Goal: Task Accomplishment & Management: Manage account settings

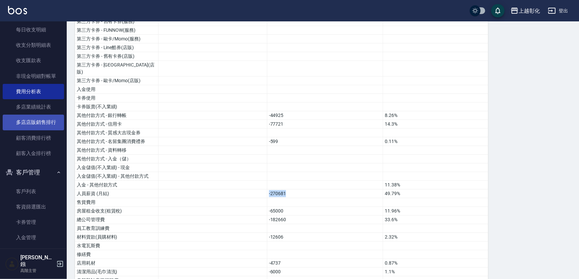
scroll to position [726, 0]
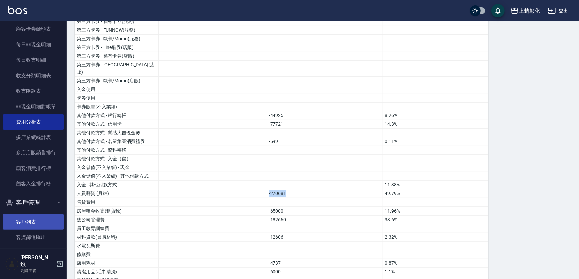
click at [31, 220] on link "客戶列表" at bounding box center [33, 221] width 61 height 15
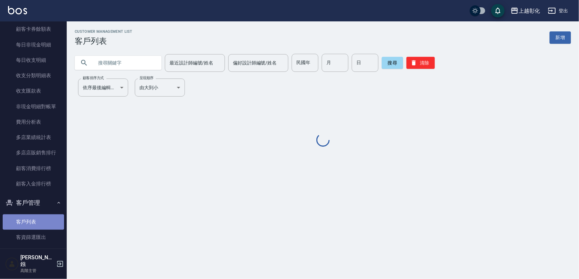
click at [43, 222] on link "客戶列表" at bounding box center [33, 221] width 61 height 15
click at [125, 63] on input "text" at bounding box center [124, 63] width 63 height 18
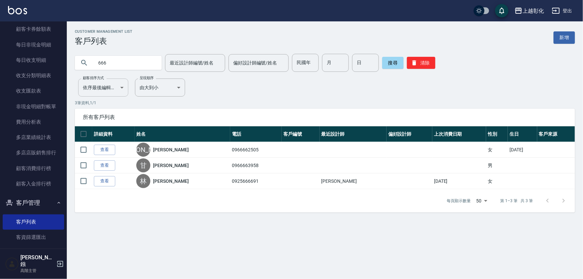
type input "666"
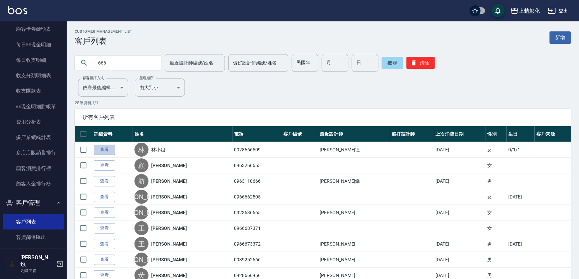
click at [100, 153] on link "查看" at bounding box center [104, 150] width 21 height 10
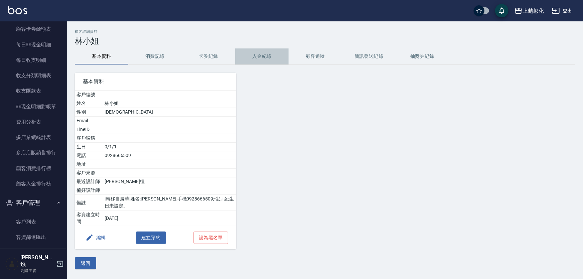
click at [250, 53] on button "入金紀錄" at bounding box center [261, 56] width 53 height 16
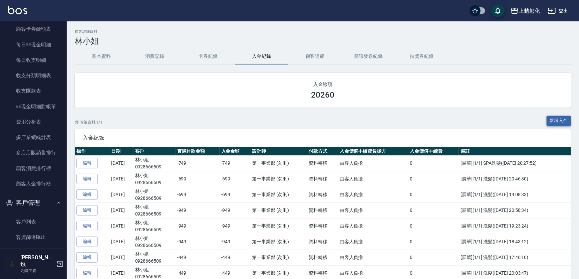
click at [561, 125] on button "新增入金" at bounding box center [559, 121] width 25 height 10
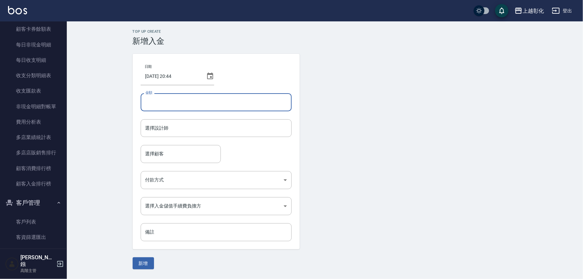
click at [172, 98] on input "金額" at bounding box center [216, 102] width 151 height 18
type input "-699"
drag, startPoint x: 195, startPoint y: 143, endPoint x: 195, endPoint y: 130, distance: 12.7
click at [195, 141] on form "選擇設計師 選擇設計師" at bounding box center [216, 132] width 151 height 26
click at [195, 130] on input "選擇設計師" at bounding box center [216, 128] width 145 height 12
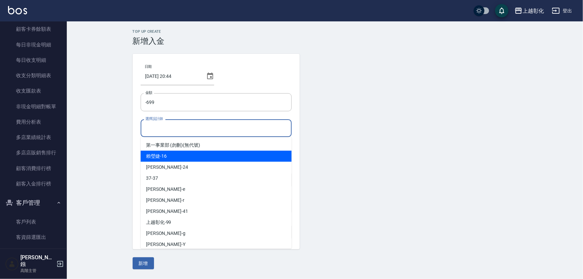
click at [171, 154] on div "[PERSON_NAME]-16" at bounding box center [216, 156] width 151 height 11
type input "[PERSON_NAME]-16"
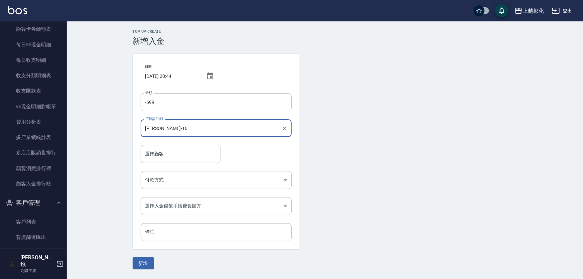
click at [160, 153] on div "選擇顧客 選擇顧客" at bounding box center [181, 154] width 80 height 18
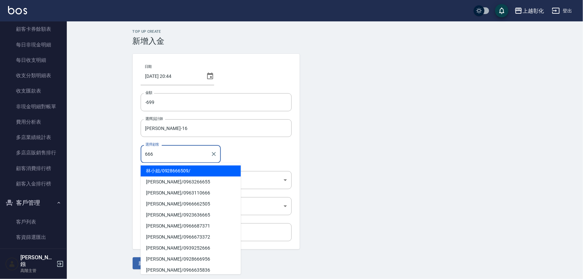
click at [169, 170] on span "[PERSON_NAME]小姐 / 0928666509 /" at bounding box center [191, 170] width 100 height 11
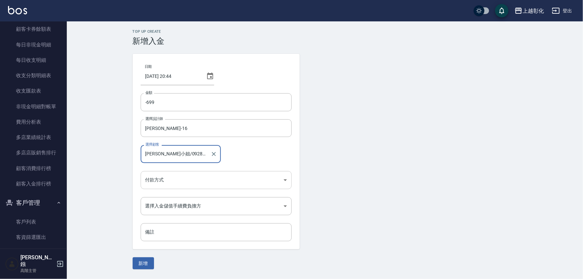
type input "[PERSON_NAME]小姐/0928666509/"
click at [167, 179] on body "上越彰化 登出 櫃檯作業 打帳單 帳單列表 掛單列表 座位開單 營業儀表板 現金收支登錄 高階收支登錄 材料自購登錄 每日結帳 排班表 現場電腦打卡 掃碼打卡…" at bounding box center [291, 139] width 583 height 279
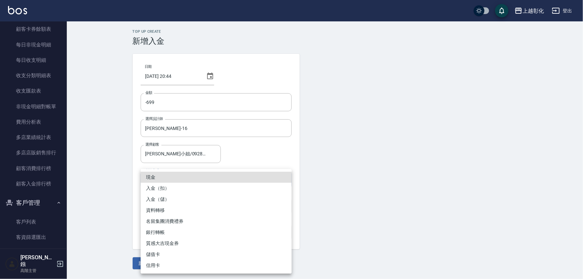
click at [167, 190] on li "入金（扣）" at bounding box center [216, 188] width 151 height 11
type input "入金（扣）"
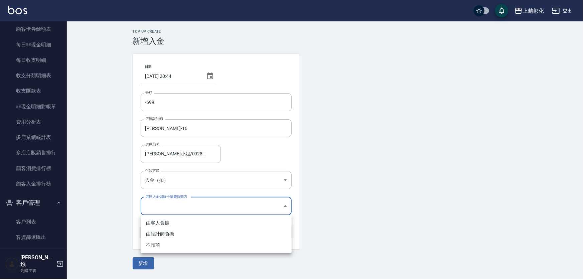
click at [173, 211] on body "上越彰化 登出 櫃檯作業 打帳單 帳單列表 掛單列表 座位開單 營業儀表板 現金收支登錄 高階收支登錄 材料自購登錄 每日結帳 排班表 現場電腦打卡 掃碼打卡…" at bounding box center [291, 139] width 583 height 279
click at [171, 245] on li "不扣項" at bounding box center [216, 244] width 151 height 11
type input "WITHOUTHANDLINGFEE"
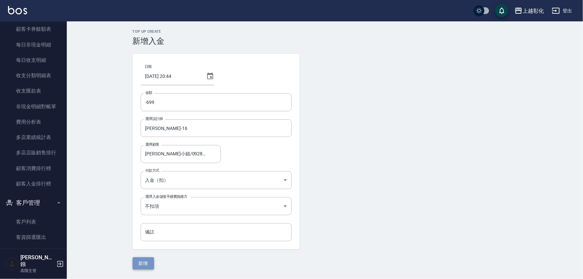
click at [139, 264] on button "新增" at bounding box center [143, 263] width 21 height 12
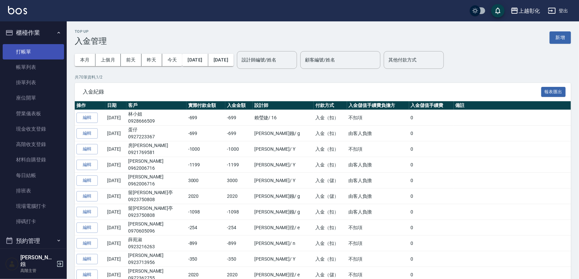
click at [38, 53] on link "打帳單" at bounding box center [33, 51] width 61 height 15
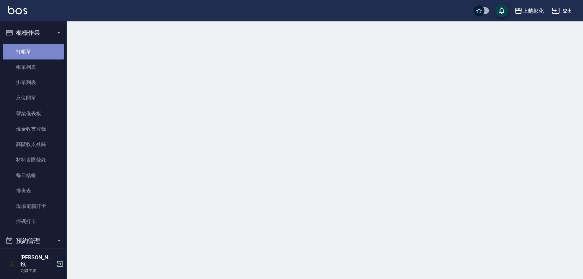
click at [45, 51] on link "打帳單" at bounding box center [33, 51] width 61 height 15
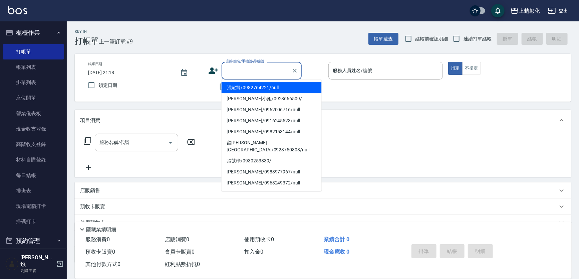
click at [260, 74] on input "顧客姓名/手機號碼/編號" at bounding box center [257, 71] width 64 height 12
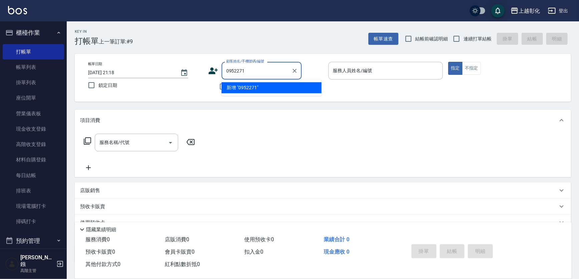
type input "0952271"
click at [105, 168] on div "服務名稱/代號 服務名稱/代號" at bounding box center [139, 153] width 119 height 38
click at [251, 72] on div "顧客姓名/手機號碼/編號 顧客姓名/手機號碼/編號" at bounding box center [262, 71] width 80 height 18
type input "0"
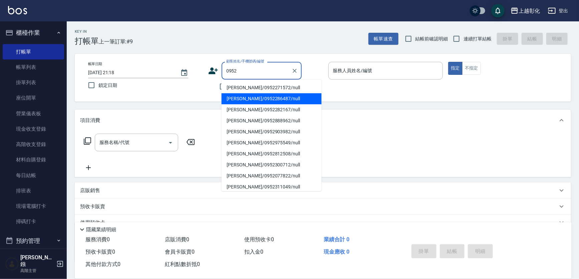
click at [254, 88] on li "[PERSON_NAME]/0952271572/null" at bounding box center [272, 87] width 100 height 11
type input "[PERSON_NAME]/0952271572/null"
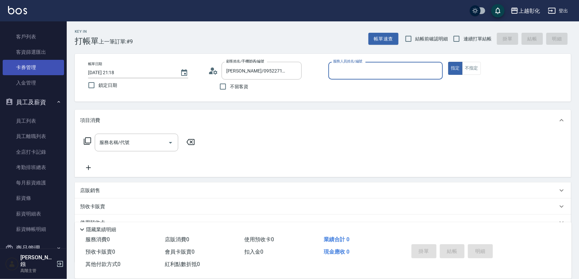
scroll to position [911, 0]
click at [39, 71] on link "卡券管理" at bounding box center [33, 67] width 61 height 15
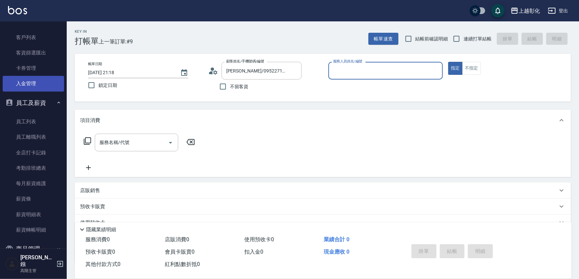
click at [40, 83] on link "入金管理" at bounding box center [33, 83] width 61 height 15
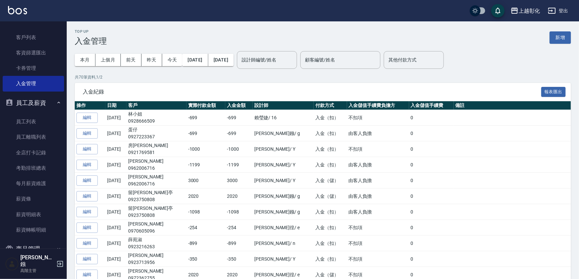
click at [559, 38] on button "新增" at bounding box center [560, 37] width 21 height 12
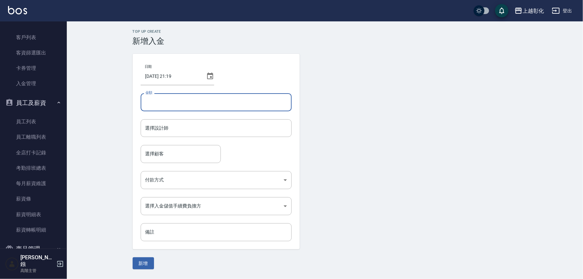
click at [197, 108] on input "金額" at bounding box center [216, 102] width 151 height 18
type input "2020"
click at [133, 257] on button "新增" at bounding box center [143, 263] width 21 height 12
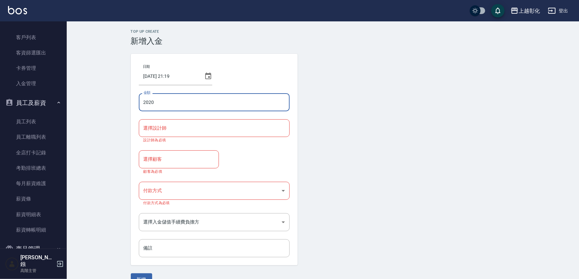
click at [190, 123] on input "選擇設計師" at bounding box center [214, 128] width 145 height 12
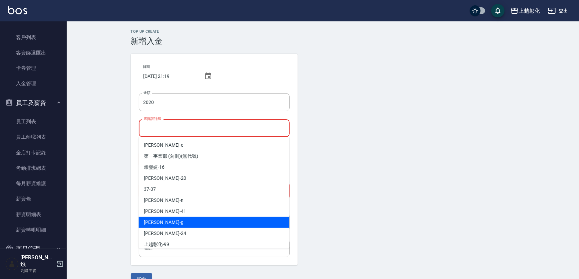
click at [185, 220] on div "[PERSON_NAME]" at bounding box center [214, 222] width 151 height 11
type input "[PERSON_NAME]"
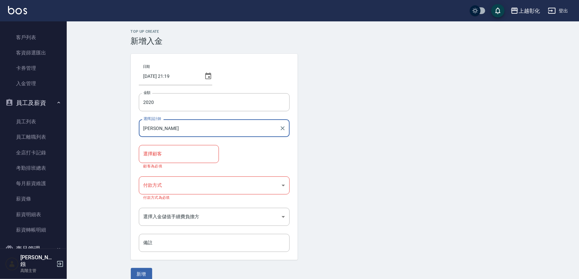
click at [184, 152] on input "選擇顧客" at bounding box center [179, 154] width 74 height 12
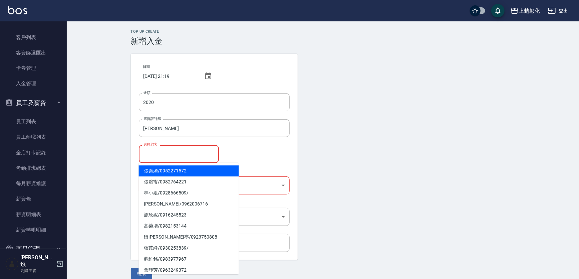
click at [179, 168] on span "[PERSON_NAME]/ 0952271572" at bounding box center [189, 170] width 100 height 11
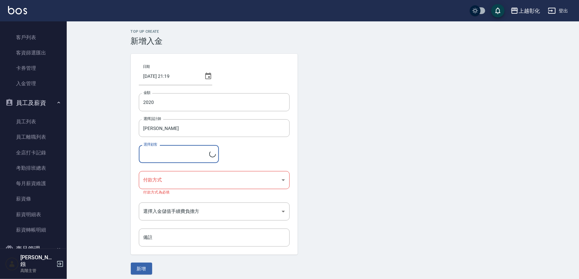
type input "[PERSON_NAME]/0952271572"
click at [174, 178] on body "上越彰化 登出 櫃檯作業 打帳單 帳單列表 掛單列表 座位開單 營業儀表板 現金收支登錄 高階收支登錄 材料自購登錄 每日結帳 排班表 現場電腦打卡 掃碼打卡…" at bounding box center [289, 141] width 579 height 282
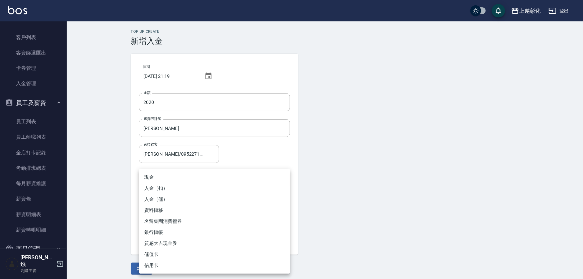
click at [167, 197] on li "入金（儲）" at bounding box center [214, 199] width 151 height 11
type input "入金（儲）"
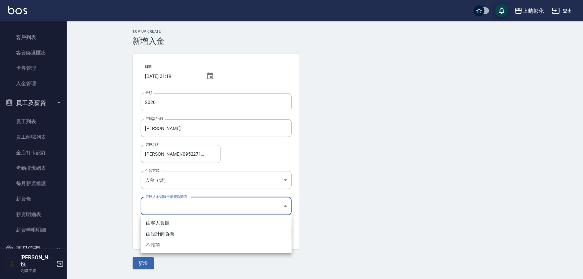
click at [166, 203] on body "上越彰化 登出 櫃檯作業 打帳單 帳單列表 掛單列表 座位開單 營業儀表板 現金收支登錄 高階收支登錄 材料自購登錄 每日結帳 排班表 現場電腦打卡 掃碼打卡…" at bounding box center [291, 139] width 583 height 279
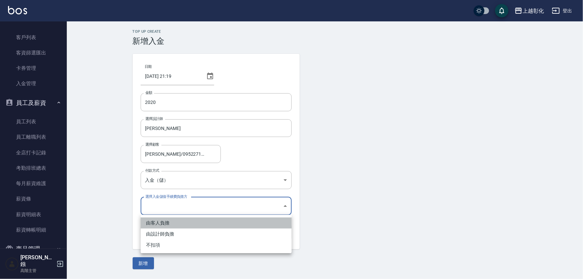
click at [157, 220] on li "由客人負擔" at bounding box center [216, 222] width 151 height 11
type input "BYCUSTOMER"
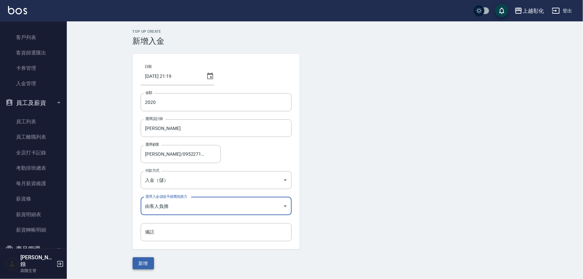
click at [150, 264] on button "新增" at bounding box center [143, 263] width 21 height 12
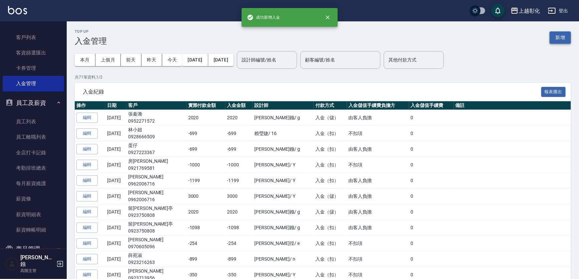
click at [562, 32] on button "新增" at bounding box center [560, 37] width 21 height 12
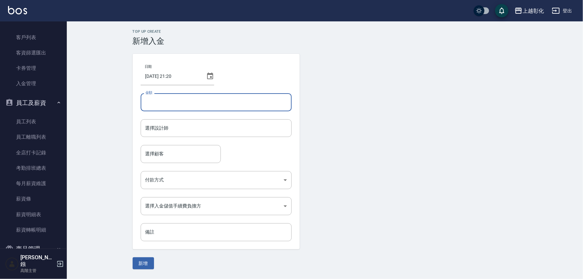
click at [215, 104] on input "金額" at bounding box center [216, 102] width 151 height 18
type input "-269"
click at [206, 124] on input "選擇設計師" at bounding box center [216, 128] width 145 height 12
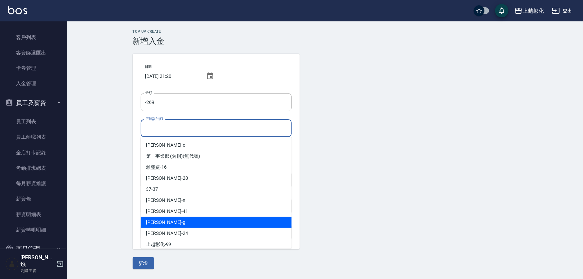
click at [164, 222] on div "[PERSON_NAME]" at bounding box center [216, 222] width 151 height 11
type input "[PERSON_NAME]"
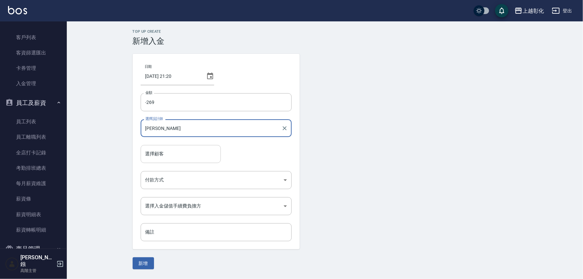
click at [179, 150] on input "選擇顧客" at bounding box center [181, 154] width 74 height 12
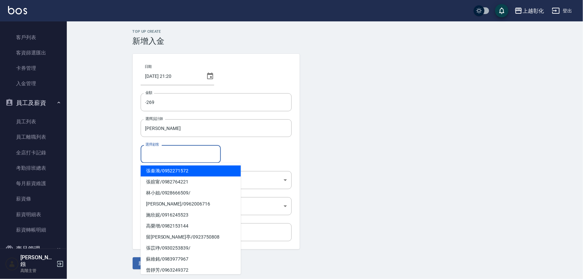
click at [174, 167] on span "[PERSON_NAME]/ 0952271572" at bounding box center [191, 170] width 100 height 11
type input "[PERSON_NAME]/0952271572"
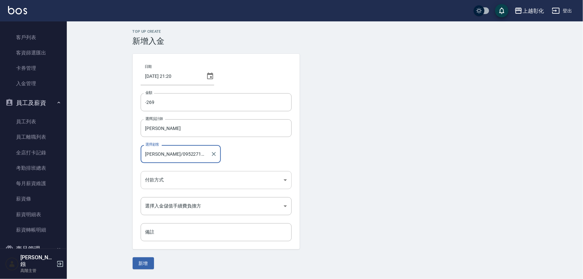
click at [167, 177] on body "上越彰化 登出 櫃檯作業 打帳單 帳單列表 掛單列表 座位開單 營業儀表板 現金收支登錄 高階收支登錄 材料自購登錄 每日結帳 排班表 現場電腦打卡 掃碼打卡…" at bounding box center [291, 139] width 583 height 279
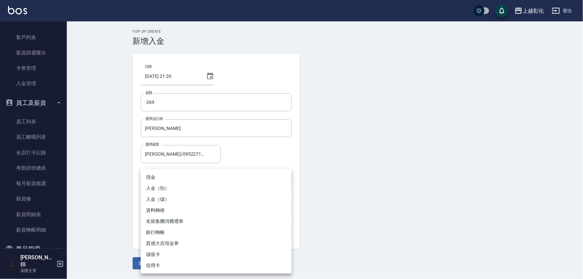
click at [164, 189] on li "入金（扣）" at bounding box center [216, 188] width 151 height 11
type input "入金（扣）"
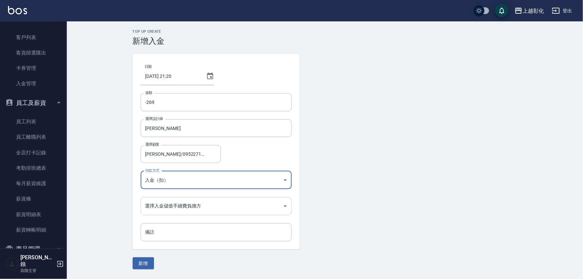
click at [167, 206] on body "上越彰化 登出 櫃檯作業 打帳單 帳單列表 掛單列表 座位開單 營業儀表板 現金收支登錄 高階收支登錄 材料自購登錄 每日結帳 排班表 現場電腦打卡 掃碼打卡…" at bounding box center [291, 139] width 583 height 279
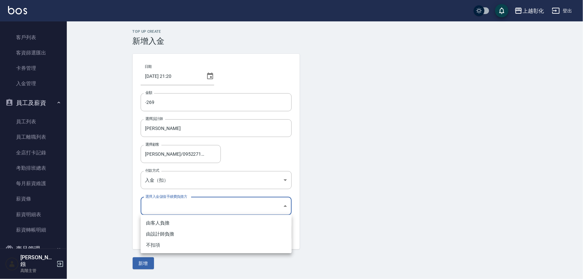
click at [161, 220] on li "由客人負擔" at bounding box center [216, 222] width 151 height 11
type input "BYCUSTOMER"
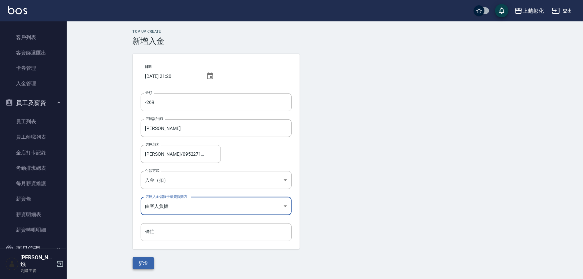
click at [141, 264] on button "新增" at bounding box center [143, 263] width 21 height 12
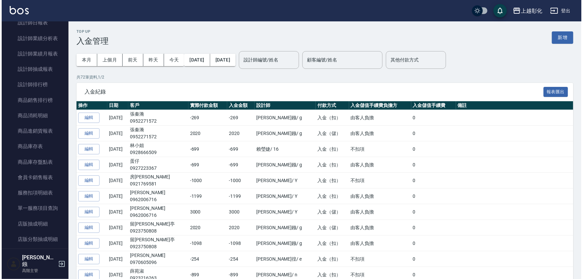
scroll to position [364, 0]
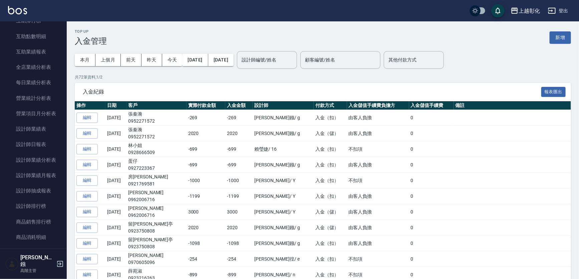
click at [60, 35] on link "互助點數明細" at bounding box center [33, 36] width 61 height 15
click at [62, 32] on nav "櫃檯作業 打帳單 帳單列表 掛單列表 座位開單 營業儀表板 現金收支登錄 高階收支登錄 材料自購登錄 每日結帳 排班表 現場電腦打卡 掃碼打卡 預約管理 預約…" at bounding box center [33, 134] width 67 height 227
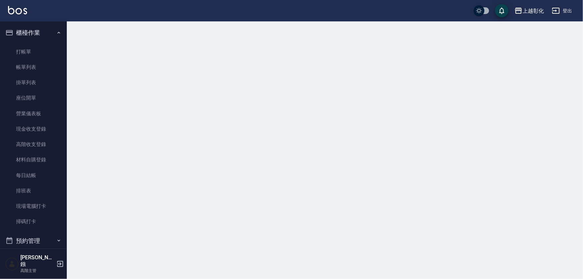
click at [67, 32] on div at bounding box center [291, 139] width 583 height 279
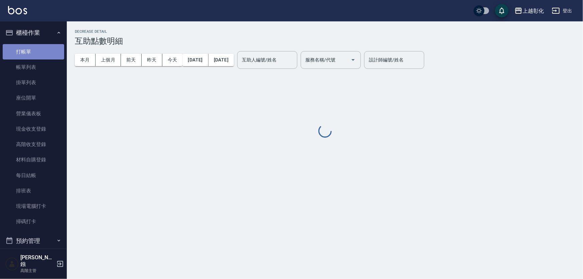
click at [40, 48] on link "打帳單" at bounding box center [33, 51] width 61 height 15
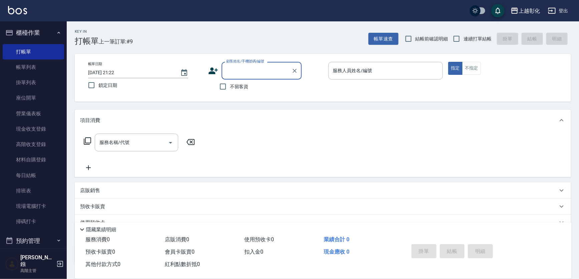
drag, startPoint x: 250, startPoint y: 71, endPoint x: 250, endPoint y: 46, distance: 25.0
click at [250, 71] on input "顧客姓名/手機號碼/編號" at bounding box center [257, 71] width 64 height 12
click at [244, 86] on li "張媗甯/0982764221/null" at bounding box center [272, 87] width 100 height 11
type input "張媗甯/0982764221/null"
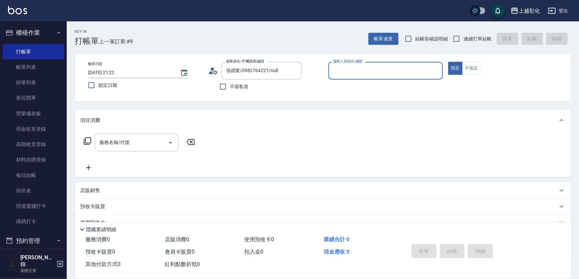
click at [375, 78] on div "服務人員姓名/編號" at bounding box center [386, 71] width 115 height 18
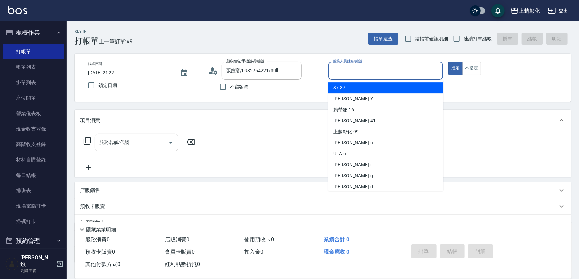
type input "m"
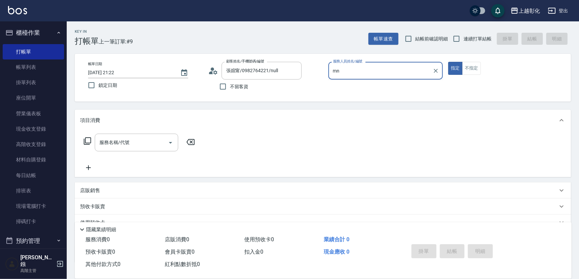
type input "m"
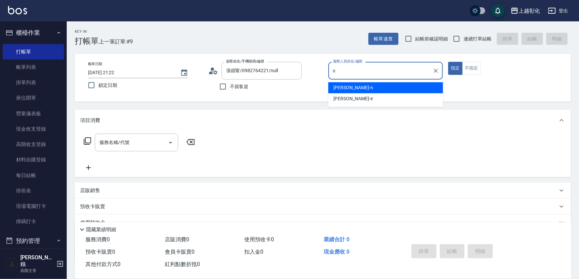
type input "yung yung-n"
type button "true"
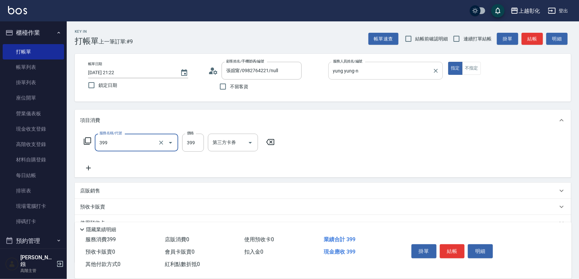
type input "貼片洗髮(399)"
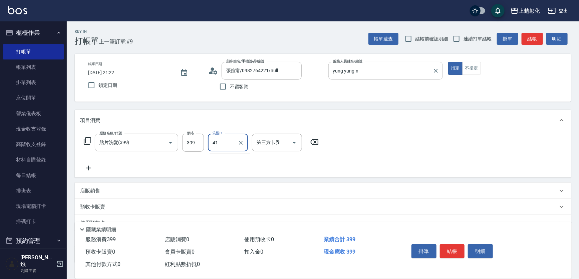
type input "[PERSON_NAME]-41"
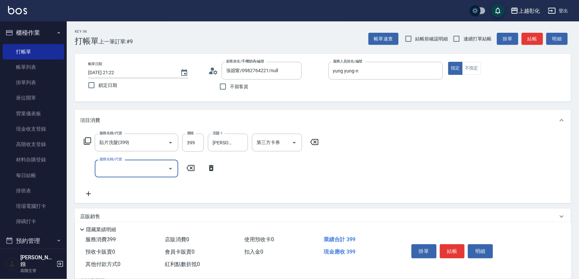
click at [119, 177] on div "服務名稱/代號" at bounding box center [136, 169] width 83 height 18
click at [130, 180] on div "服務名稱/代號 貼片洗髮(399) 服務名稱/代號 價格 399 價格 洗髮-1 [PERSON_NAME]-41 洗髮-1 第三方卡券 第三方卡券 服務名稱…" at bounding box center [201, 166] width 243 height 64
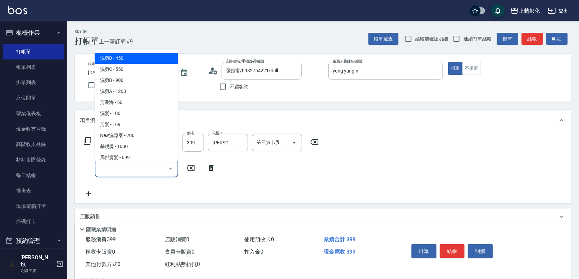
click at [131, 171] on input "服務名稱/代號" at bounding box center [131, 169] width 67 height 12
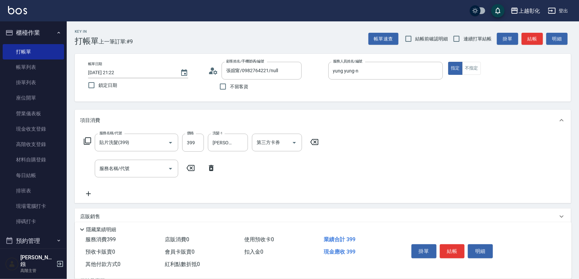
click at [87, 143] on icon at bounding box center [87, 141] width 8 height 8
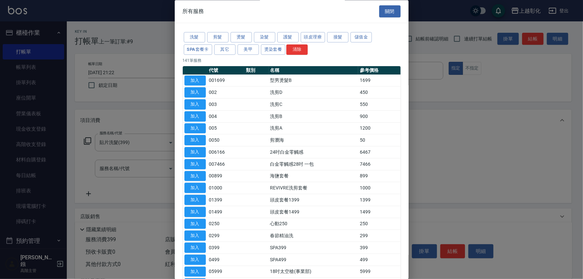
click at [87, 143] on div at bounding box center [291, 139] width 583 height 279
click at [107, 166] on div at bounding box center [291, 139] width 583 height 279
click at [107, 167] on div at bounding box center [291, 139] width 583 height 279
click at [393, 10] on button "關閉" at bounding box center [389, 11] width 21 height 12
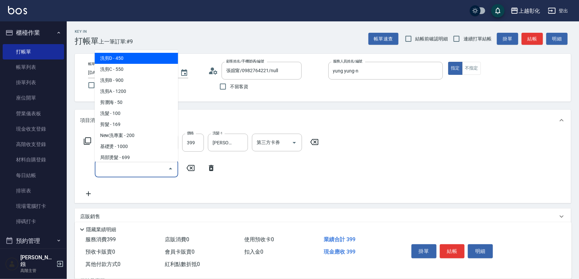
click at [115, 174] on input "服務名稱/代號" at bounding box center [131, 169] width 67 height 12
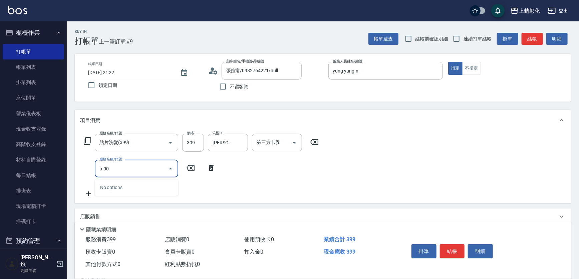
click at [135, 172] on input "b-00" at bounding box center [131, 169] width 67 height 12
type input "b"
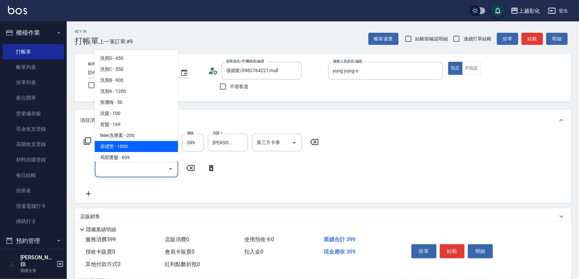
click at [88, 140] on icon at bounding box center [87, 141] width 8 height 8
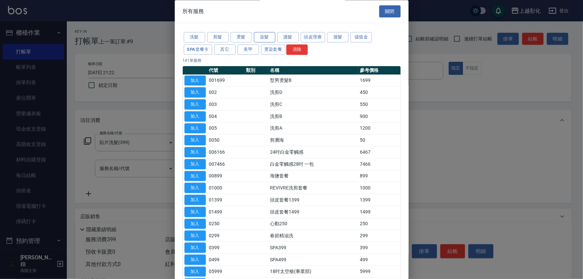
click at [268, 34] on button "染髮" at bounding box center [264, 37] width 21 height 10
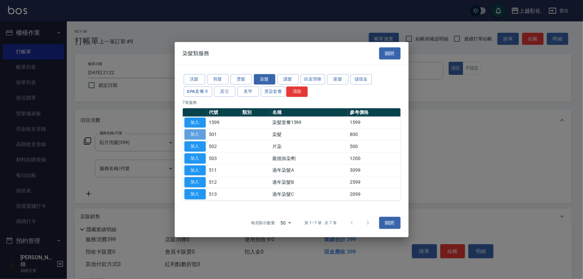
click at [196, 134] on button "加入" at bounding box center [194, 134] width 21 height 10
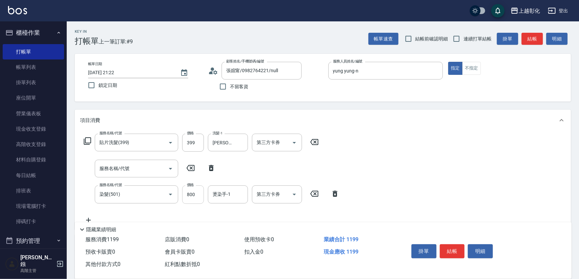
click at [192, 191] on input "800" at bounding box center [193, 194] width 22 height 18
type input "1000"
type input "[PERSON_NAME]-41"
click at [459, 244] on button "結帳" at bounding box center [452, 251] width 25 height 14
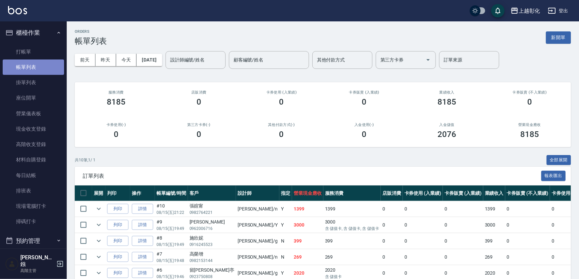
click at [40, 68] on link "帳單列表" at bounding box center [33, 66] width 61 height 15
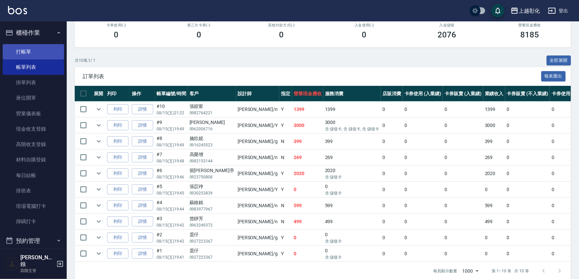
scroll to position [48, 0]
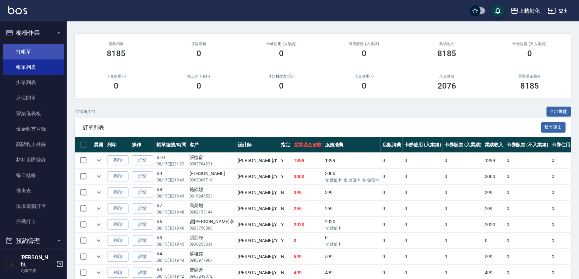
click at [47, 56] on link "打帳單" at bounding box center [33, 51] width 61 height 15
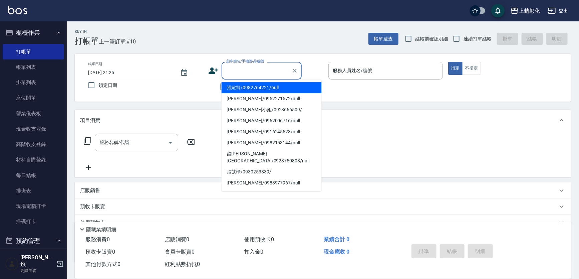
click at [256, 72] on input "顧客姓名/手機號碼/編號" at bounding box center [257, 71] width 64 height 12
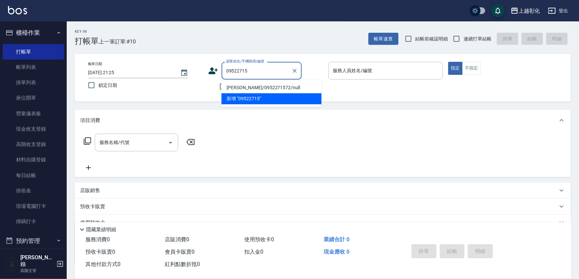
click at [271, 83] on li "[PERSON_NAME]/0952271572/null" at bounding box center [272, 87] width 100 height 11
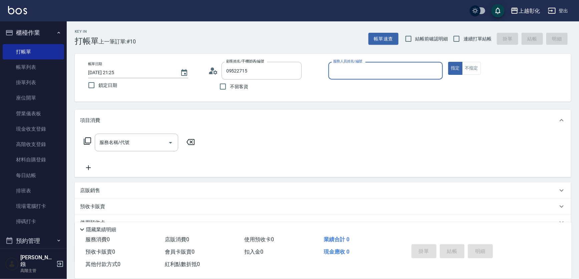
type input "[PERSON_NAME]/0952271572/null"
click at [365, 74] on input "服務人員姓名/編號" at bounding box center [386, 71] width 109 height 12
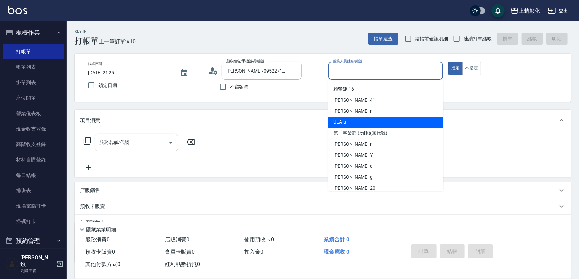
scroll to position [48, 0]
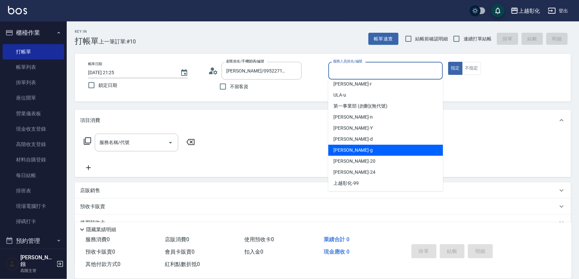
click at [351, 150] on div "[PERSON_NAME]" at bounding box center [386, 150] width 115 height 11
type input "[PERSON_NAME]"
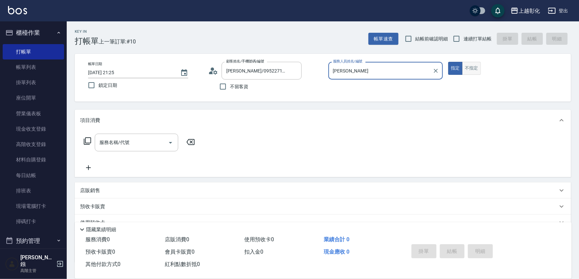
click at [470, 70] on button "不指定" at bounding box center [471, 68] width 19 height 13
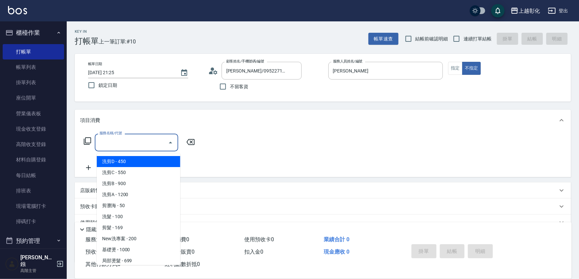
click at [136, 147] on input "服務名稱/代號" at bounding box center [131, 143] width 67 height 12
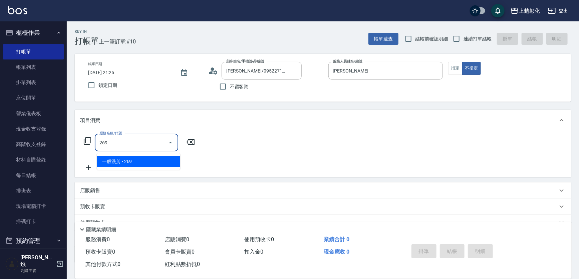
type input "一般洗剪(269)"
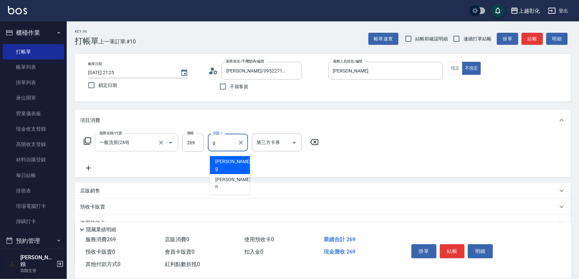
type input "[PERSON_NAME]"
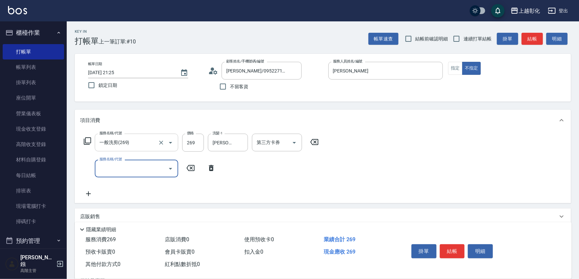
type input "2"
type input "頂級豪華OVC3(3000)"
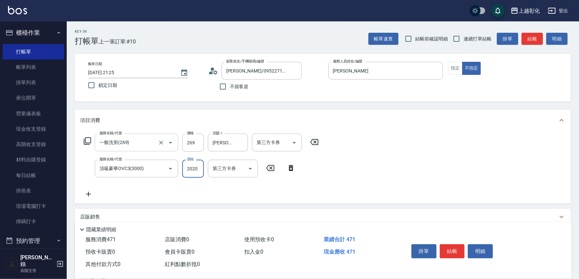
type input "2020"
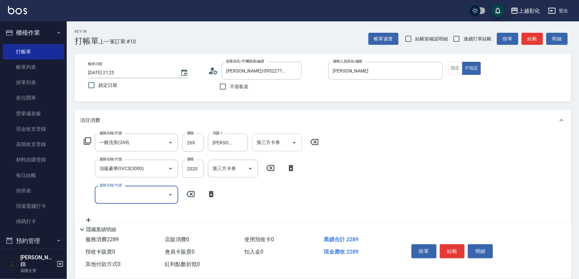
click at [264, 145] on div "第三方卡券 第三方卡券" at bounding box center [277, 143] width 50 height 18
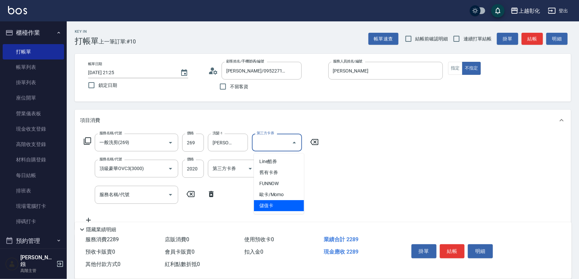
click at [274, 211] on span "儲值卡" at bounding box center [279, 205] width 50 height 11
type input "儲值卡"
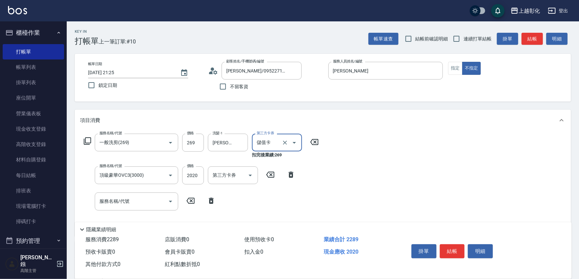
click at [456, 245] on button "結帳" at bounding box center [452, 251] width 25 height 14
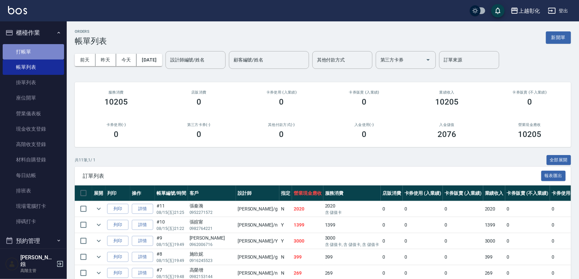
click at [53, 51] on link "打帳單" at bounding box center [33, 51] width 61 height 15
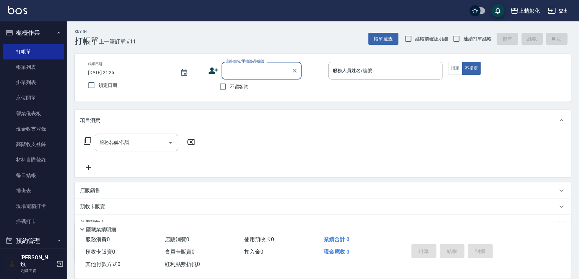
click at [289, 72] on input "顧客姓名/手機號碼/編號" at bounding box center [257, 71] width 64 height 12
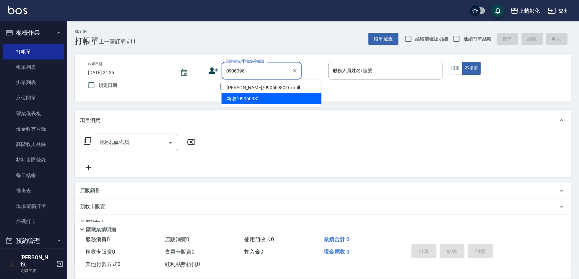
click at [280, 87] on li "[PERSON_NAME]/0906098016/null" at bounding box center [272, 87] width 100 height 11
type input "[PERSON_NAME]/0906098016/null"
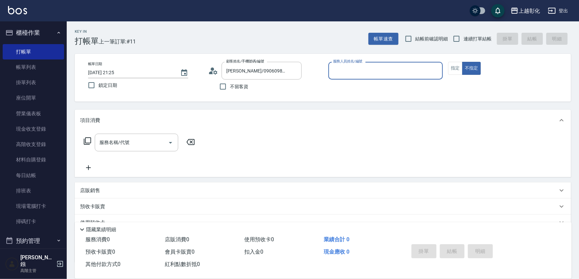
click at [357, 68] on input "服務人員姓名/編號" at bounding box center [386, 71] width 109 height 12
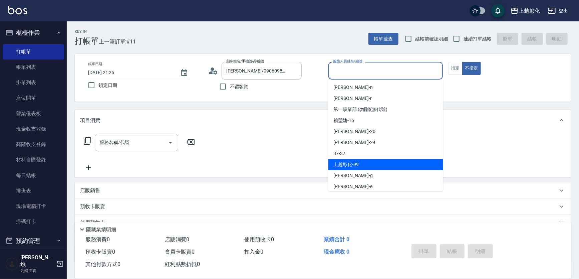
scroll to position [48, 0]
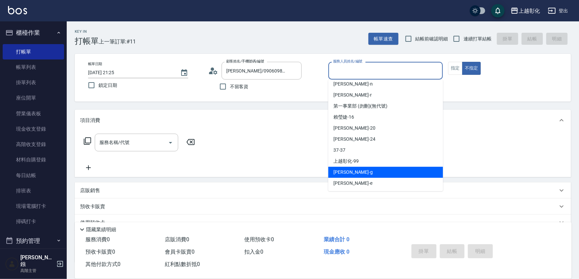
click at [352, 174] on div "[PERSON_NAME]" at bounding box center [386, 172] width 115 height 11
type input "[PERSON_NAME]"
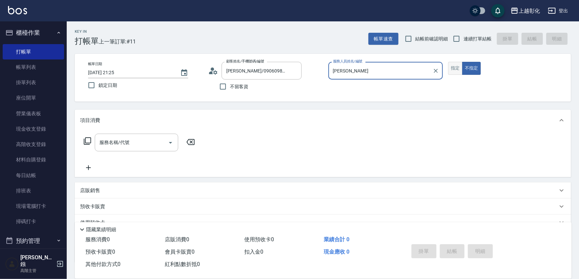
click at [455, 68] on button "指定" at bounding box center [455, 68] width 14 height 13
click at [128, 155] on div "服務名稱/代號 服務名稱/代號" at bounding box center [139, 153] width 119 height 38
click at [128, 154] on div "服務名稱/代號 服務名稱/代號" at bounding box center [139, 153] width 119 height 38
click at [130, 150] on div "服務名稱/代號" at bounding box center [136, 143] width 83 height 18
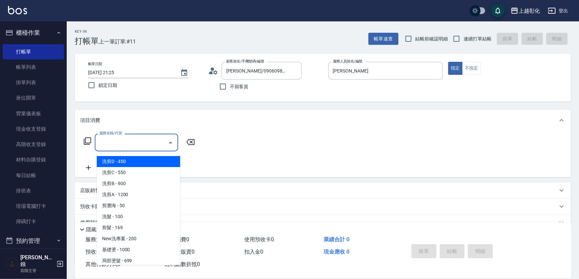
click at [86, 143] on icon at bounding box center [87, 140] width 7 height 7
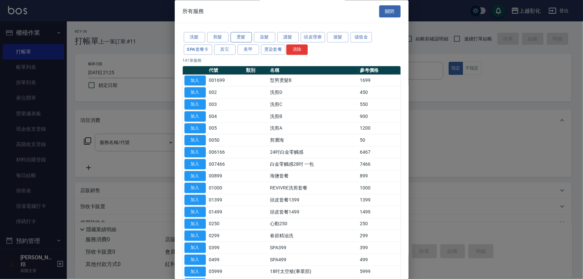
click at [241, 39] on button "燙髮" at bounding box center [240, 37] width 21 height 10
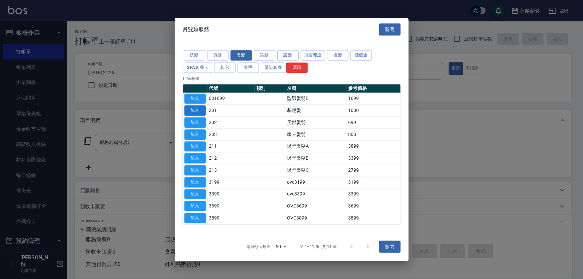
click at [198, 109] on button "加入" at bounding box center [194, 111] width 21 height 10
type input "基礎燙(201)"
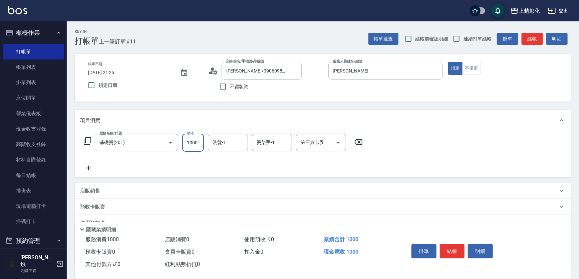
click at [198, 145] on input "1000" at bounding box center [193, 143] width 22 height 18
type input "1000"
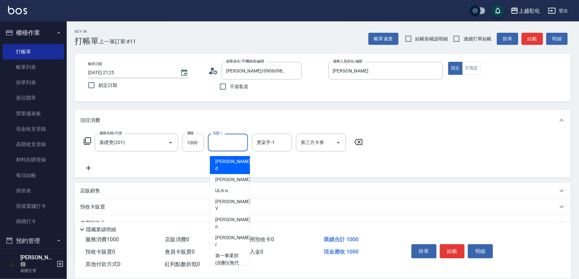
click at [222, 144] on div "洗髮-1 洗髮-1" at bounding box center [228, 143] width 40 height 18
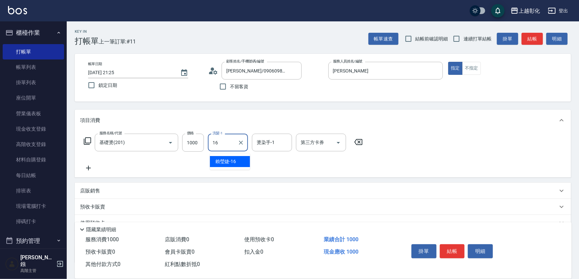
type input "[PERSON_NAME]-16"
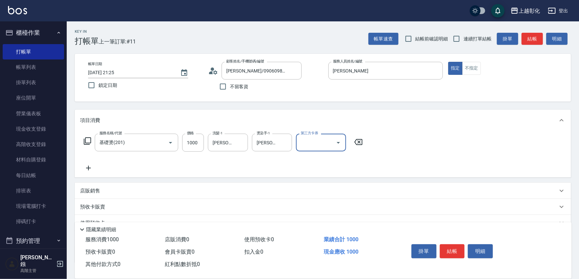
click at [94, 172] on icon at bounding box center [88, 168] width 17 height 8
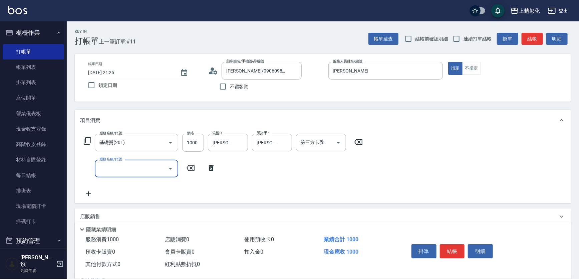
click at [116, 170] on input "服務名稱/代號" at bounding box center [131, 169] width 67 height 12
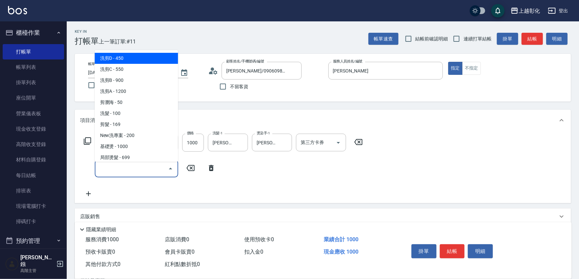
type input "2"
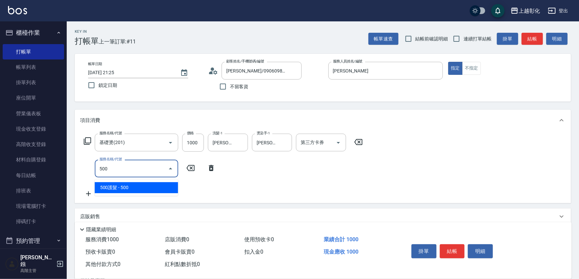
click at [121, 187] on span "500護髮 - 500" at bounding box center [136, 187] width 83 height 11
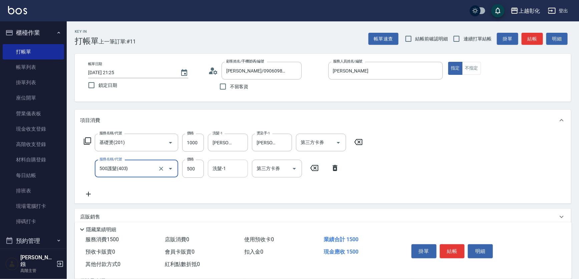
type input "500護髮(403)"
click at [215, 174] on input "洗髮-1" at bounding box center [228, 169] width 34 height 12
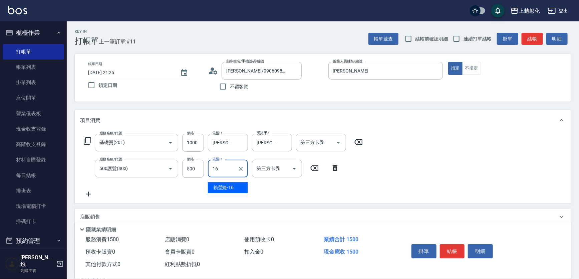
type input "[PERSON_NAME]-16"
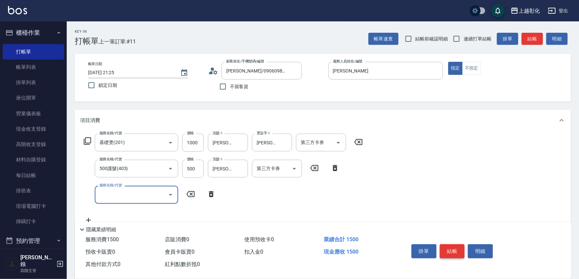
click at [453, 244] on button "結帳" at bounding box center [452, 251] width 25 height 14
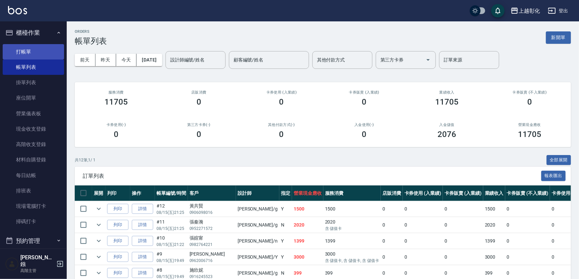
click at [34, 54] on link "打帳單" at bounding box center [33, 51] width 61 height 15
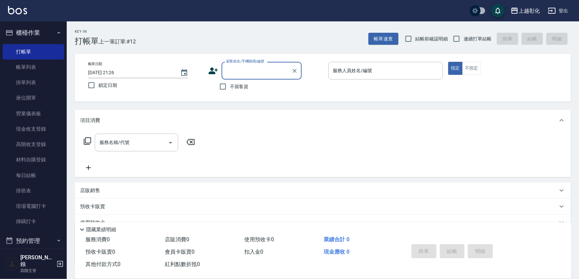
click at [278, 65] on input "顧客姓名/手機號碼/編號" at bounding box center [257, 71] width 64 height 12
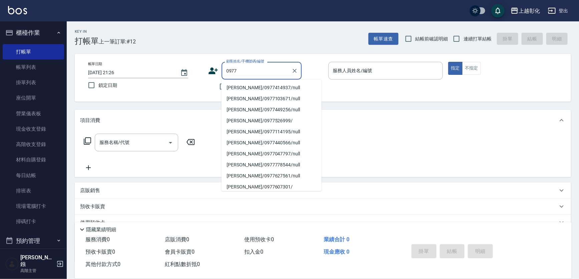
type input "[PERSON_NAME]/0977414937/null"
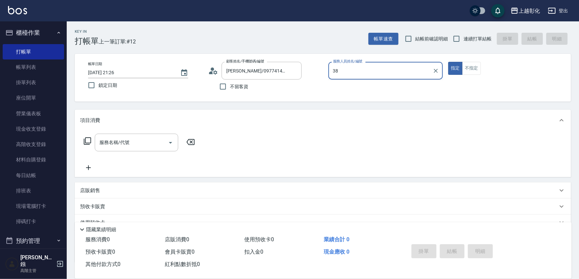
type input "38"
click at [273, 80] on div "不留客資" at bounding box center [254, 86] width 93 height 14
click at [273, 74] on input "[PERSON_NAME]/0977414937/null" at bounding box center [257, 71] width 64 height 12
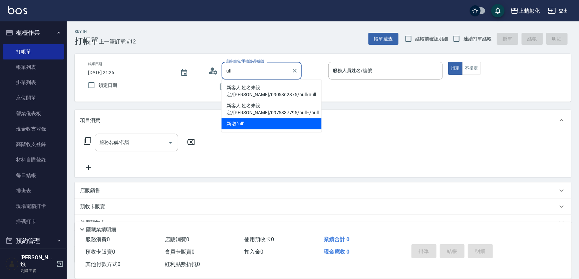
click at [272, 74] on input "ull" at bounding box center [257, 71] width 64 height 12
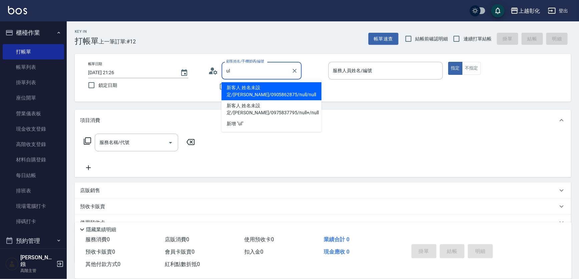
type input "u"
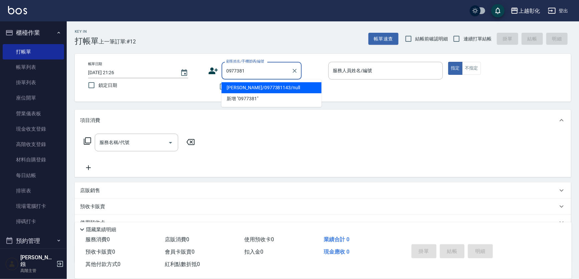
click at [277, 86] on li "[PERSON_NAME]/0977381143/null" at bounding box center [272, 87] width 100 height 11
type input "[PERSON_NAME]/0977381143/null"
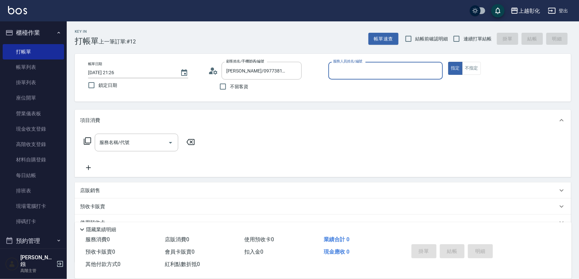
click at [355, 72] on input "服務人員姓名/編號" at bounding box center [386, 71] width 109 height 12
type input "200"
click at [448, 62] on button "指定" at bounding box center [455, 68] width 14 height 13
type button "true"
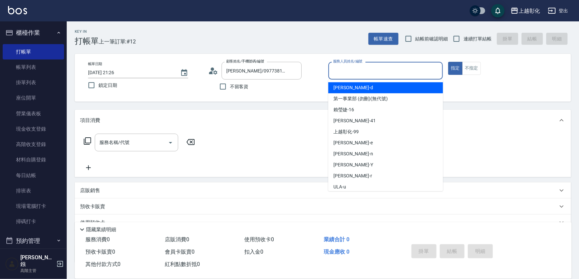
click at [359, 73] on input "服務人員姓名/編號" at bounding box center [386, 71] width 109 height 12
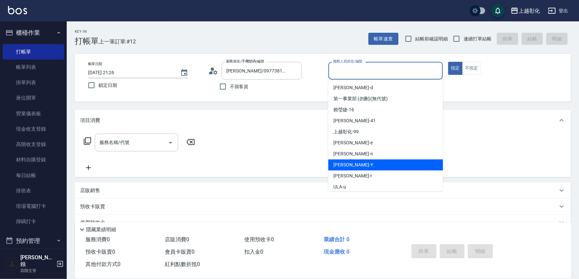
click at [352, 167] on div "[PERSON_NAME] -Y" at bounding box center [386, 164] width 115 height 11
type input "[PERSON_NAME]-Y"
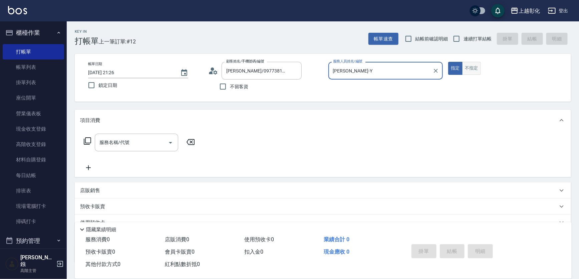
click at [481, 74] on button "不指定" at bounding box center [471, 68] width 19 height 13
click at [116, 158] on div "服務名稱/代號 服務名稱/代號" at bounding box center [139, 153] width 119 height 38
click at [119, 151] on div "服務名稱/代號" at bounding box center [136, 143] width 83 height 18
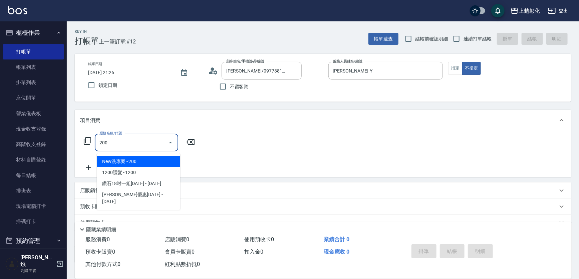
type input "New洗專案(200)"
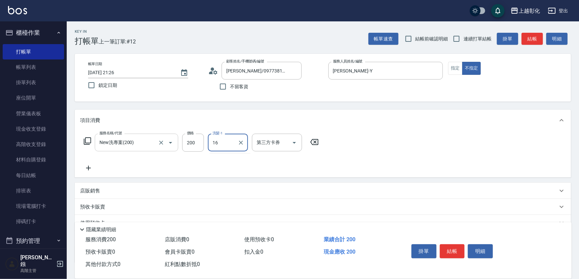
type input "[PERSON_NAME]-16"
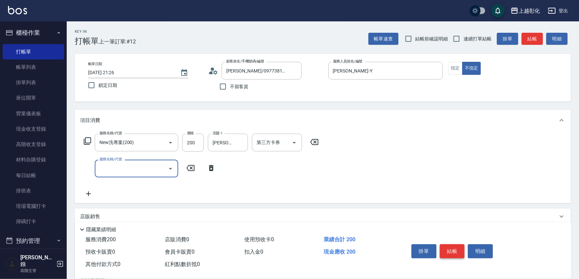
click at [458, 244] on button "結帳" at bounding box center [452, 251] width 25 height 14
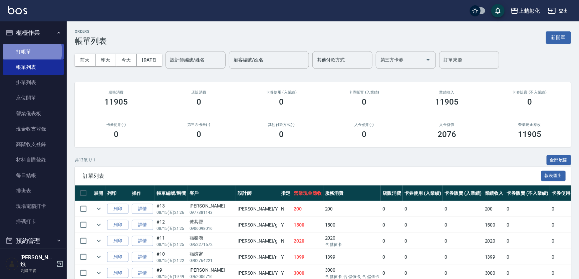
click at [29, 51] on link "打帳單" at bounding box center [33, 51] width 61 height 15
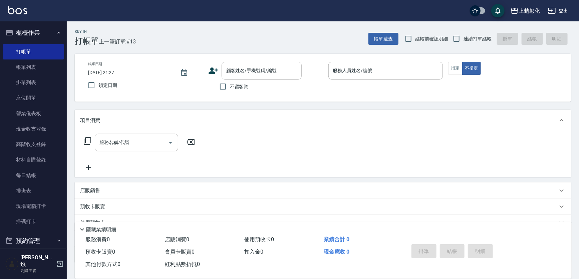
click at [205, 81] on div "帳單日期 [DATE] 21:27 鎖定日期 顧客姓名/手機號碼/編號 顧客姓名/手機號碼/編號 不留客資 服務人員姓名/編號 服務人員姓名/編號 指定 不指定" at bounding box center [323, 78] width 480 height 32
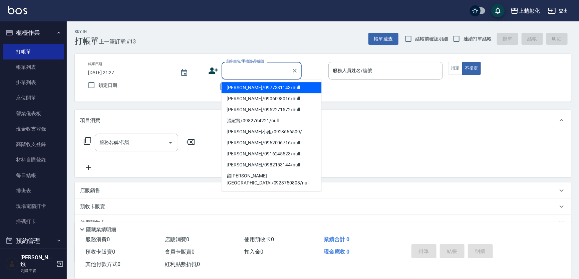
click at [227, 75] on input "顧客姓名/手機號碼/編號" at bounding box center [257, 71] width 64 height 12
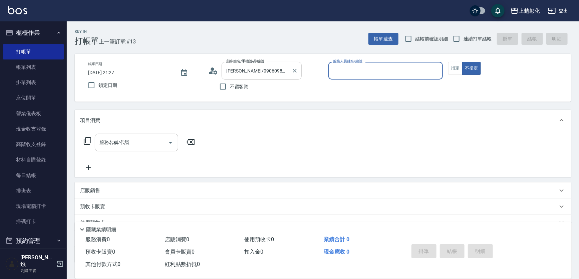
click at [263, 72] on input "[PERSON_NAME]/0906098016/null" at bounding box center [257, 71] width 64 height 12
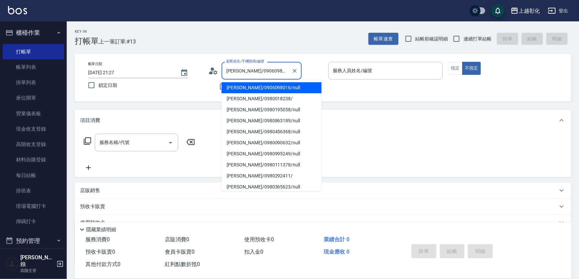
click at [284, 71] on input "[PERSON_NAME]/0906098016/null" at bounding box center [257, 71] width 64 height 12
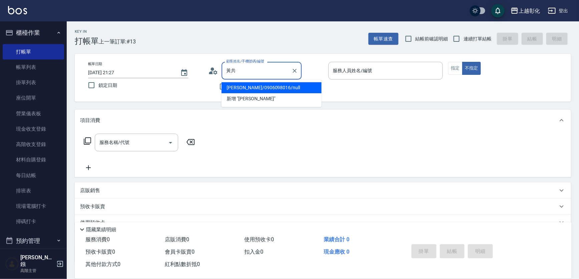
type input "黃"
click at [265, 71] on input "0980350865" at bounding box center [257, 71] width 64 height 12
click at [266, 72] on input "0980350865" at bounding box center [257, 71] width 64 height 12
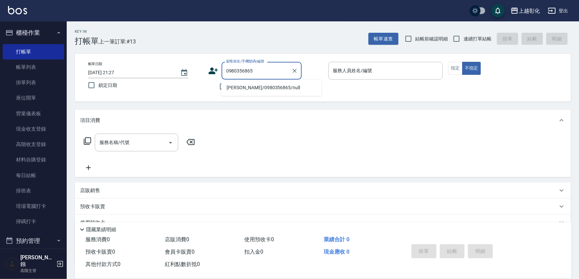
click at [275, 86] on li "[PERSON_NAME]/0980356865/null" at bounding box center [272, 87] width 100 height 11
type input "[PERSON_NAME]/0980356865/null"
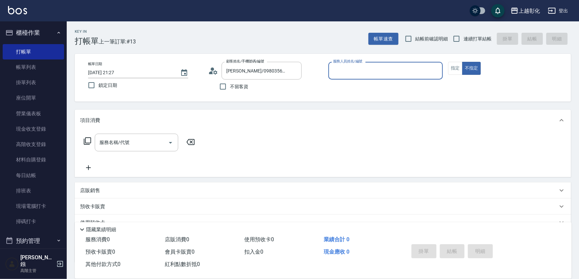
click at [360, 75] on input "服務人員姓名/編號" at bounding box center [386, 71] width 109 height 12
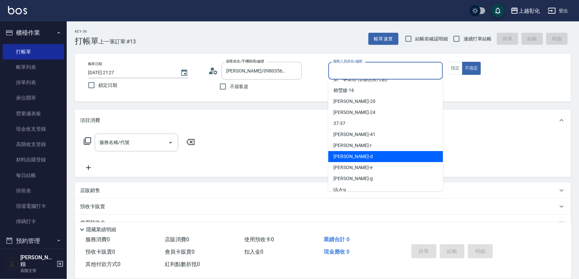
scroll to position [30, 0]
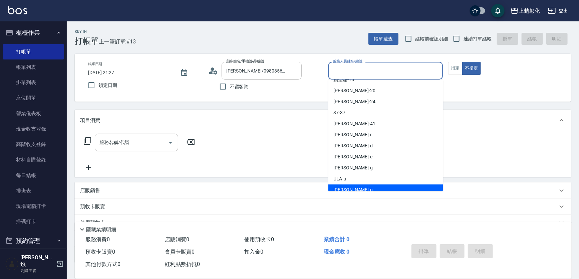
click at [357, 186] on span "yung yung -n" at bounding box center [353, 189] width 39 height 7
type input "yung yung-n"
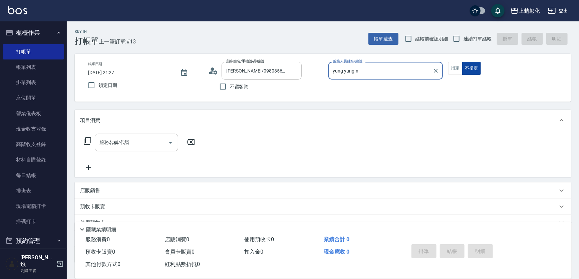
click at [480, 68] on button "不指定" at bounding box center [471, 68] width 19 height 13
click at [104, 141] on div "服務名稱/代號 服務名稱/代號" at bounding box center [136, 143] width 83 height 18
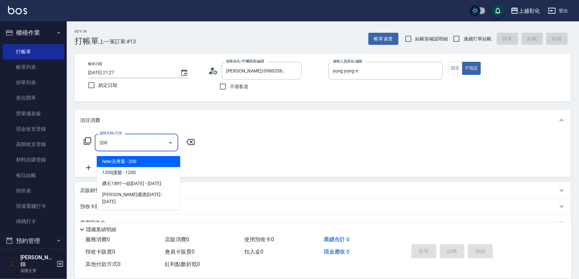
type input "New洗專案(200)"
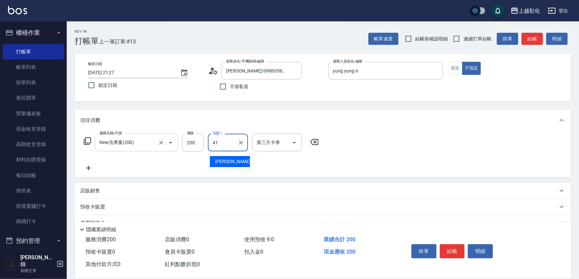
type input "[PERSON_NAME]-41"
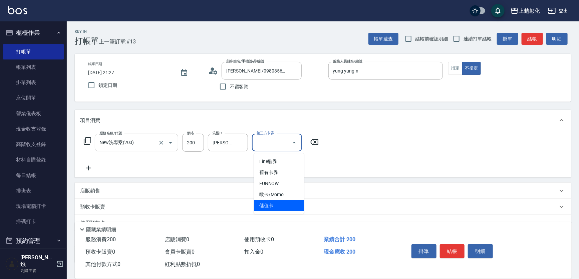
type input "儲值卡"
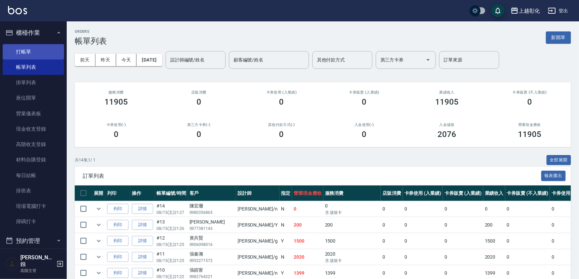
click at [31, 56] on link "打帳單" at bounding box center [33, 51] width 61 height 15
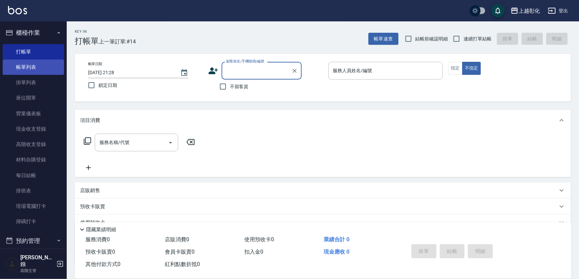
click at [45, 70] on link "帳單列表" at bounding box center [33, 66] width 61 height 15
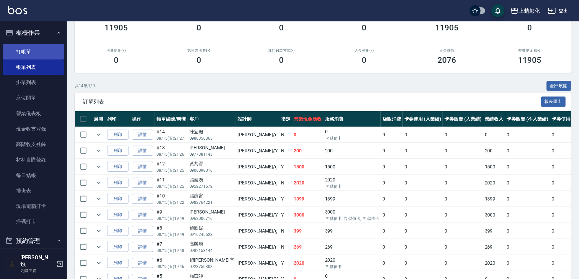
scroll to position [60, 0]
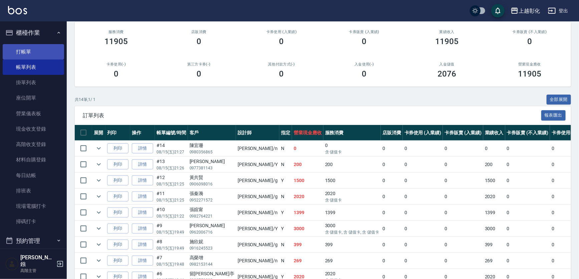
click at [51, 50] on link "打帳單" at bounding box center [33, 51] width 61 height 15
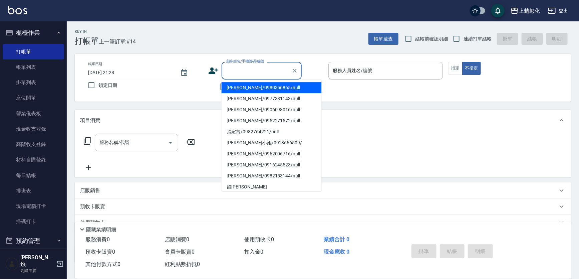
click at [261, 74] on input "顧客姓名/手機號碼/編號" at bounding box center [257, 71] width 64 height 12
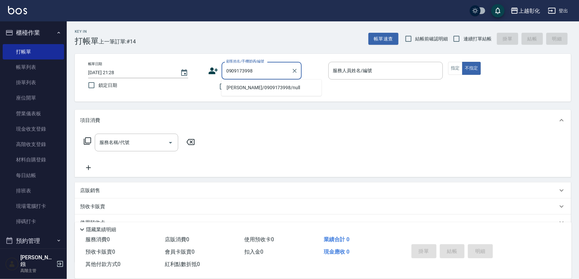
click at [267, 85] on li "[PERSON_NAME]/0909173998/null" at bounding box center [272, 87] width 100 height 11
type input "[PERSON_NAME]/0909173998/null"
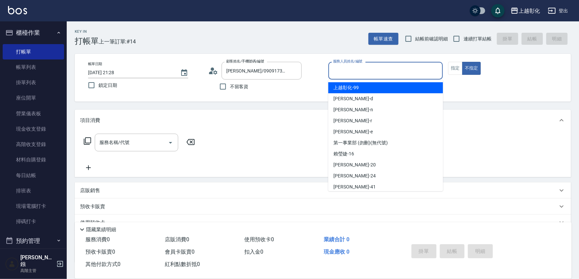
click at [347, 73] on input "服務人員姓名/編號" at bounding box center [386, 71] width 109 height 12
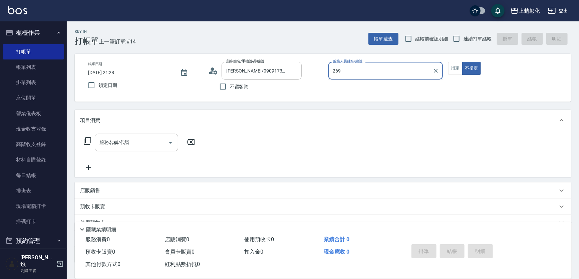
type input "269"
click at [462, 62] on button "不指定" at bounding box center [471, 68] width 19 height 13
type button "false"
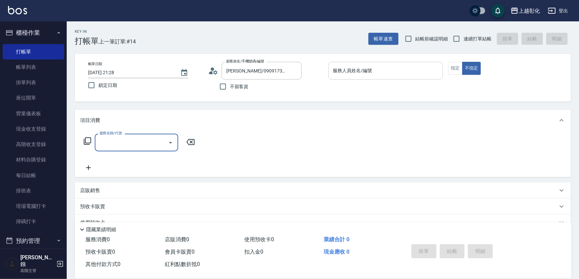
click at [360, 74] on input "服務人員姓名/編號" at bounding box center [386, 71] width 109 height 12
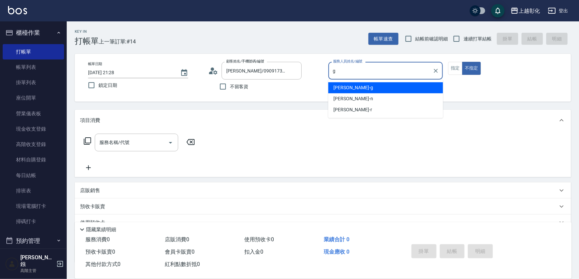
type input "[PERSON_NAME]"
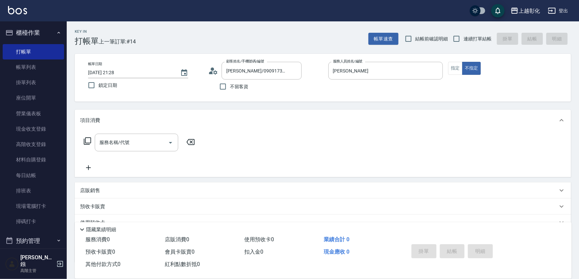
click at [448, 68] on div "帳單日期 [DATE] 21:28 鎖定日期 顧客姓名/手機號碼/編號 [PERSON_NAME]/0909173998/null 顧客姓名/手機號碼/編號 …" at bounding box center [323, 78] width 480 height 32
click at [452, 67] on button "指定" at bounding box center [455, 68] width 14 height 13
click at [127, 146] on div "服務名稱/代號 服務名稱/代號" at bounding box center [136, 143] width 83 height 18
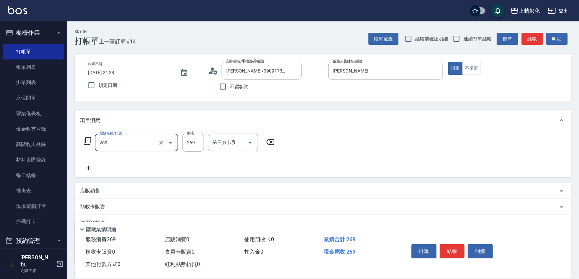
type input "一般洗剪(269)"
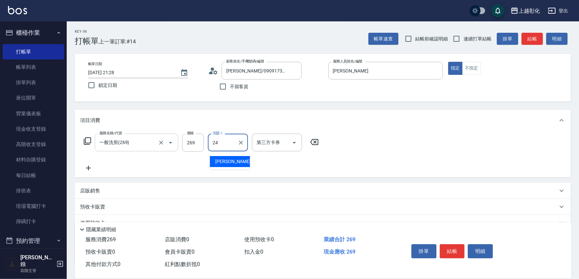
type input "[PERSON_NAME]-24"
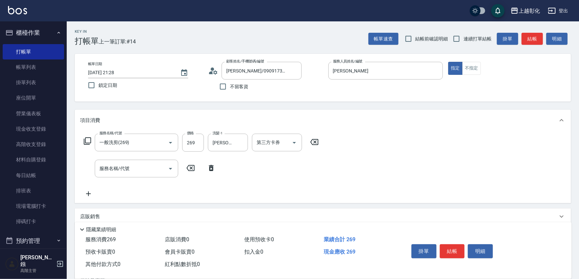
click at [480, 77] on div "帳單日期 [DATE] 21:28 鎖定日期 顧客姓名/手機號碼/編號 [PERSON_NAME]/0909173998/null 顧客姓名/手機號碼/編號 …" at bounding box center [323, 78] width 480 height 32
click at [481, 74] on button "不指定" at bounding box center [471, 68] width 19 height 13
click at [458, 247] on button "結帳" at bounding box center [452, 251] width 25 height 14
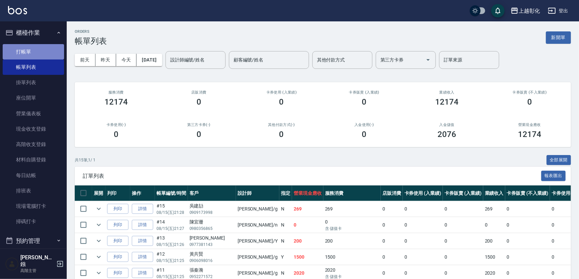
click at [39, 53] on link "打帳單" at bounding box center [33, 51] width 61 height 15
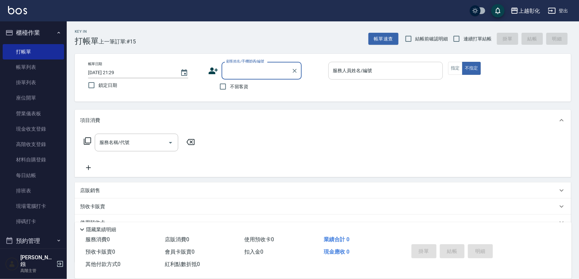
click at [364, 71] on div "服務人員姓名/編號 服務人員姓名/編號" at bounding box center [386, 71] width 115 height 18
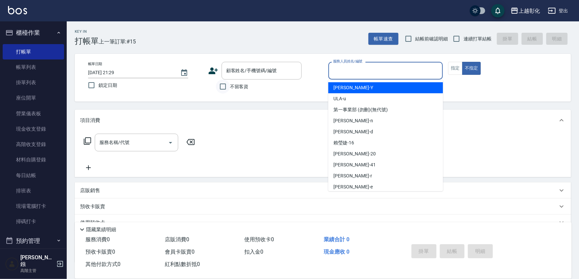
click at [216, 85] on input "不留客資" at bounding box center [223, 86] width 14 height 14
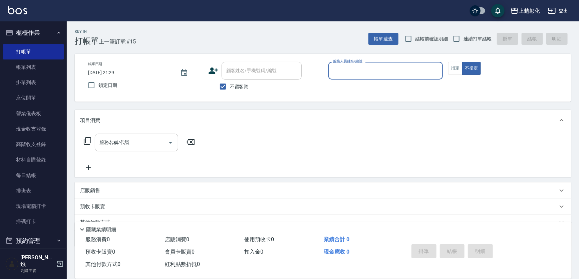
click at [242, 88] on span "不留客資" at bounding box center [239, 86] width 19 height 7
click at [230, 88] on input "不留客資" at bounding box center [223, 86] width 14 height 14
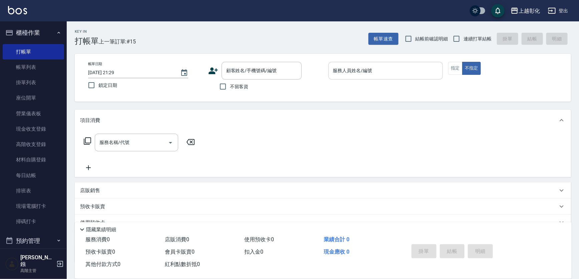
click at [357, 78] on div "服務人員姓名/編號" at bounding box center [386, 71] width 115 height 18
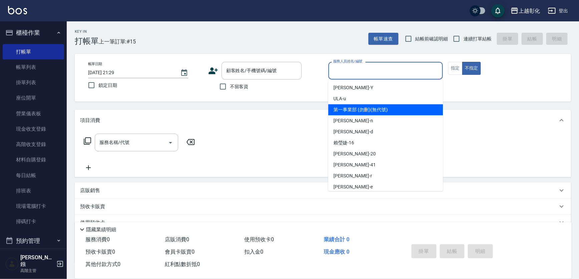
click at [250, 91] on div "不留客資" at bounding box center [254, 86] width 93 height 14
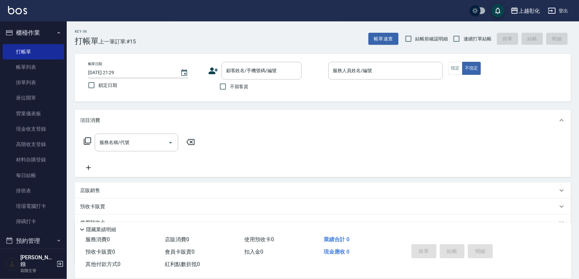
click at [236, 89] on span "不留客資" at bounding box center [239, 86] width 19 height 7
click at [230, 89] on input "不留客資" at bounding box center [223, 86] width 14 height 14
checkbox input "true"
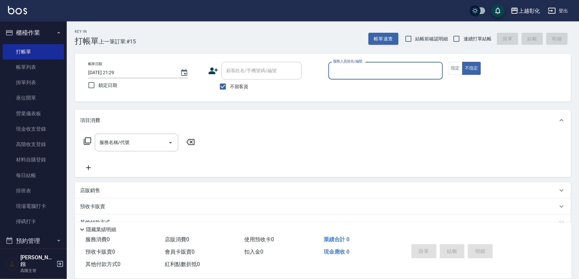
click at [337, 77] on div "服務人員姓名/編號" at bounding box center [386, 71] width 115 height 18
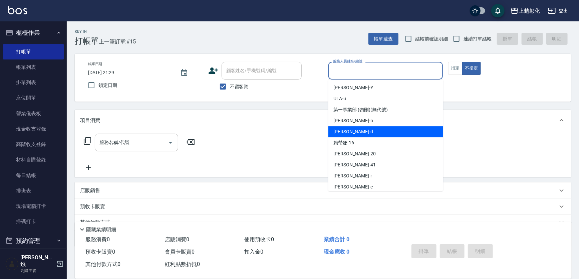
click at [351, 126] on div "Dora -d" at bounding box center [386, 131] width 115 height 11
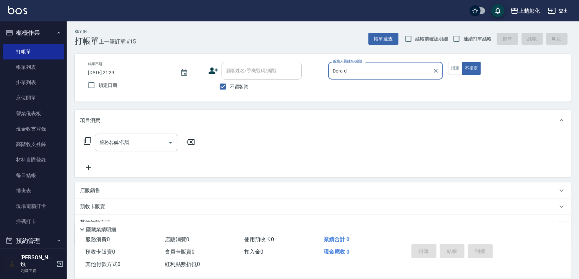
click at [354, 74] on input "Dora-d" at bounding box center [381, 71] width 99 height 12
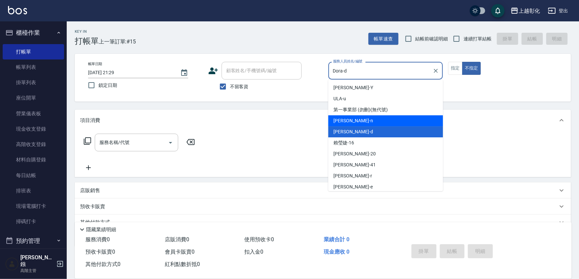
click at [356, 126] on div "yung yung -n" at bounding box center [386, 120] width 115 height 11
type input "yung yung-n"
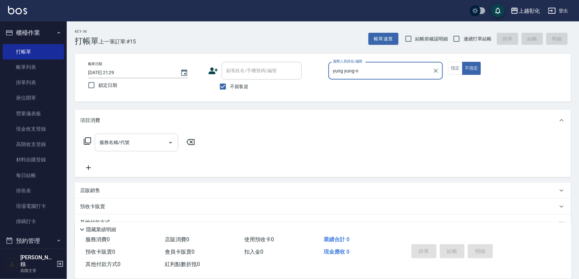
click at [130, 151] on div "服務名稱/代號" at bounding box center [136, 143] width 83 height 18
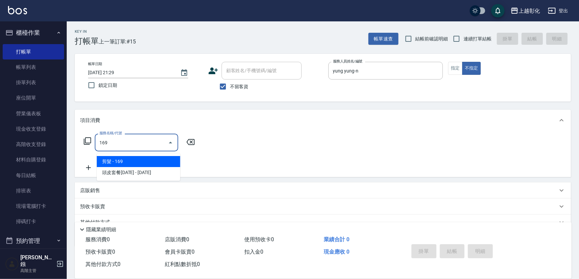
type input "剪髮(169)"
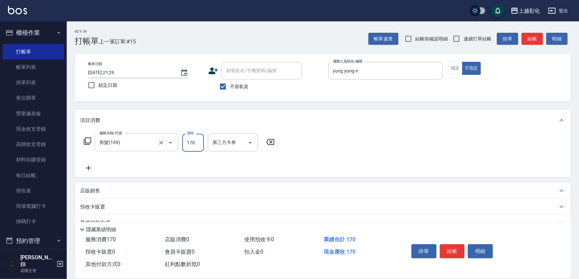
type input "170"
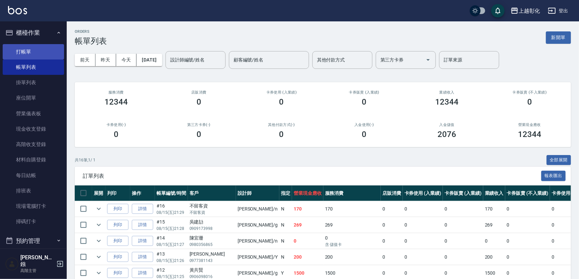
click at [33, 54] on link "打帳單" at bounding box center [33, 51] width 61 height 15
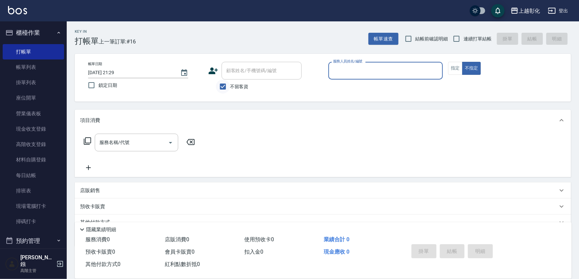
click at [230, 88] on input "不留客資" at bounding box center [223, 86] width 14 height 14
checkbox input "false"
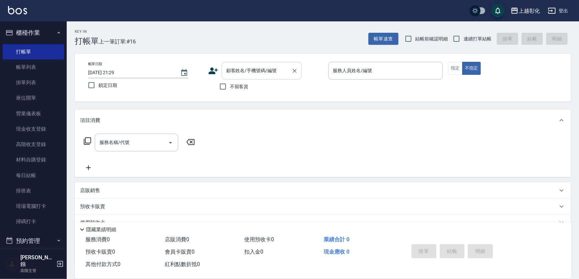
click at [247, 75] on input "顧客姓名/手機號碼/編號" at bounding box center [257, 71] width 64 height 12
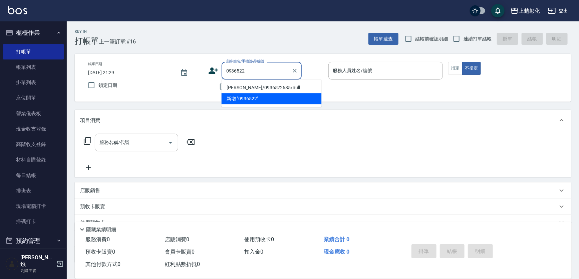
click at [245, 85] on li "[PERSON_NAME]/0936522685/null" at bounding box center [272, 87] width 100 height 11
type input "[PERSON_NAME]/0936522685/null"
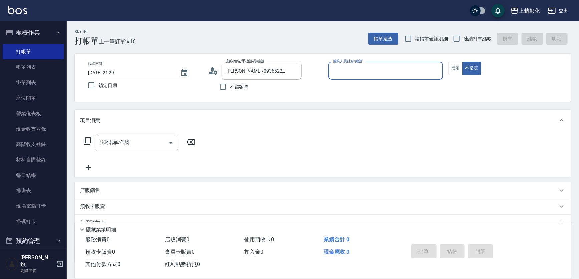
click at [337, 64] on div "服務人員姓名/編號" at bounding box center [386, 71] width 115 height 18
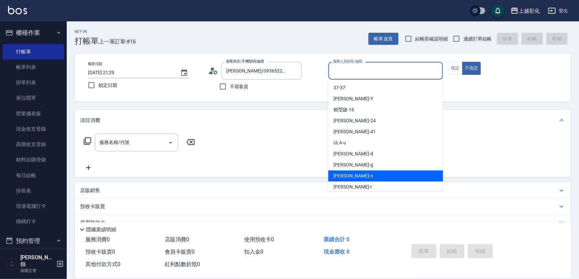
click at [349, 176] on span "yung yung -n" at bounding box center [353, 175] width 39 height 7
type input "yung yung-n"
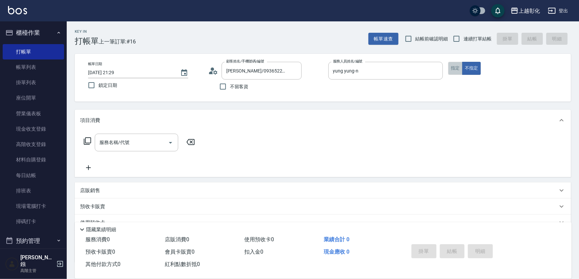
click at [457, 75] on button "指定" at bounding box center [455, 68] width 14 height 13
click at [125, 147] on input "服務名稱/代號" at bounding box center [131, 143] width 67 height 12
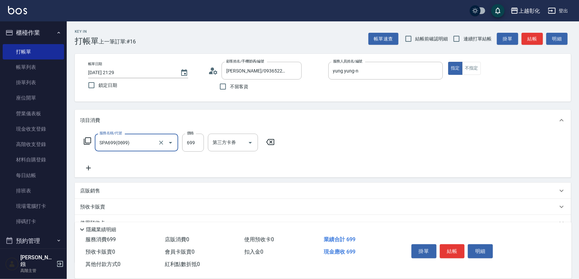
type input "SPA699(0699)"
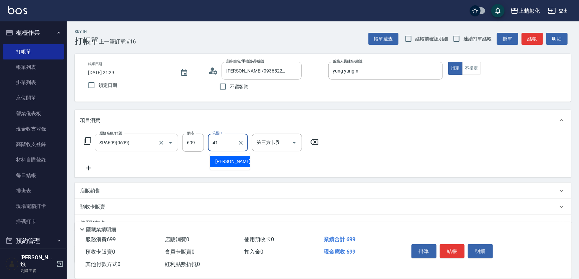
type input "[PERSON_NAME]-41"
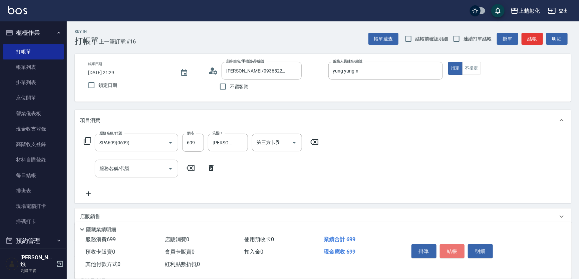
drag, startPoint x: 456, startPoint y: 242, endPoint x: 459, endPoint y: 244, distance: 3.4
click at [459, 244] on button "結帳" at bounding box center [452, 251] width 25 height 14
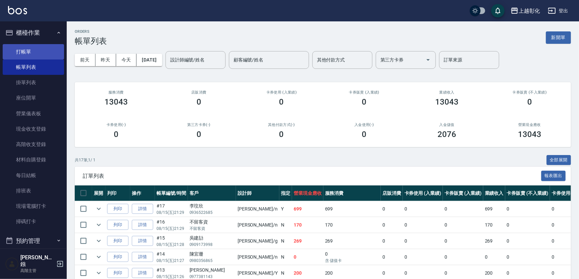
click at [43, 57] on link "打帳單" at bounding box center [33, 51] width 61 height 15
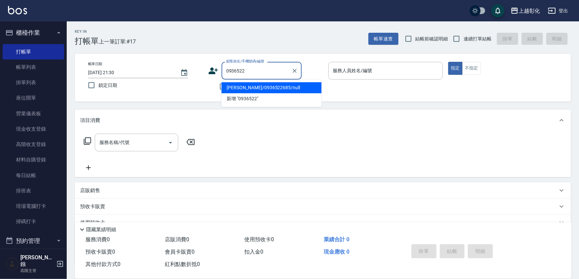
click at [260, 87] on li "[PERSON_NAME]/0936522685/null" at bounding box center [272, 87] width 100 height 11
type input "[PERSON_NAME]/0936522685/null"
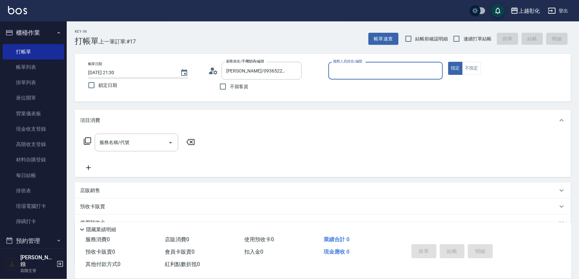
click at [383, 72] on input "服務人員姓名/編號" at bounding box center [386, 71] width 109 height 12
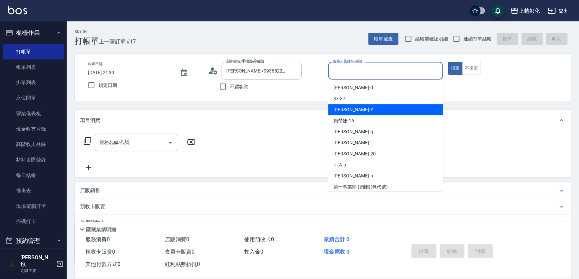
drag, startPoint x: 361, startPoint y: 113, endPoint x: 363, endPoint y: 110, distance: 3.5
click at [360, 113] on div "[PERSON_NAME] -Y" at bounding box center [386, 109] width 115 height 11
type input "[PERSON_NAME]-Y"
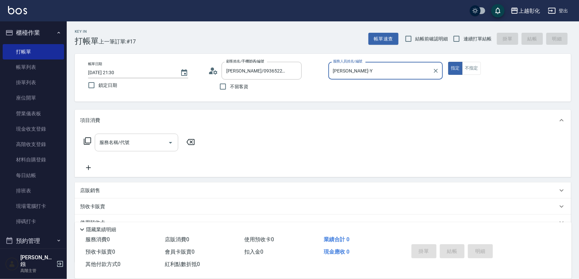
click at [143, 143] on input "服務名稱/代號" at bounding box center [131, 143] width 67 height 12
click at [90, 145] on icon at bounding box center [87, 141] width 8 height 8
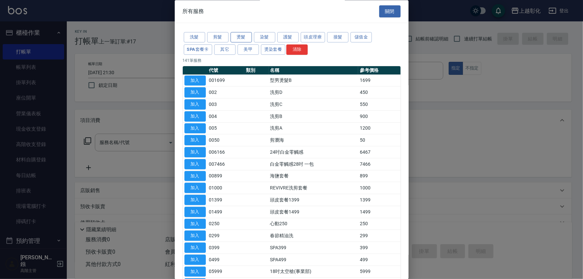
click at [249, 38] on button "燙髮" at bounding box center [240, 37] width 21 height 10
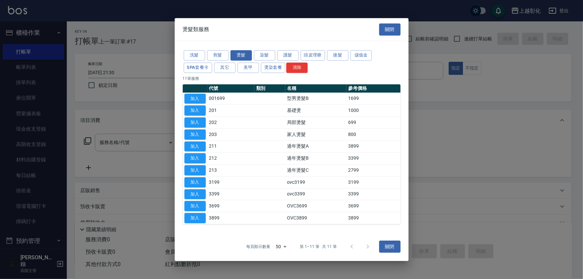
click at [206, 92] on td "加入" at bounding box center [195, 98] width 25 height 12
click at [196, 93] on button "加入" at bounding box center [194, 98] width 21 height 10
type input "型男燙髮B(001699)"
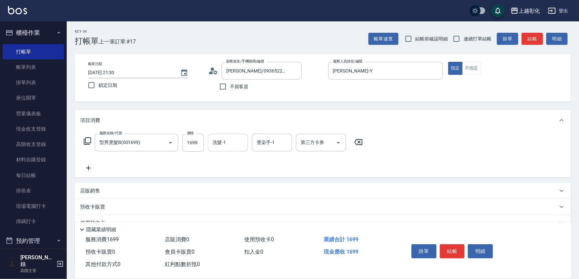
drag, startPoint x: 222, startPoint y: 151, endPoint x: 213, endPoint y: 147, distance: 9.7
click at [219, 149] on div "洗髮-1" at bounding box center [228, 143] width 40 height 18
click at [195, 145] on input "1699" at bounding box center [193, 143] width 22 height 18
click at [195, 147] on input "15989" at bounding box center [193, 143] width 22 height 18
click at [197, 147] on input "15989" at bounding box center [193, 143] width 22 height 18
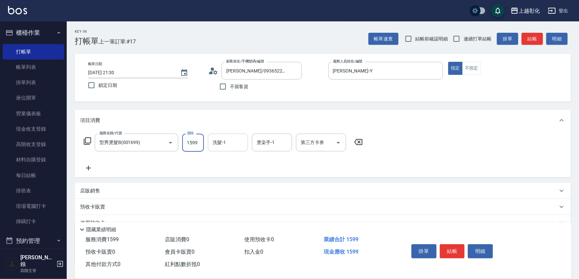
type input "1599"
click at [223, 143] on div "洗髮-1 洗髮-1" at bounding box center [228, 143] width 40 height 18
type input "[PERSON_NAME]-41"
click at [452, 244] on button "結帳" at bounding box center [452, 251] width 25 height 14
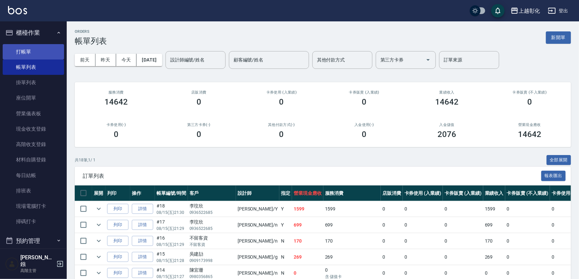
click at [43, 47] on link "打帳單" at bounding box center [33, 51] width 61 height 15
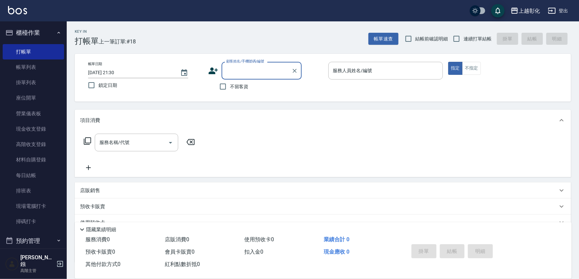
click at [247, 70] on input "顧客姓名/手機號碼/編號" at bounding box center [257, 71] width 64 height 12
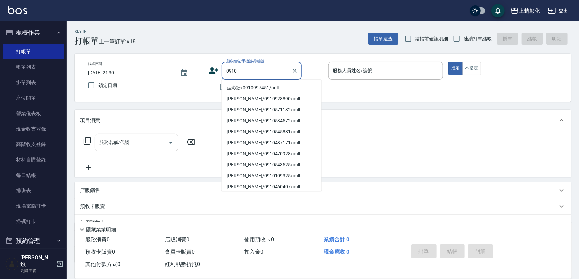
click at [247, 87] on li "巫彩緁/0910997451/null" at bounding box center [272, 87] width 100 height 11
type input "巫彩緁/0910997451/null"
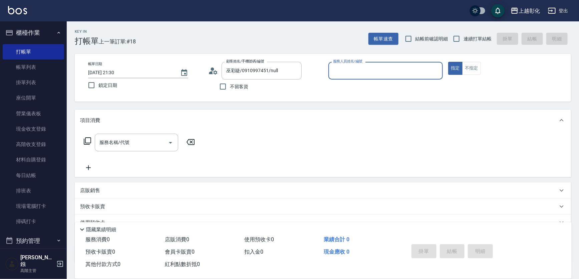
click at [356, 77] on div "服務人員姓名/編號" at bounding box center [386, 71] width 115 height 18
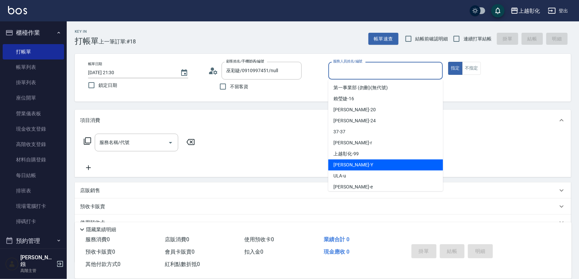
click at [351, 164] on div "[PERSON_NAME] -Y" at bounding box center [386, 164] width 115 height 11
type input "[PERSON_NAME]-Y"
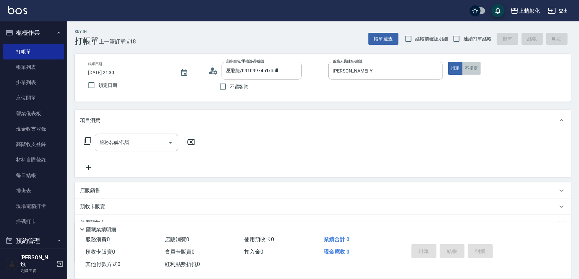
click at [473, 70] on button "不指定" at bounding box center [471, 68] width 19 height 13
click at [154, 141] on input "服務名稱/代號" at bounding box center [131, 143] width 67 height 12
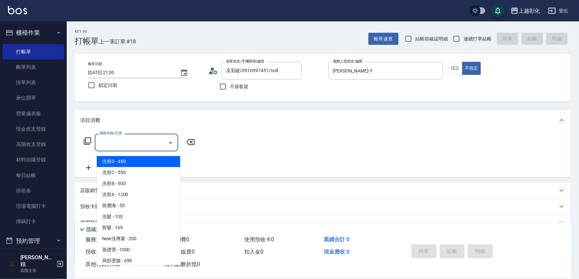
click at [94, 143] on div "服務名稱/代號 服務名稱/代號" at bounding box center [139, 143] width 119 height 18
click at [74, 141] on div "Key In 打帳單 上一筆訂單:#18 帳單速查 結帳前確認明細 連續打單結帳 掛單 結帳 明細 帳單日期 [DATE] 21:30 鎖定日期 顧客姓名/手…" at bounding box center [323, 177] width 513 height 312
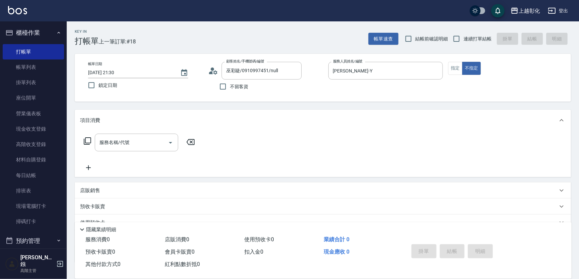
click at [80, 141] on div "服務名稱/代號 服務名稱/代號" at bounding box center [139, 143] width 119 height 18
click at [86, 144] on icon at bounding box center [87, 140] width 7 height 7
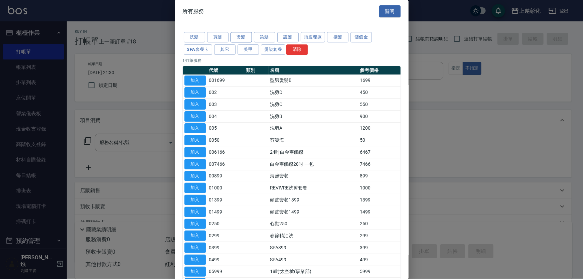
click at [246, 40] on button "燙髮" at bounding box center [240, 37] width 21 height 10
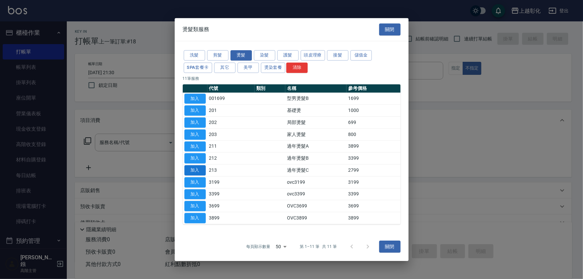
click at [194, 175] on button "加入" at bounding box center [194, 170] width 21 height 10
type input "過年燙髮C(213)"
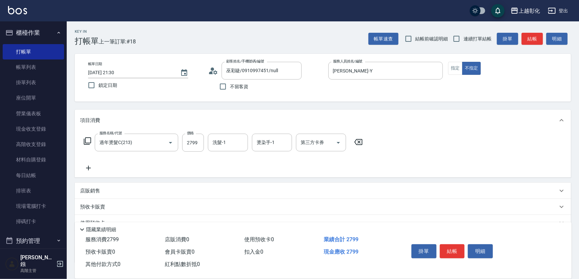
click at [201, 159] on div "服務名稱/代號 過年燙髮C(213) 服務名稱/代號 價格 2799 價格 洗髮-1 洗髮-1 燙染手-1 燙染手-1 第三方卡券 第三方卡券" at bounding box center [223, 153] width 287 height 38
click at [201, 148] on input "2799" at bounding box center [193, 143] width 22 height 18
type input "2100"
type input "[PERSON_NAME]-16"
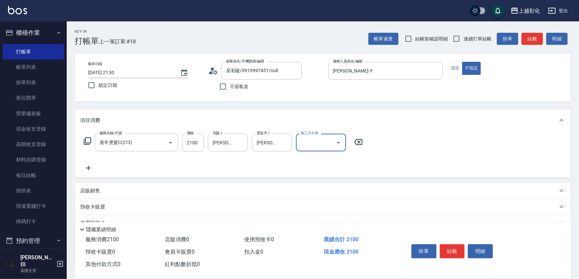
click at [457, 244] on button "結帳" at bounding box center [452, 251] width 25 height 14
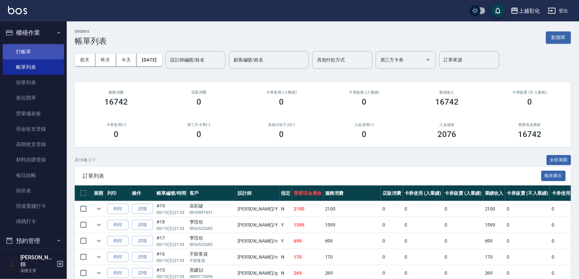
click at [25, 50] on link "打帳單" at bounding box center [33, 51] width 61 height 15
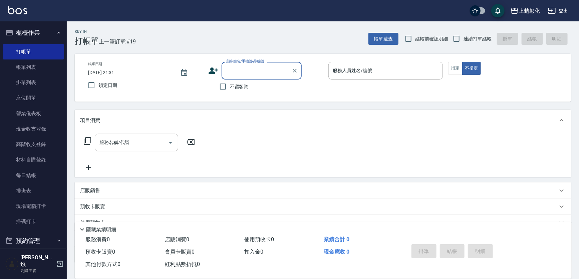
click at [240, 68] on input "顧客姓名/手機號碼/編號" at bounding box center [257, 71] width 64 height 12
click at [274, 89] on li "房鶯惠/0921769581/" at bounding box center [272, 87] width 100 height 11
type input "房鶯惠/0921769581/"
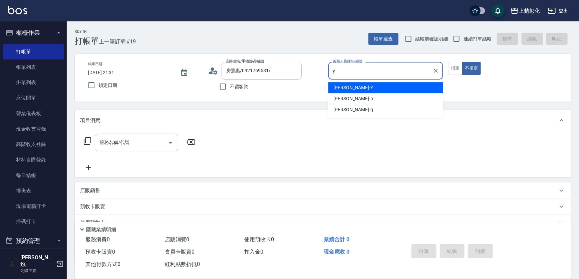
type input "[PERSON_NAME]-Y"
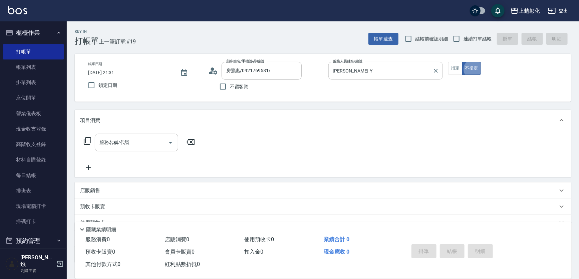
type button "false"
click at [148, 144] on input "服務名稱/代號" at bounding box center [131, 143] width 67 height 12
drag, startPoint x: 94, startPoint y: 198, endPoint x: 273, endPoint y: 29, distance: 245.9
click at [273, 29] on div "Key In 打帳單 上一筆訂單:#19 帳單速查 結帳前確認明細 連續打單結帳 掛單 結帳 明細" at bounding box center [319, 33] width 505 height 24
click at [203, 87] on div "帳單日期 [DATE] 21:31 鎖定日期 顧客姓名/手機號碼/編號 [PERSON_NAME]/0921769581/ 顧客姓名/手機號碼/編號 不留客資…" at bounding box center [323, 78] width 480 height 32
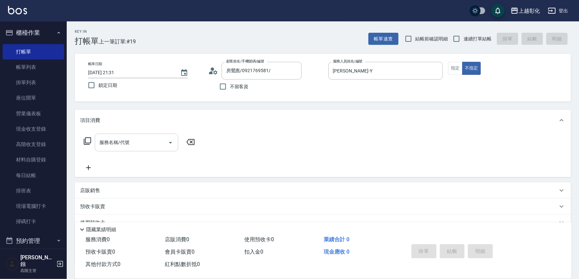
click at [147, 143] on input "服務名稱/代號" at bounding box center [131, 143] width 67 height 12
click at [154, 126] on div "項目消費" at bounding box center [323, 120] width 496 height 21
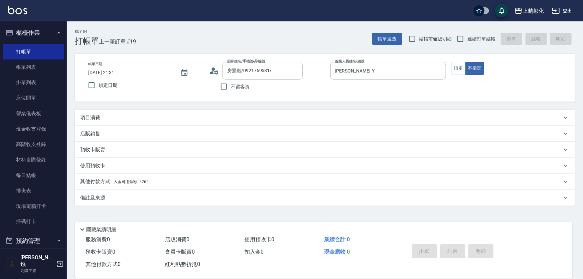
click at [154, 124] on div "項目消費" at bounding box center [325, 118] width 500 height 16
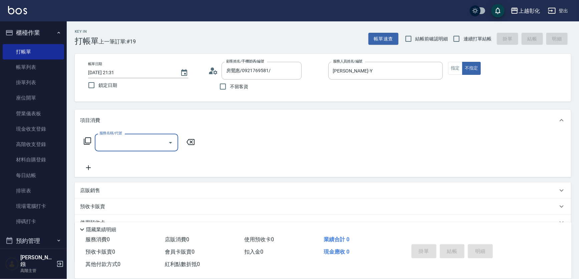
click at [134, 136] on div "服務名稱/代號" at bounding box center [136, 143] width 83 height 18
type input "y"
click at [461, 69] on button "指定" at bounding box center [455, 68] width 14 height 13
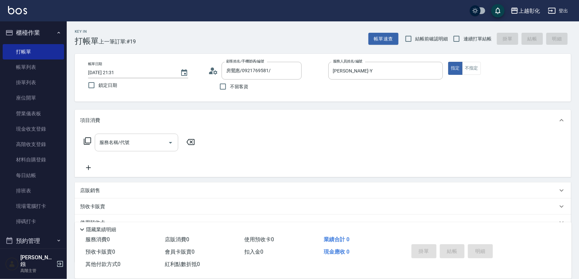
click at [132, 145] on input "服務名稱/代號" at bounding box center [131, 143] width 67 height 12
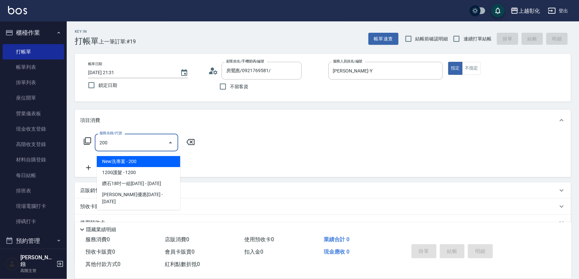
type input "New洗專案(200)"
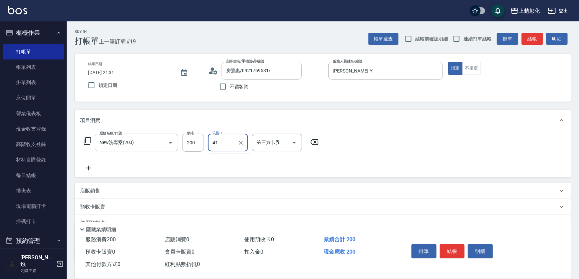
type input "[PERSON_NAME]-41"
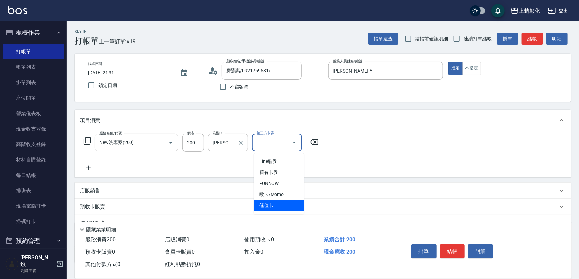
type input "儲值卡"
click at [283, 209] on div "預收卡販賣" at bounding box center [323, 207] width 496 height 16
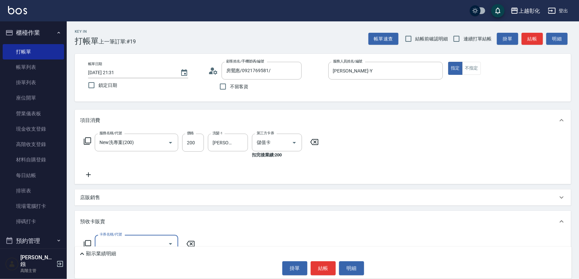
click at [90, 179] on icon at bounding box center [88, 175] width 17 height 8
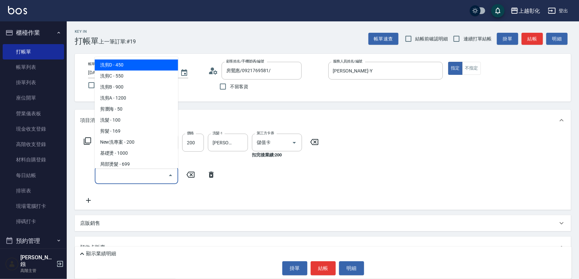
click at [107, 176] on input "服務名稱/代號" at bounding box center [131, 175] width 67 height 12
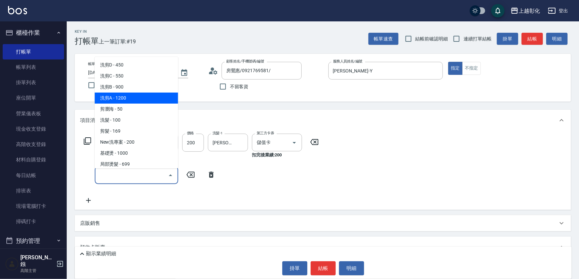
click at [210, 36] on div "Key In 打帳單 上一筆訂單:#19 帳單速查 結帳前確認明細 連續打單結帳 掛單 結帳 明細" at bounding box center [319, 33] width 505 height 24
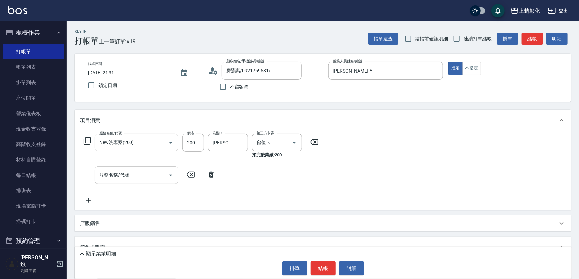
click at [128, 176] on input "服務名稱/代號" at bounding box center [131, 175] width 67 height 12
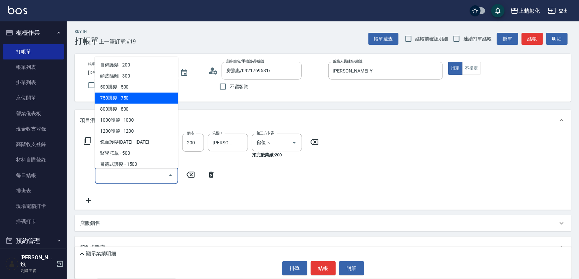
scroll to position [243, 0]
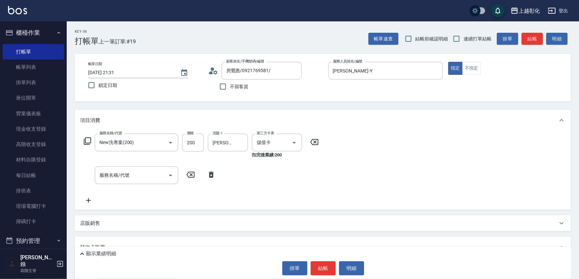
click at [88, 145] on icon at bounding box center [87, 141] width 8 height 8
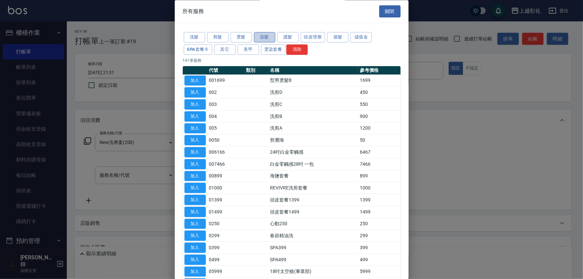
click at [260, 37] on button "染髮" at bounding box center [264, 37] width 21 height 10
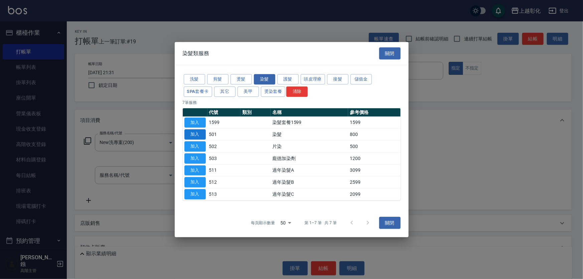
click at [199, 129] on button "加入" at bounding box center [194, 134] width 21 height 10
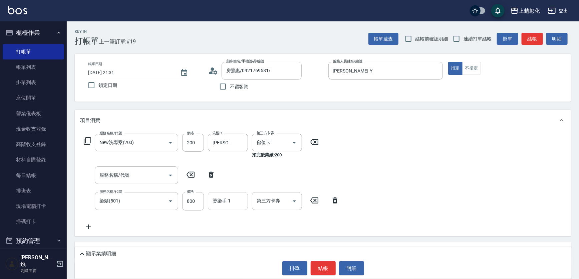
click at [228, 203] on div "燙染手-1 燙染手-1" at bounding box center [228, 201] width 40 height 18
type input "[PERSON_NAME]-41"
click at [274, 205] on input "第三方卡券" at bounding box center [272, 201] width 34 height 12
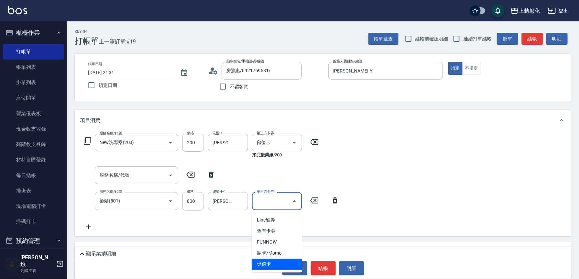
click at [281, 262] on span "儲值卡" at bounding box center [277, 264] width 50 height 11
type input "儲值卡"
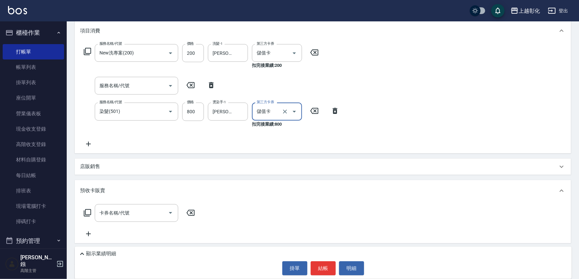
scroll to position [91, 0]
click at [326, 272] on button "結帳" at bounding box center [323, 268] width 25 height 14
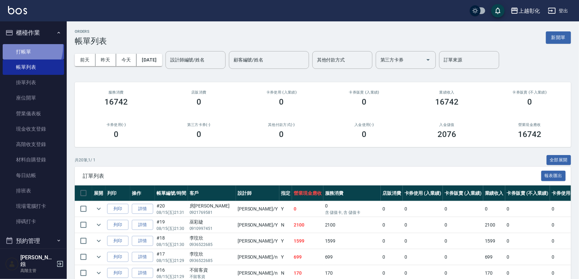
click at [18, 46] on link "打帳單" at bounding box center [33, 51] width 61 height 15
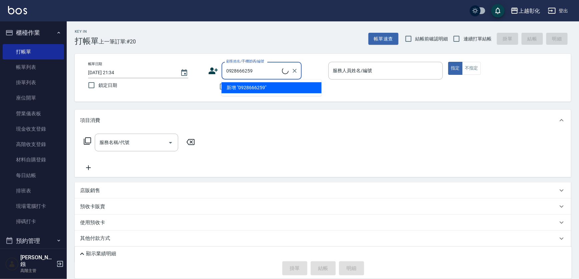
click at [282, 71] on input "0928666259" at bounding box center [253, 71] width 57 height 12
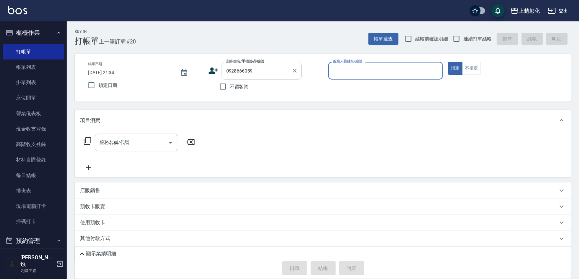
click at [289, 70] on input "0928666059" at bounding box center [257, 71] width 64 height 12
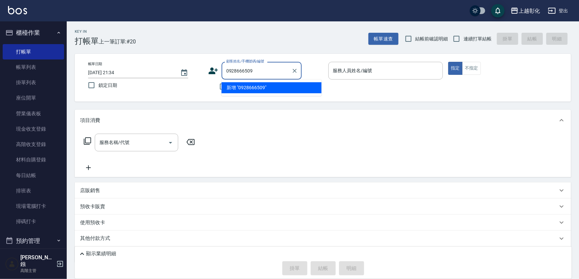
type input "0928666509"
click at [448, 62] on button "指定" at bounding box center [455, 68] width 14 height 13
type button "true"
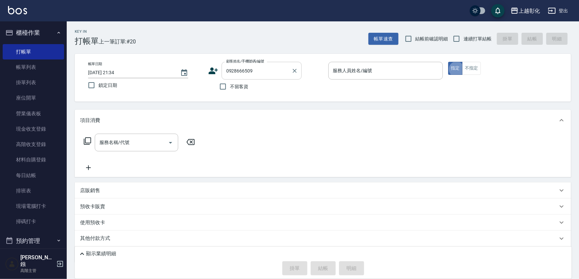
type input "[PERSON_NAME]小姐/0928666509/"
click at [368, 70] on div "服務人員姓名/編號 服務人員姓名/編號" at bounding box center [386, 71] width 115 height 18
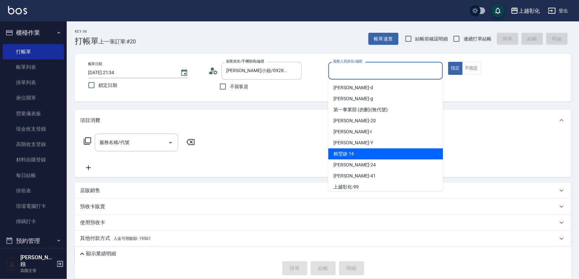
click at [364, 156] on div "[PERSON_NAME]-16" at bounding box center [386, 153] width 115 height 11
type input "[PERSON_NAME]-16"
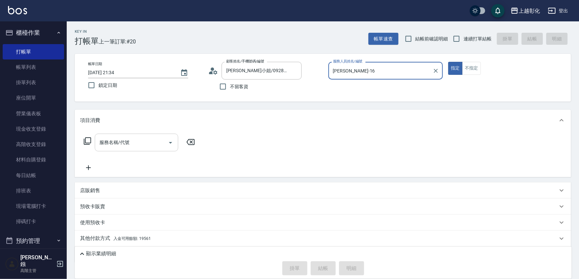
click at [141, 151] on div "服務名稱/代號" at bounding box center [136, 143] width 83 height 18
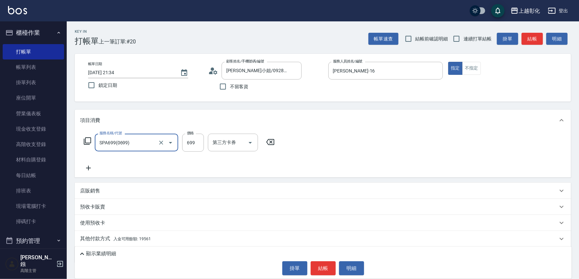
type input "SPA699(0699)"
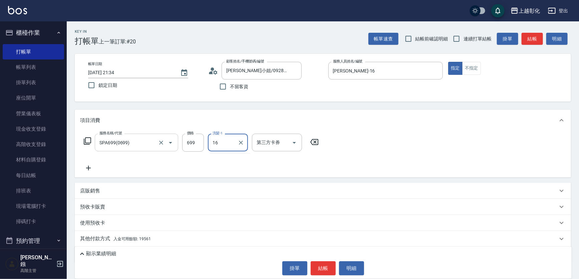
type input "[PERSON_NAME]-16"
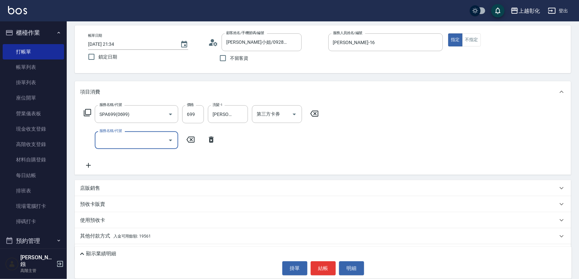
scroll to position [54, 0]
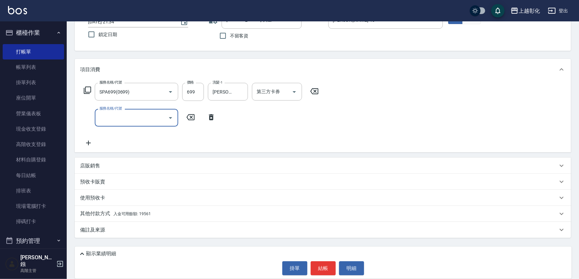
click at [278, 87] on div "第三方卡券 第三方卡券" at bounding box center [277, 92] width 50 height 18
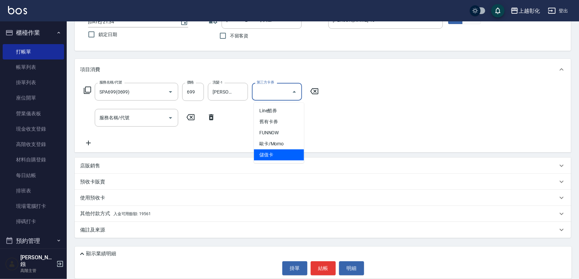
click at [286, 153] on span "儲值卡" at bounding box center [279, 154] width 50 height 11
type input "儲值卡"
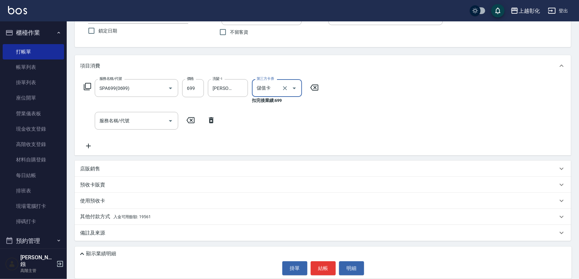
scroll to position [61, 0]
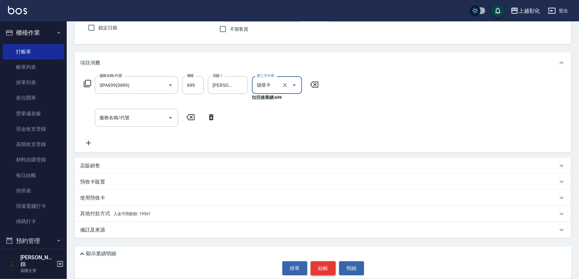
click at [331, 267] on button "結帳" at bounding box center [323, 268] width 25 height 14
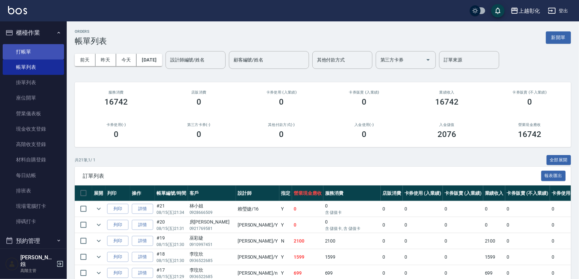
click at [39, 54] on link "打帳單" at bounding box center [33, 51] width 61 height 15
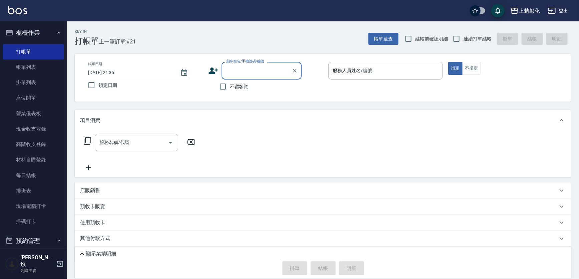
click at [260, 73] on input "顧客姓名/手機號碼/編號" at bounding box center [257, 71] width 64 height 12
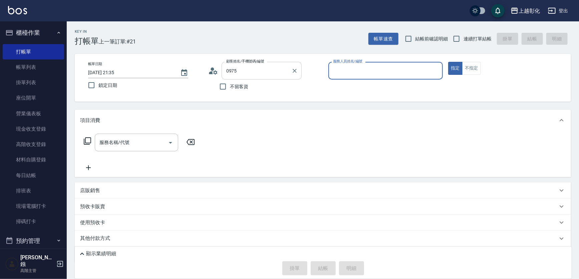
type input "[PERSON_NAME]/0975071913/null"
type input "07"
click at [259, 74] on input "[PERSON_NAME]/0975071913/null" at bounding box center [257, 71] width 64 height 12
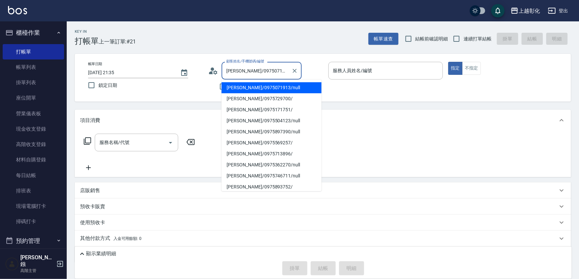
click at [259, 74] on input "[PERSON_NAME]/0975071913/null" at bounding box center [257, 71] width 64 height 12
click at [368, 70] on div "服務人員姓名/編號 服務人員姓名/編號" at bounding box center [386, 71] width 115 height 18
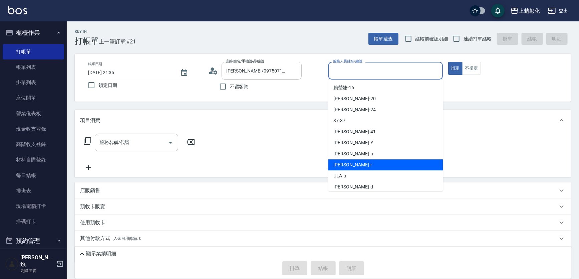
click at [353, 159] on div "[PERSON_NAME] -r" at bounding box center [386, 164] width 115 height 11
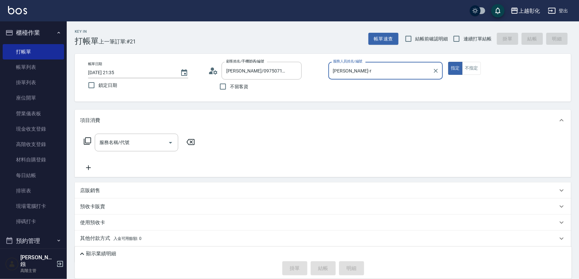
click at [366, 73] on input "[PERSON_NAME]-r" at bounding box center [381, 71] width 99 height 12
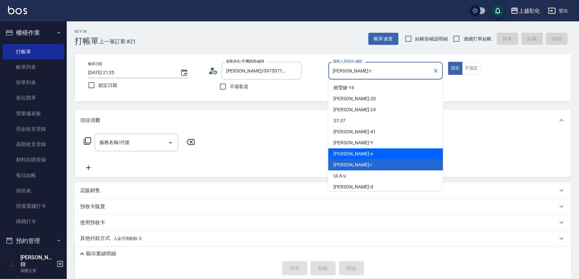
click at [353, 153] on span "yung yung -n" at bounding box center [353, 153] width 39 height 7
type input "yung yung-n"
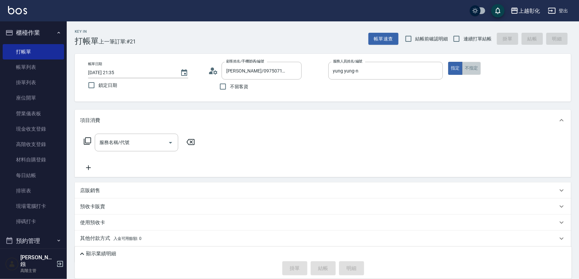
click at [477, 64] on button "不指定" at bounding box center [471, 68] width 19 height 13
click at [104, 141] on div "服務名稱/代號 服務名稱/代號" at bounding box center [136, 143] width 83 height 18
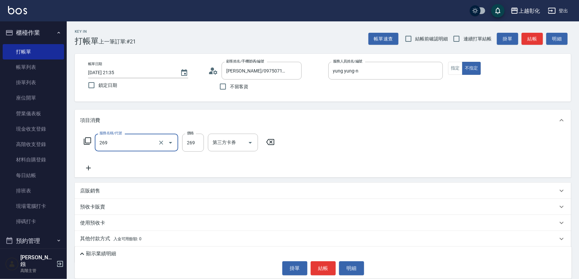
type input "一般洗剪(269)"
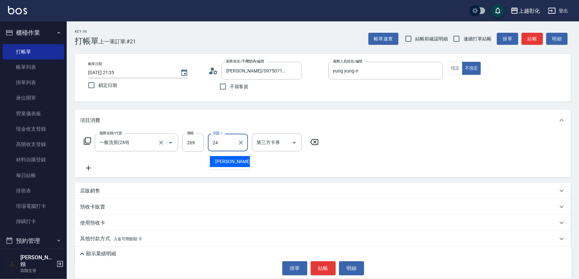
type input "[PERSON_NAME]-24"
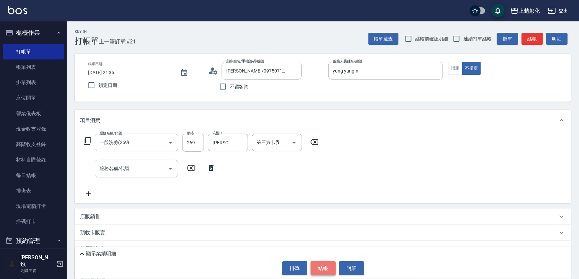
click at [324, 271] on button "結帳" at bounding box center [323, 268] width 25 height 14
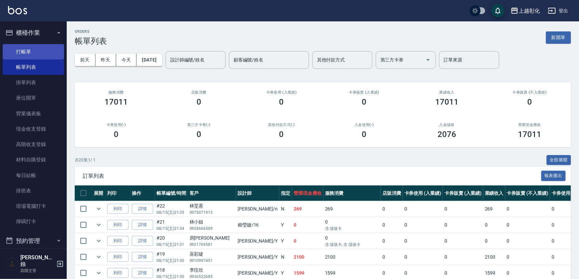
click at [41, 58] on link "打帳單" at bounding box center [33, 51] width 61 height 15
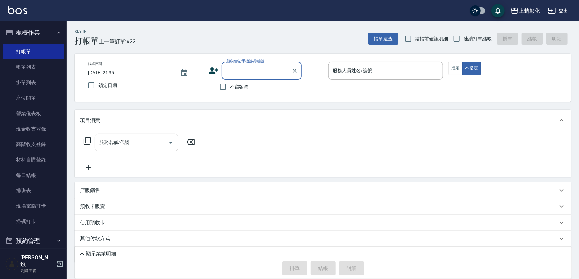
click at [244, 72] on input "顧客姓名/手機號碼/編號" at bounding box center [257, 71] width 64 height 12
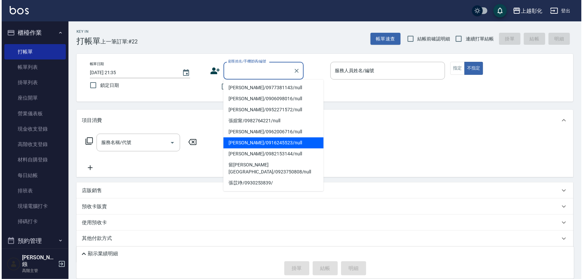
scroll to position [91, 0]
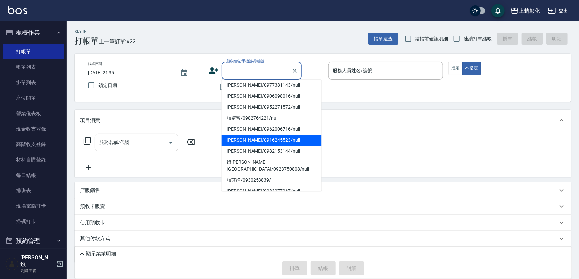
click at [347, 131] on div "項目消費" at bounding box center [323, 120] width 496 height 21
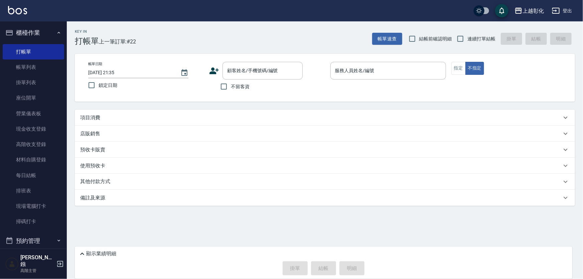
click at [247, 90] on span "不留客資" at bounding box center [240, 86] width 19 height 7
click at [231, 90] on input "不留客資" at bounding box center [224, 86] width 14 height 14
checkbox input "true"
click at [334, 63] on div "服務人員姓名/編號" at bounding box center [388, 71] width 116 height 18
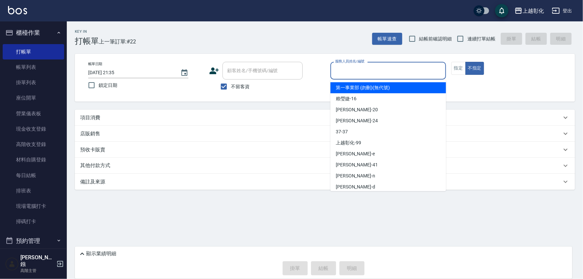
drag, startPoint x: 248, startPoint y: 78, endPoint x: 241, endPoint y: 87, distance: 11.4
click at [248, 79] on div "顧客姓名/手機號碼/編號" at bounding box center [262, 71] width 80 height 18
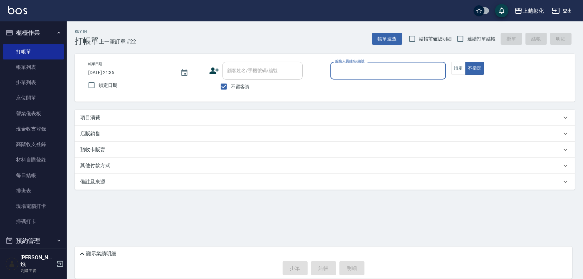
click at [340, 66] on input "服務人員姓名/編號" at bounding box center [388, 71] width 110 height 12
click at [351, 79] on div "服務人員姓名/編號" at bounding box center [388, 71] width 116 height 18
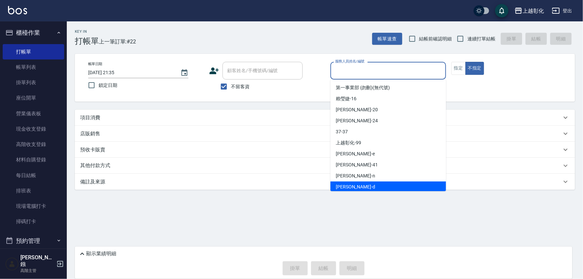
click at [355, 187] on div "Dora -d" at bounding box center [388, 186] width 116 height 11
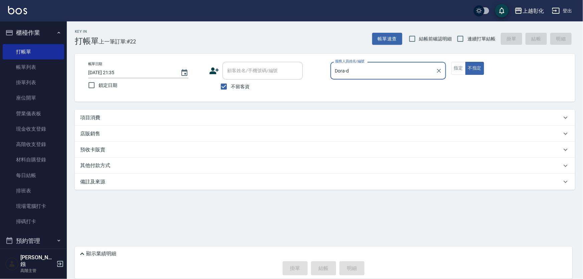
click at [274, 148] on div "預收卡販賣" at bounding box center [320, 149] width 481 height 7
click at [348, 56] on div "帳單日期 [DATE] 21:35 鎖定日期 顧客姓名/手機號碼/編號 顧客姓名/手機號碼/編號 不留客資 服務人員姓名/編號 [PERSON_NAME]-d…" at bounding box center [325, 78] width 500 height 48
click at [355, 65] on input "Dora-d" at bounding box center [382, 71] width 99 height 12
click at [366, 68] on input "Dora-d" at bounding box center [382, 71] width 99 height 12
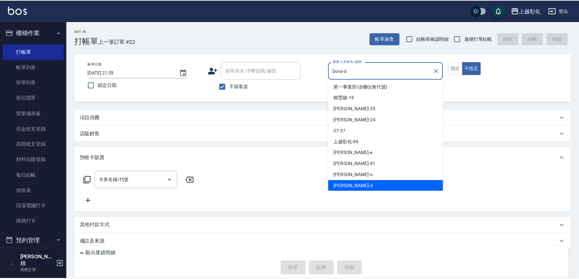
scroll to position [0, 0]
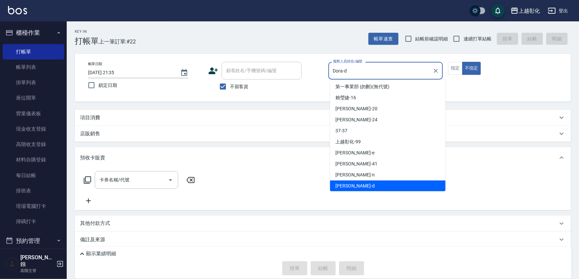
click at [357, 69] on input "Dora-d" at bounding box center [381, 71] width 99 height 12
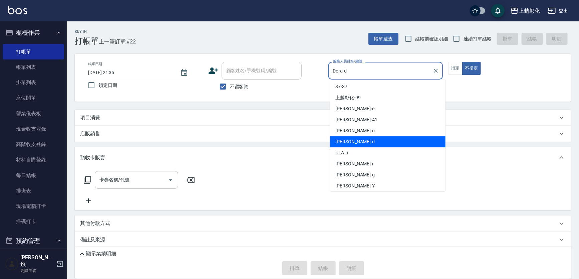
scroll to position [48, 0]
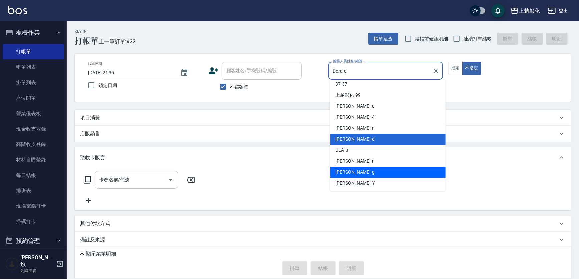
drag, startPoint x: 352, startPoint y: 171, endPoint x: 357, endPoint y: 165, distance: 8.6
click at [352, 172] on div "[PERSON_NAME]" at bounding box center [388, 172] width 116 height 11
type input "[PERSON_NAME]"
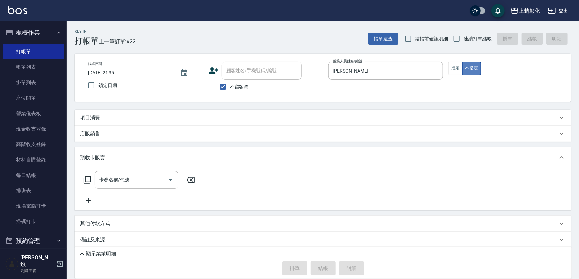
click at [464, 67] on button "不指定" at bounding box center [471, 68] width 19 height 13
click at [454, 72] on button "指定" at bounding box center [455, 68] width 14 height 13
click at [108, 181] on div "卡券名稱/代號 卡券名稱/代號" at bounding box center [136, 180] width 83 height 18
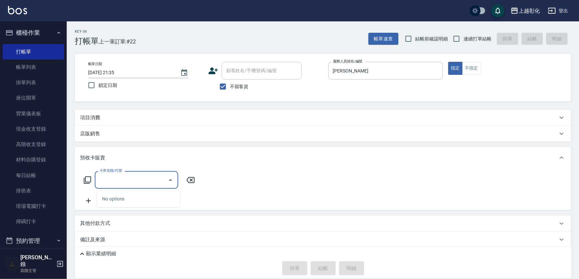
click at [118, 118] on div "項目消費" at bounding box center [319, 117] width 478 height 7
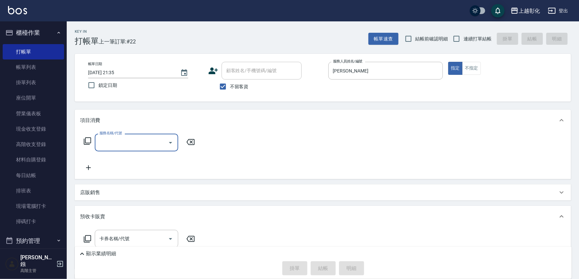
scroll to position [0, 0]
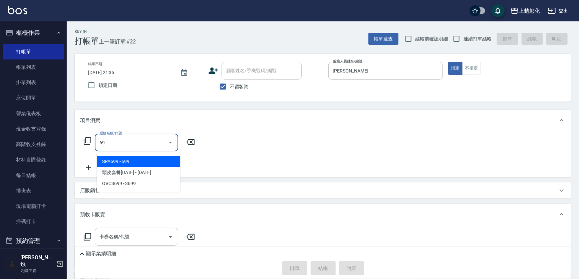
type input "6"
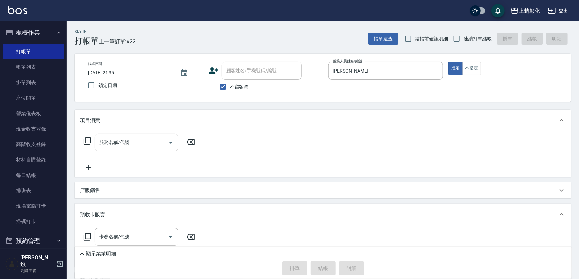
click at [86, 145] on icon at bounding box center [87, 141] width 8 height 8
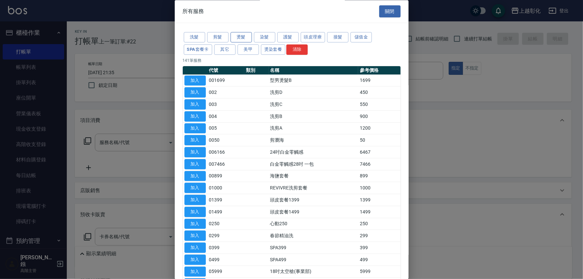
click at [240, 37] on button "燙髮" at bounding box center [240, 37] width 21 height 10
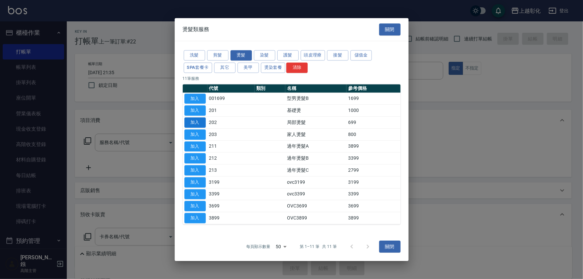
click at [202, 117] on button "加入" at bounding box center [194, 122] width 21 height 10
type input "局部燙髮(202)"
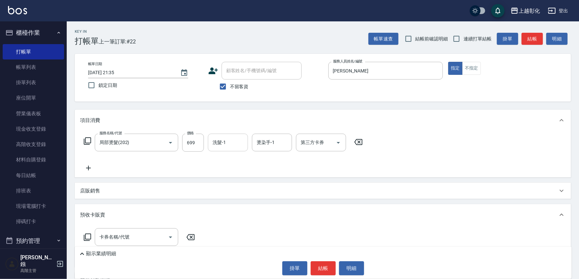
click at [239, 148] on input "洗髮-1" at bounding box center [228, 143] width 34 height 12
type input "[PERSON_NAME]-16"
click at [189, 145] on input "699" at bounding box center [193, 143] width 22 height 18
type input "700"
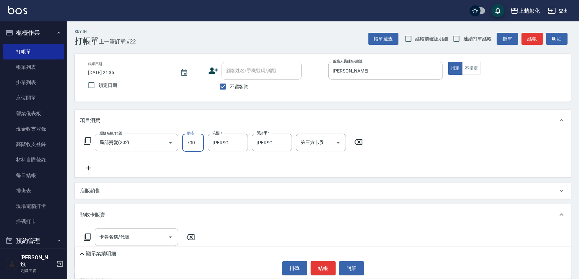
click at [83, 172] on icon at bounding box center [88, 168] width 17 height 8
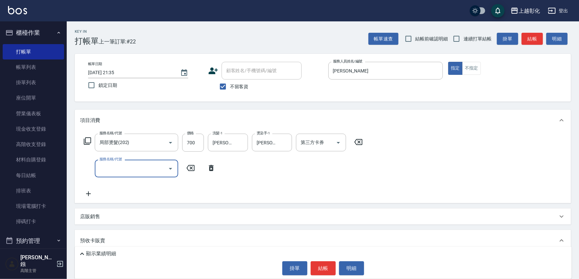
click at [114, 169] on input "服務名稱/代號" at bounding box center [131, 169] width 67 height 12
type input "A級剪髮(300)"
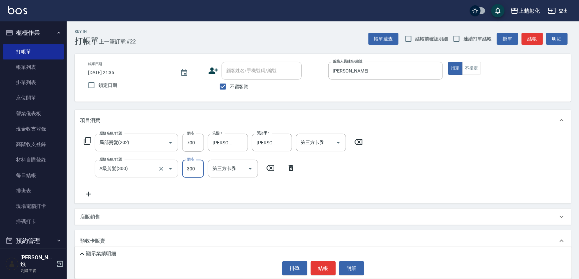
click at [136, 168] on input "A級剪髮(300)" at bounding box center [127, 169] width 59 height 12
click at [85, 140] on icon at bounding box center [87, 141] width 8 height 8
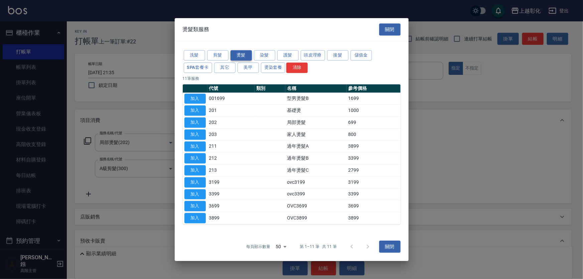
click at [241, 50] on button "燙髮" at bounding box center [240, 55] width 21 height 10
click at [334, 50] on button "接髮" at bounding box center [337, 55] width 21 height 10
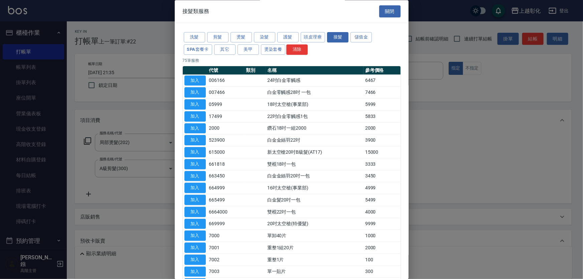
click at [314, 44] on div "洗髮 剪髮 燙髮 染髮 護髮 頭皮理療 接髮 儲值金 SPA套餐卡 其它 美甲 燙染套餐 清除" at bounding box center [292, 43] width 218 height 25
click at [318, 37] on button "頭皮理療" at bounding box center [312, 37] width 25 height 10
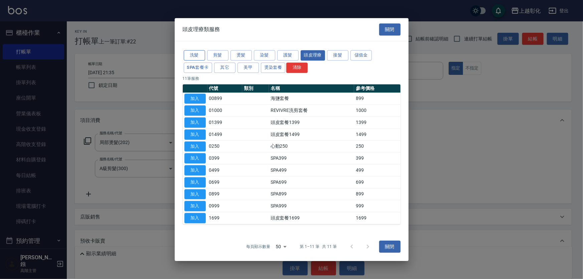
drag, startPoint x: 248, startPoint y: 45, endPoint x: 199, endPoint y: 46, distance: 49.1
click at [202, 50] on button "洗髮" at bounding box center [194, 55] width 21 height 10
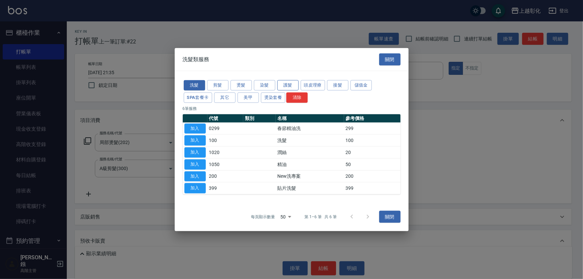
click at [291, 80] on button "護髮" at bounding box center [287, 85] width 21 height 10
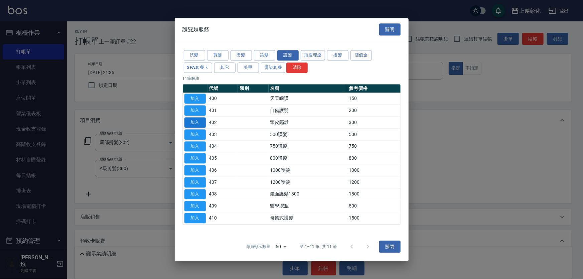
click at [186, 120] on button "加入" at bounding box center [194, 122] width 21 height 10
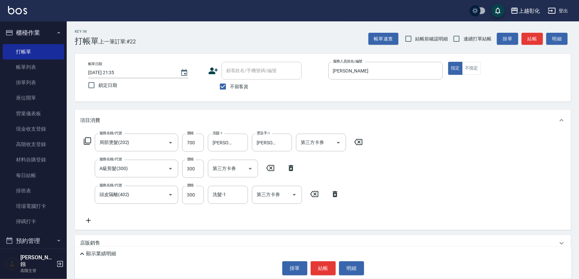
click at [271, 170] on icon at bounding box center [270, 168] width 8 height 6
click at [240, 198] on input "洗髮-1" at bounding box center [228, 194] width 34 height 12
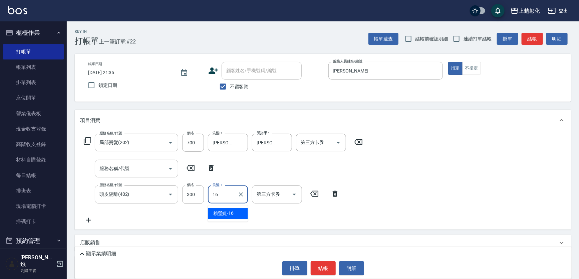
type input "[PERSON_NAME]-16"
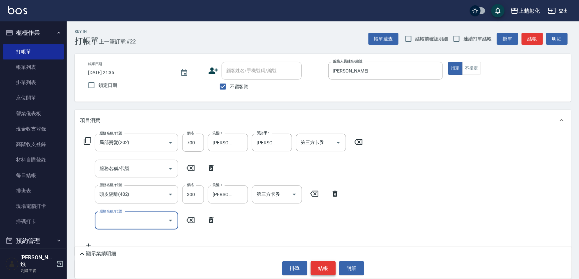
click at [324, 266] on button "結帳" at bounding box center [323, 268] width 25 height 14
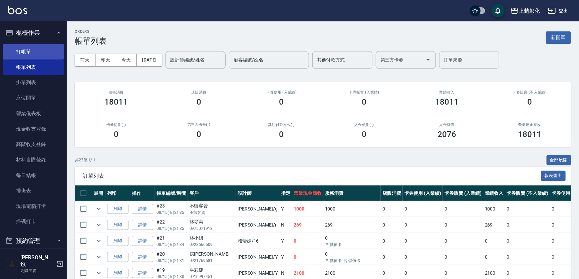
click at [44, 57] on link "打帳單" at bounding box center [33, 51] width 61 height 15
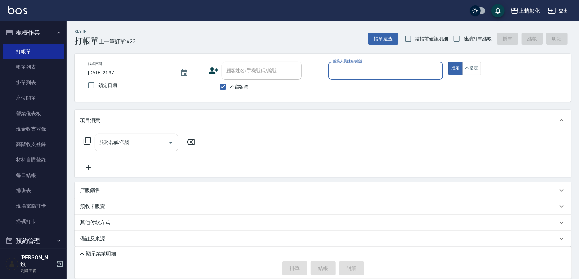
click at [237, 87] on span "不留客資" at bounding box center [239, 86] width 19 height 7
click at [230, 87] on input "不留客資" at bounding box center [223, 86] width 14 height 14
checkbox input "false"
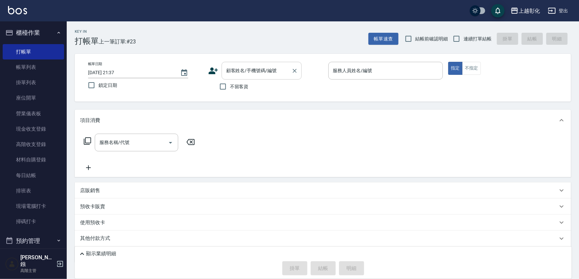
click at [253, 70] on div "顧客姓名/手機號碼/編號 顧客姓名/手機號碼/編號" at bounding box center [262, 71] width 80 height 18
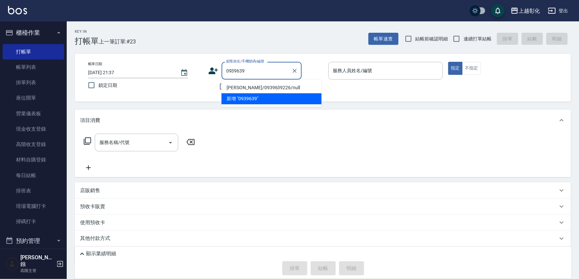
click at [257, 85] on li "[PERSON_NAME]/0939639226/null" at bounding box center [272, 87] width 100 height 11
type input "[PERSON_NAME]/0939639226/null"
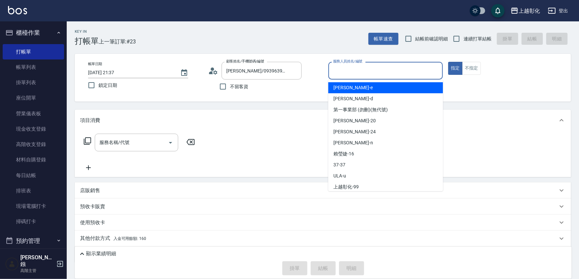
click at [345, 72] on input "服務人員姓名/編號" at bounding box center [386, 71] width 109 height 12
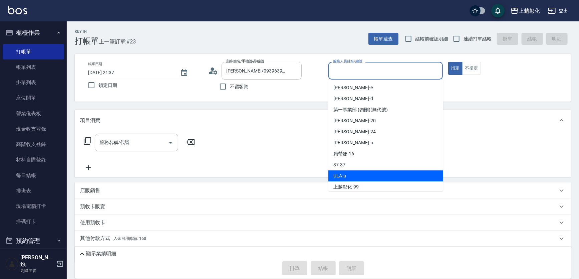
scroll to position [48, 0]
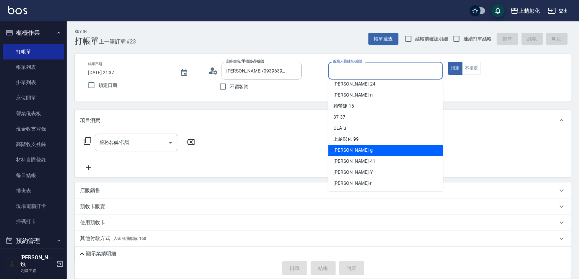
click at [361, 151] on div "[PERSON_NAME]" at bounding box center [386, 150] width 115 height 11
type input "[PERSON_NAME]"
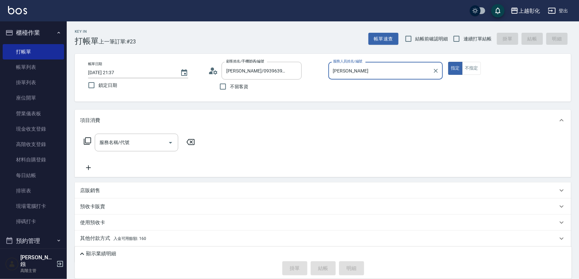
click at [129, 145] on div "服務名稱/代號 服務名稱/代號" at bounding box center [136, 143] width 83 height 18
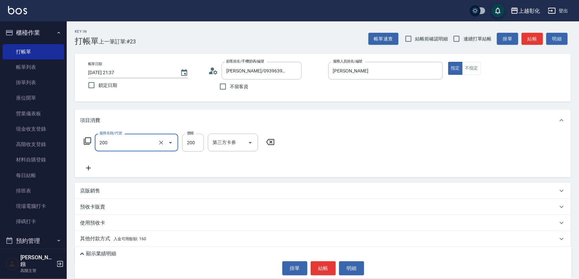
type input "New洗專案(200)"
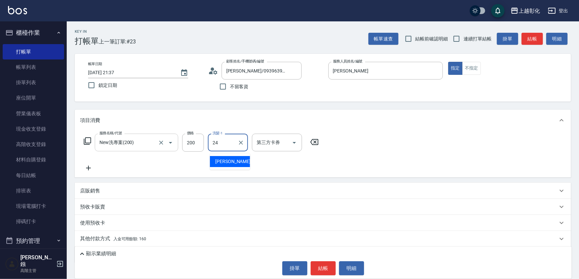
type input "[PERSON_NAME]-24"
click at [329, 263] on button "結帳" at bounding box center [323, 268] width 25 height 14
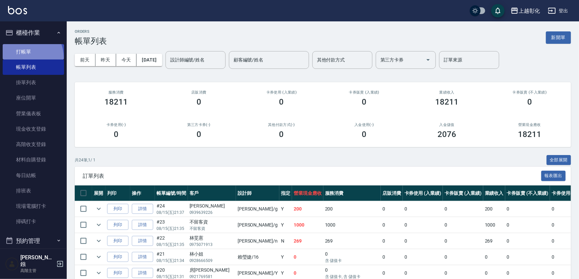
click at [23, 57] on link "打帳單" at bounding box center [33, 51] width 61 height 15
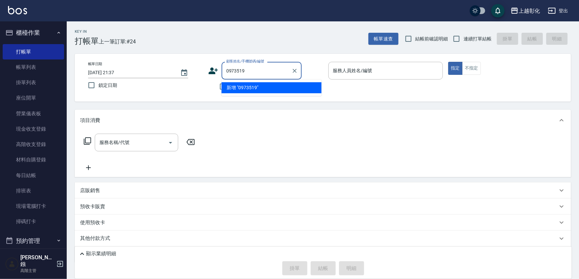
type input "0973519"
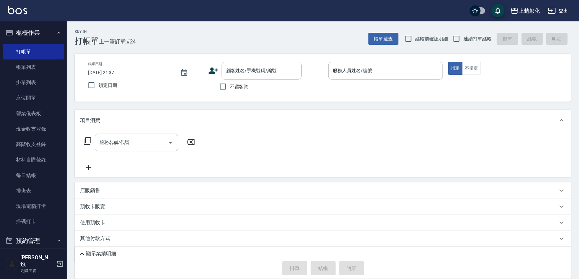
click at [328, 86] on div "帳單日期 [DATE] 21:37 鎖定日期 顧客姓名/手機號碼/編號 顧客姓名/手機號碼/編號 不留客資 服務人員姓名/編號 服務人員姓名/編號 指定 不指定" at bounding box center [323, 78] width 480 height 32
click at [240, 86] on span "不留客資" at bounding box center [239, 86] width 19 height 7
click at [230, 86] on input "不留客資" at bounding box center [223, 86] width 14 height 14
checkbox input "true"
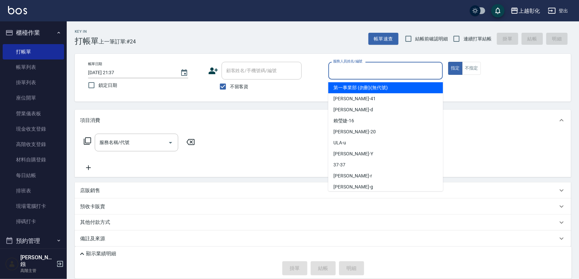
click at [353, 72] on input "服務人員姓名/編號" at bounding box center [386, 71] width 109 height 12
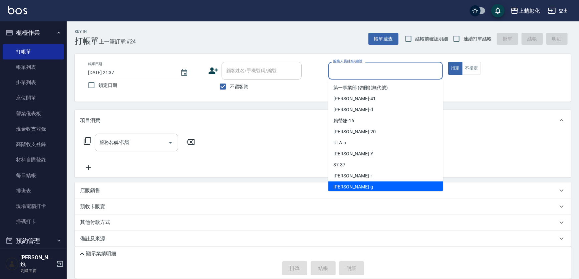
click at [365, 187] on div "[PERSON_NAME]" at bounding box center [386, 186] width 115 height 11
type input "[PERSON_NAME]"
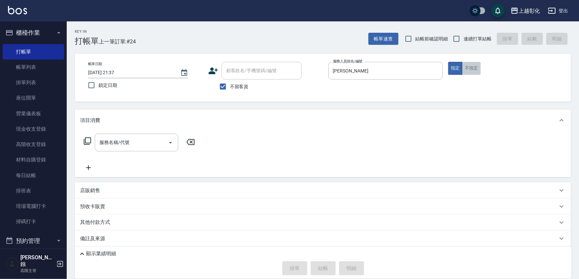
click at [472, 68] on button "不指定" at bounding box center [471, 68] width 19 height 13
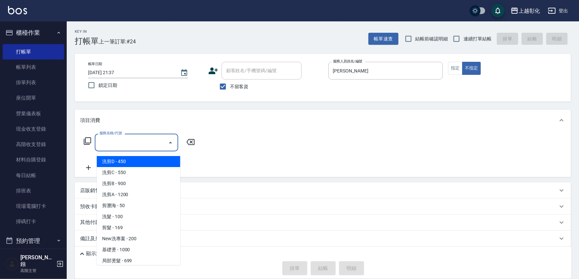
click at [137, 141] on input "服務名稱/代號" at bounding box center [131, 143] width 67 height 12
type input "貼片洗髮(399)"
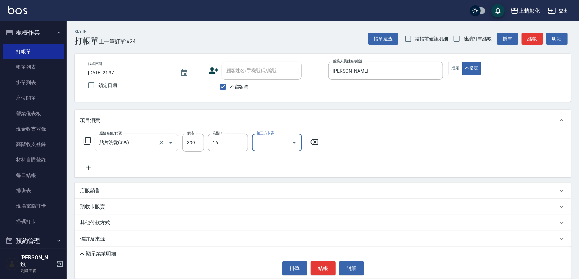
type input "[PERSON_NAME]-16"
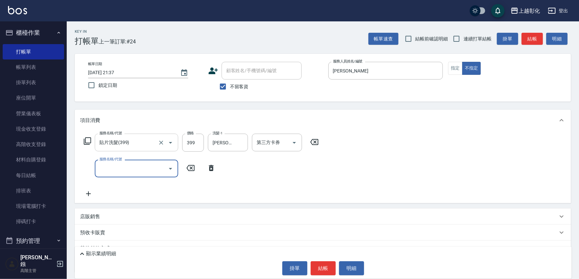
type input "1"
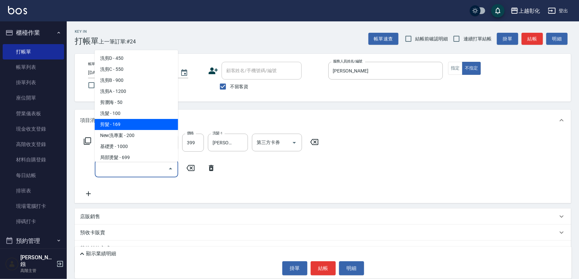
click at [121, 127] on span "剪髮 - 169" at bounding box center [136, 124] width 83 height 11
type input "剪髮(169)"
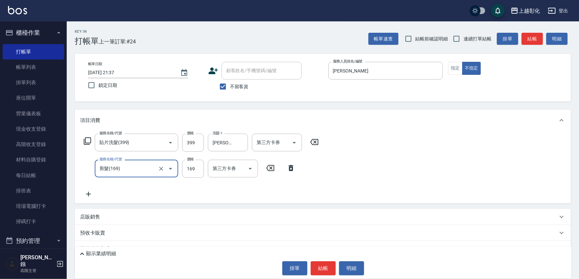
click at [182, 169] on input "169" at bounding box center [193, 169] width 22 height 18
click at [151, 167] on input "剪髮(169)" at bounding box center [127, 169] width 59 height 12
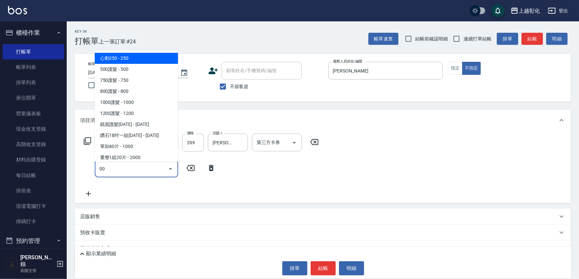
type input "500護髮(403)"
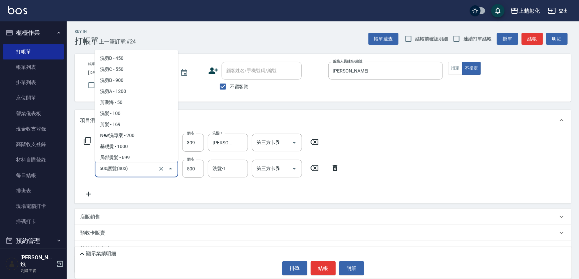
click at [151, 167] on input "500護髮(403)" at bounding box center [127, 169] width 59 height 12
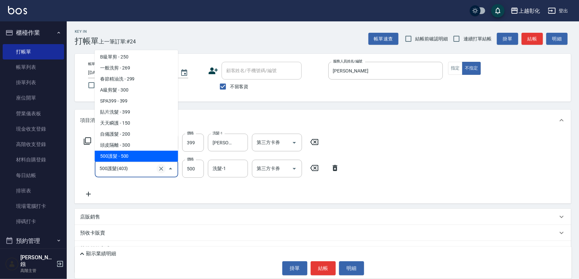
click at [158, 170] on icon "Clear" at bounding box center [161, 168] width 7 height 7
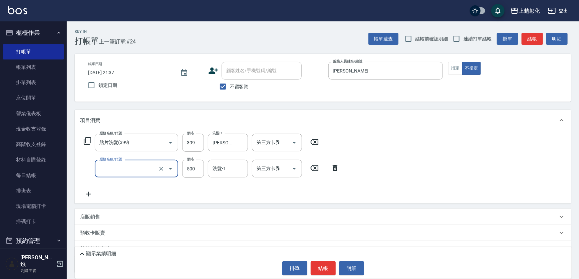
click at [136, 170] on input "服務名稱/代號" at bounding box center [127, 169] width 59 height 12
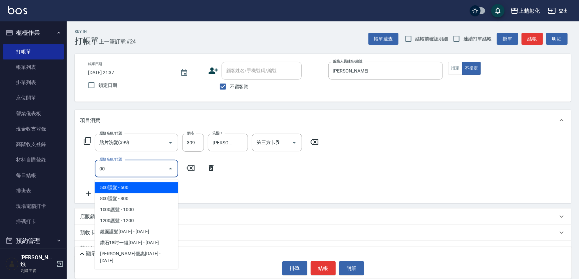
type input "0"
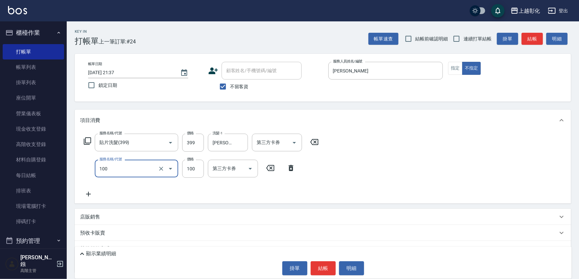
type input "洗髮(100)"
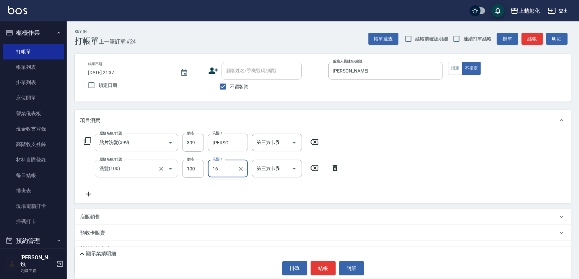
type input "[PERSON_NAME]-16"
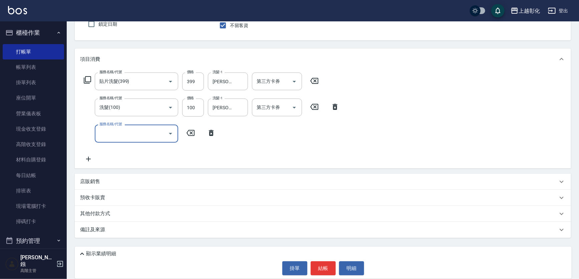
scroll to position [34, 0]
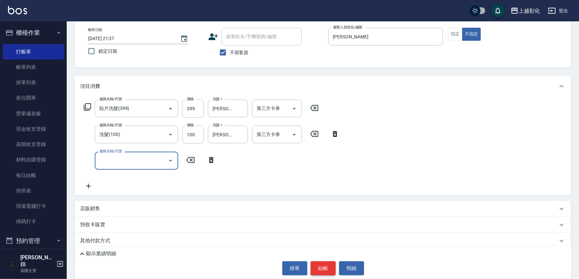
click at [328, 266] on button "結帳" at bounding box center [323, 268] width 25 height 14
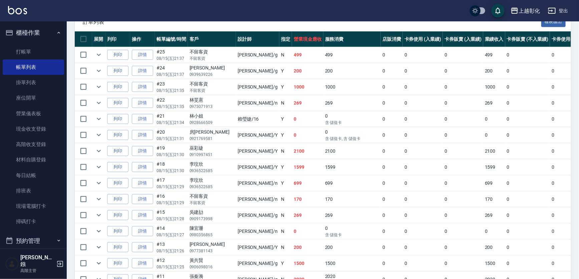
scroll to position [152, 0]
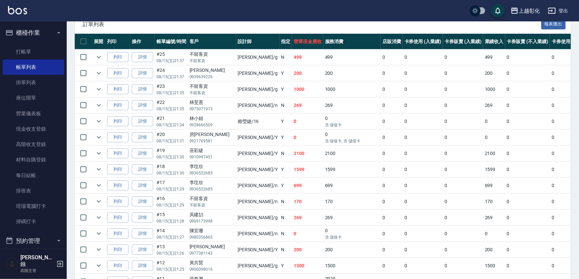
click at [46, 42] on ul "打帳單 帳單列表 掛單列表 座位開單 營業儀表板 現金收支登錄 高階收支登錄 材料自購登錄 每日結帳 排班表 現場電腦打卡 掃碼打卡" at bounding box center [33, 136] width 61 height 191
click at [43, 47] on link "打帳單" at bounding box center [33, 51] width 61 height 15
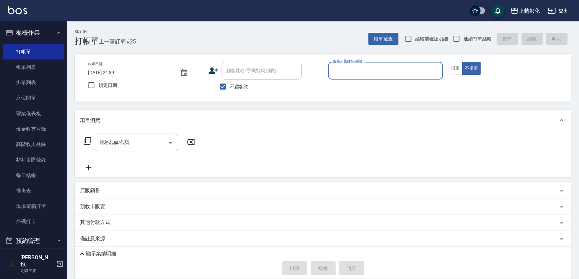
click at [244, 82] on label "不留客資" at bounding box center [232, 86] width 33 height 14
click at [230, 82] on input "不留客資" at bounding box center [223, 86] width 14 height 14
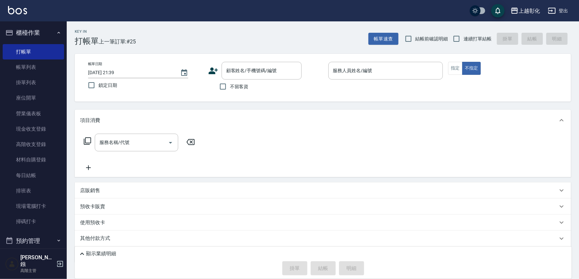
click at [242, 91] on label "不留客資" at bounding box center [232, 86] width 33 height 14
click at [230, 91] on input "不留客資" at bounding box center [223, 86] width 14 height 14
click at [232, 82] on label "不留客資" at bounding box center [232, 86] width 33 height 14
click at [230, 82] on input "不留客資" at bounding box center [223, 86] width 14 height 14
checkbox input "false"
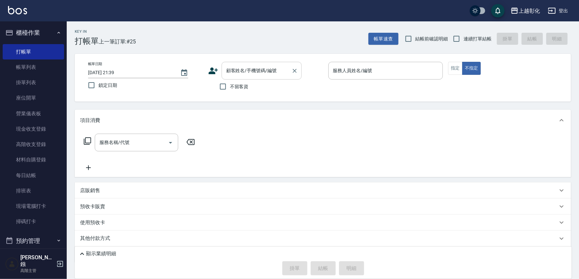
click at [258, 69] on div "顧客姓名/手機號碼/編號 顧客姓名/手機號碼/編號" at bounding box center [262, 71] width 80 height 18
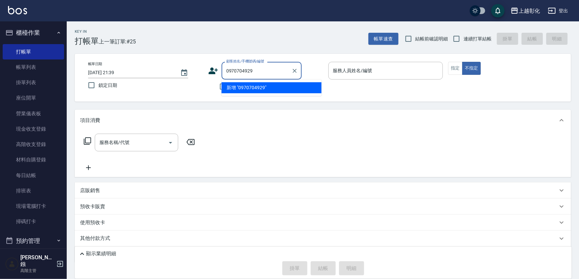
type input "0970704929"
click at [267, 72] on input "0970704929" at bounding box center [257, 71] width 64 height 12
click at [244, 86] on span "不留客資" at bounding box center [239, 86] width 19 height 7
click at [230, 86] on input "不留客資" at bounding box center [223, 86] width 14 height 14
checkbox input "true"
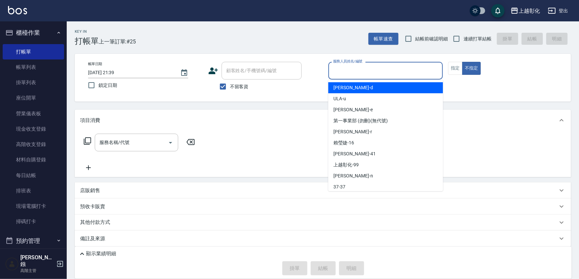
click at [373, 71] on input "服務人員姓名/編號" at bounding box center [386, 71] width 109 height 12
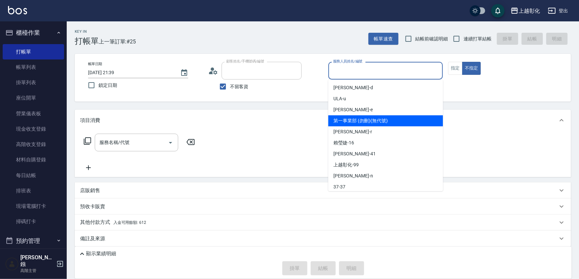
type input "張苡竫/0930253839/"
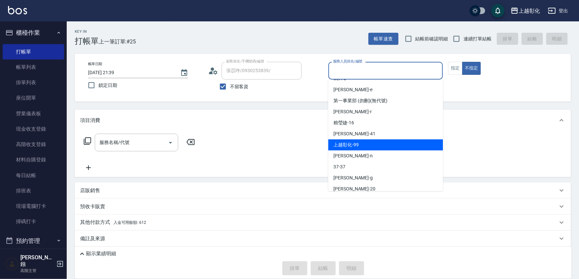
scroll to position [48, 0]
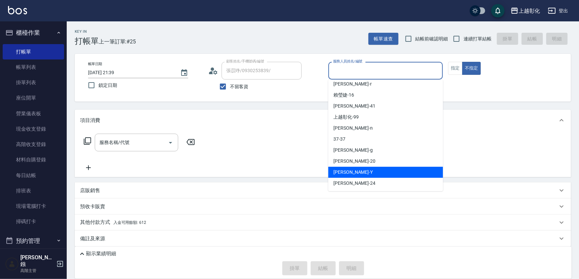
click at [352, 170] on div "[PERSON_NAME] -Y" at bounding box center [386, 172] width 115 height 11
type input "[PERSON_NAME]-Y"
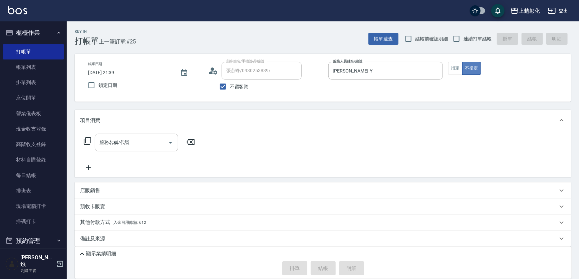
click at [477, 65] on button "不指定" at bounding box center [471, 68] width 19 height 13
click at [124, 145] on div "服務名稱/代號 服務名稱/代號" at bounding box center [136, 143] width 83 height 18
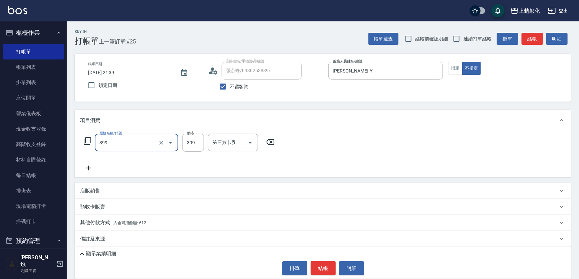
type input "貼片洗髮(399)"
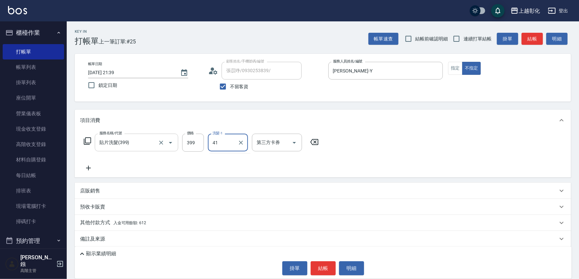
type input "[PERSON_NAME]-41"
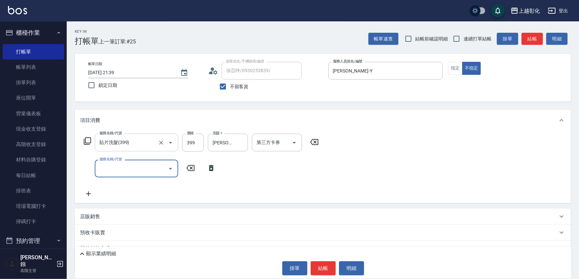
type input "1"
type input "剪髮(169)"
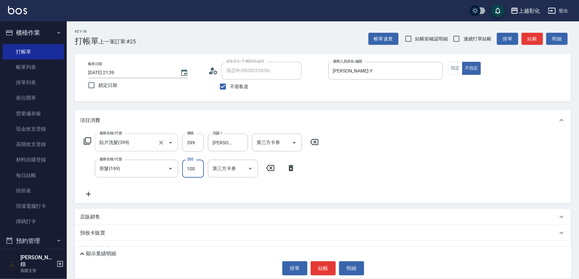
type input "100"
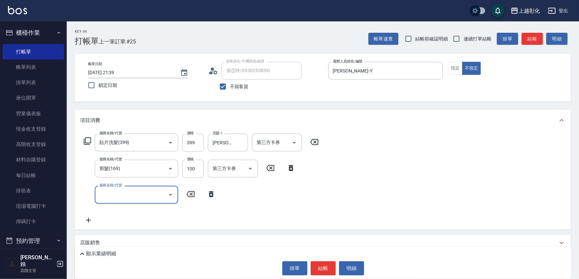
scroll to position [34, 0]
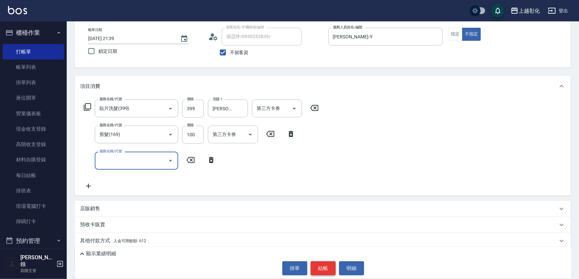
click at [329, 264] on button "結帳" at bounding box center [323, 268] width 25 height 14
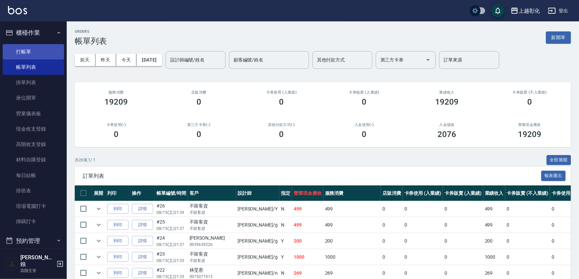
click at [43, 58] on link "打帳單" at bounding box center [33, 51] width 61 height 15
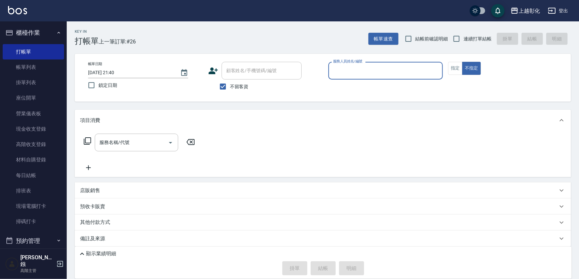
click at [346, 71] on input "服務人員姓名/編號" at bounding box center [386, 71] width 109 height 12
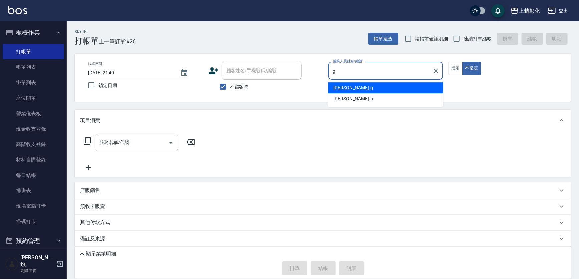
type input "g"
type button "false"
type input "[PERSON_NAME]"
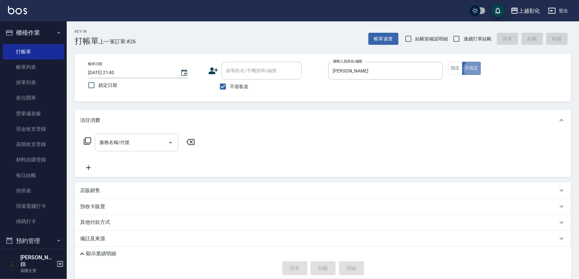
click at [114, 148] on input "服務名稱/代號" at bounding box center [131, 143] width 67 height 12
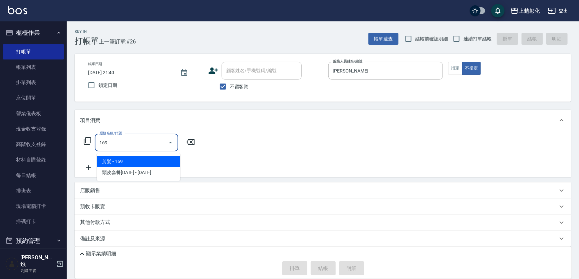
type input "剪髮(169)"
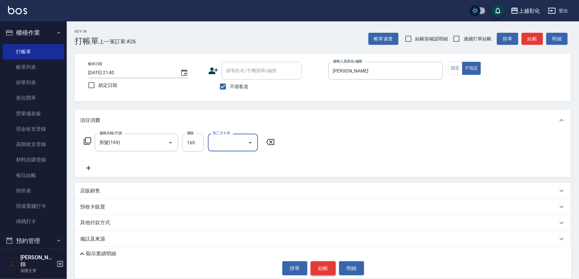
click at [320, 263] on button "結帳" at bounding box center [323, 268] width 25 height 14
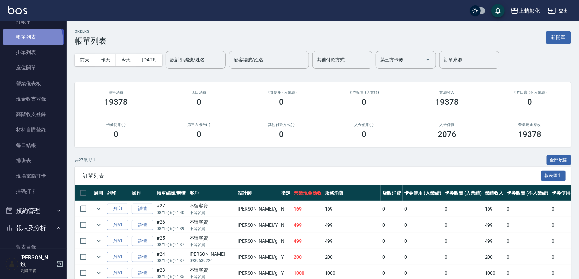
click at [30, 40] on link "帳單列表" at bounding box center [33, 36] width 61 height 15
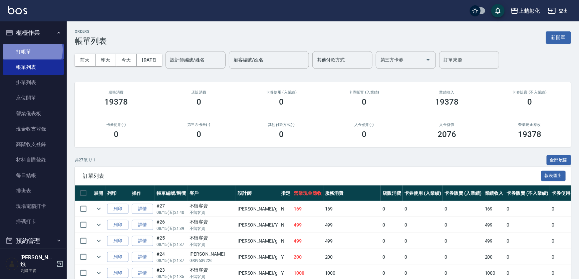
click at [30, 50] on link "打帳單" at bounding box center [33, 51] width 61 height 15
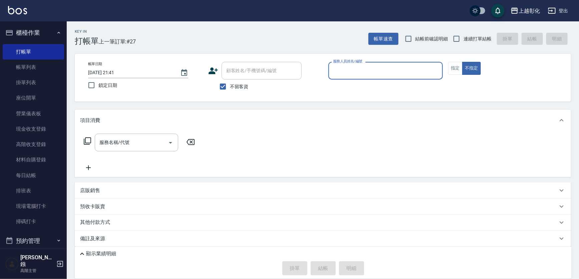
click at [374, 64] on div "服務人員姓名/編號" at bounding box center [386, 71] width 115 height 18
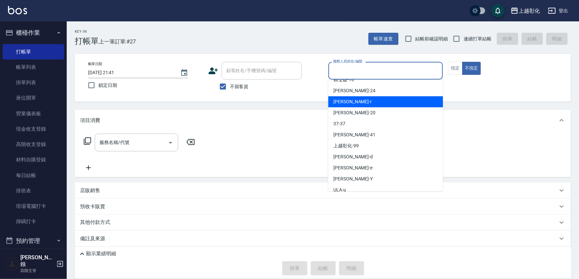
scroll to position [30, 0]
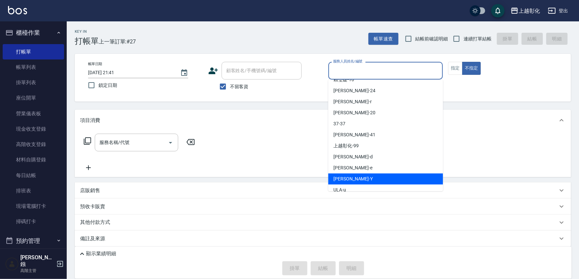
click at [356, 174] on div "[PERSON_NAME] -Y" at bounding box center [386, 178] width 115 height 11
type input "[PERSON_NAME]-Y"
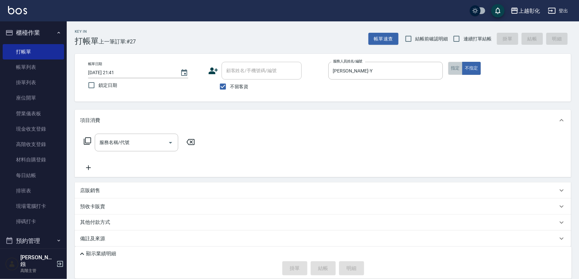
click at [456, 68] on button "指定" at bounding box center [455, 68] width 14 height 13
click at [141, 146] on input "服務名稱/代號" at bounding box center [131, 143] width 67 height 12
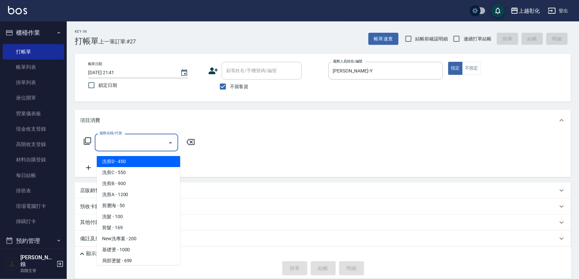
click at [88, 144] on icon at bounding box center [87, 141] width 8 height 8
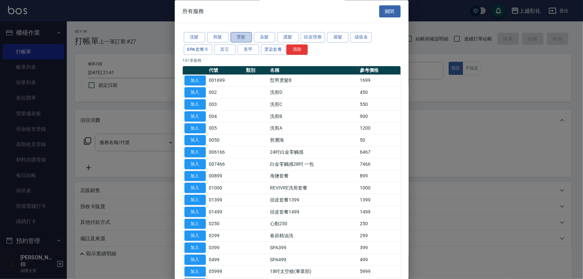
click at [241, 39] on button "燙髮" at bounding box center [240, 37] width 21 height 10
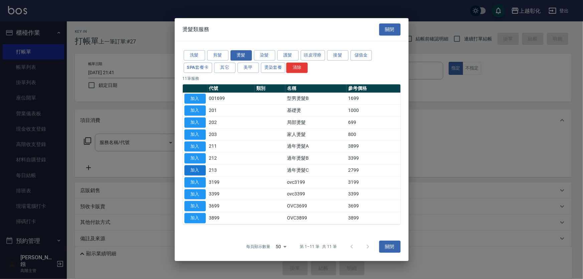
click at [198, 175] on button "加入" at bounding box center [194, 170] width 21 height 10
type input "過年燙髮C(213)"
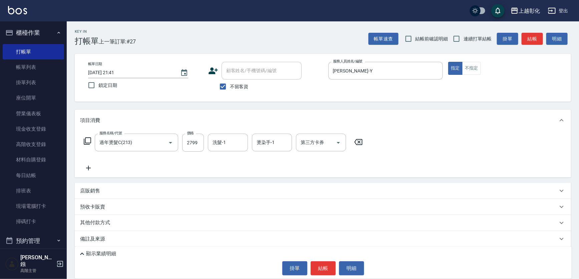
click at [209, 144] on div "服務名稱/代號 過年燙髮C(213) 服務名稱/代號 價格 2799 價格 洗髮-1 洗髮-1 燙染手-1 燙染手-1 第三方卡券 第三方卡券" at bounding box center [223, 143] width 287 height 18
click at [203, 145] on input "2799" at bounding box center [193, 143] width 22 height 18
click at [202, 144] on input "20999" at bounding box center [193, 143] width 22 height 18
type input "2099"
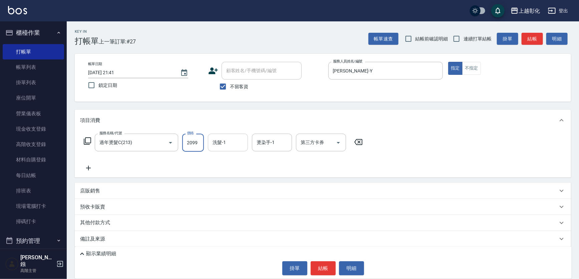
click at [233, 148] on input "洗髮-1" at bounding box center [228, 143] width 34 height 12
type input "[PERSON_NAME]-41"
type input "1"
type input "[PERSON_NAME]-41"
drag, startPoint x: 96, startPoint y: 164, endPoint x: 93, endPoint y: 169, distance: 5.6
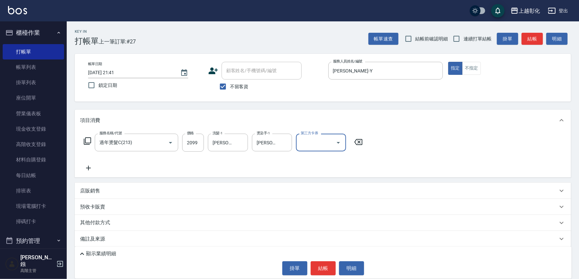
click at [93, 169] on div "服務名稱/代號 過年燙髮C(213) 服務名稱/代號 價格 2099 價格 洗髮-1 [PERSON_NAME]-41 洗髮-1 燙染手-1 [PERSON_…" at bounding box center [223, 153] width 287 height 38
click at [91, 171] on icon at bounding box center [88, 168] width 17 height 8
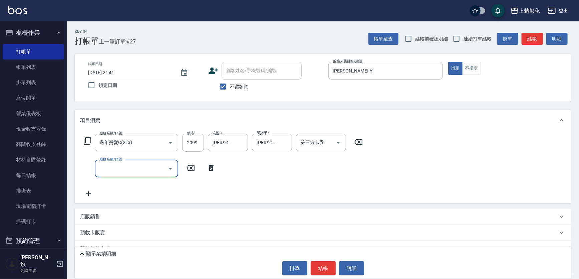
click at [136, 177] on div "服務名稱/代號" at bounding box center [136, 169] width 83 height 18
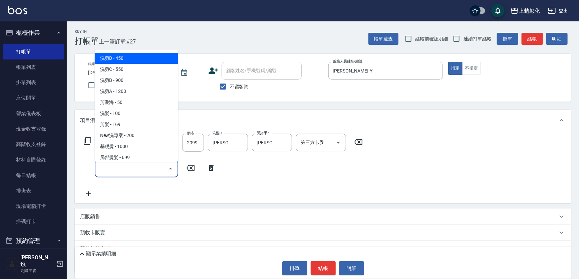
click at [136, 174] on input "服務名稱/代號" at bounding box center [131, 169] width 67 height 12
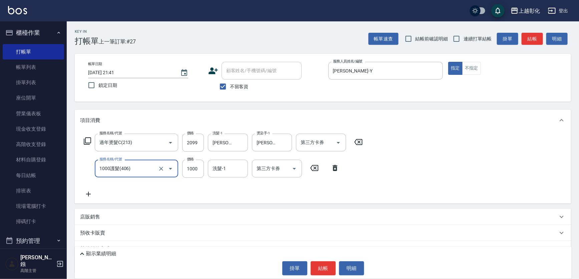
type input "1000護髮(406)"
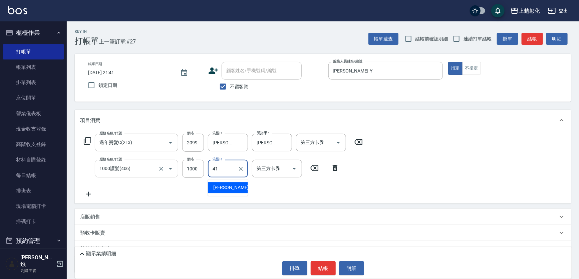
type input "[PERSON_NAME]-41"
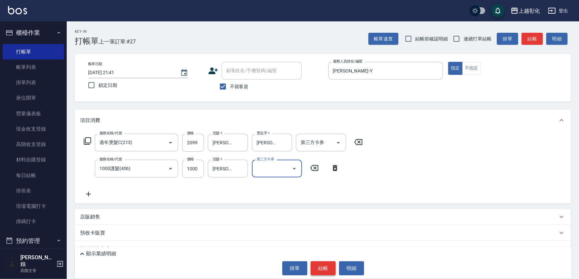
click at [332, 265] on button "結帳" at bounding box center [323, 268] width 25 height 14
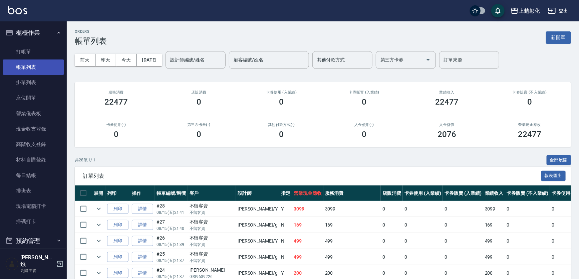
click at [47, 61] on link "帳單列表" at bounding box center [33, 66] width 61 height 15
click at [42, 55] on link "打帳單" at bounding box center [33, 51] width 61 height 15
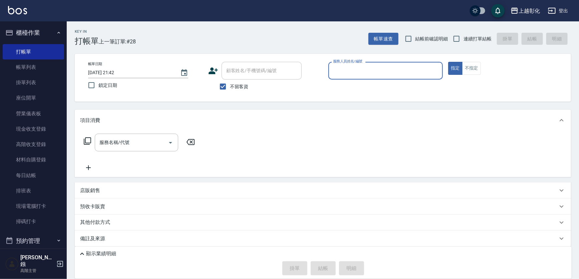
click at [340, 73] on input "服務人員姓名/編號" at bounding box center [386, 71] width 109 height 12
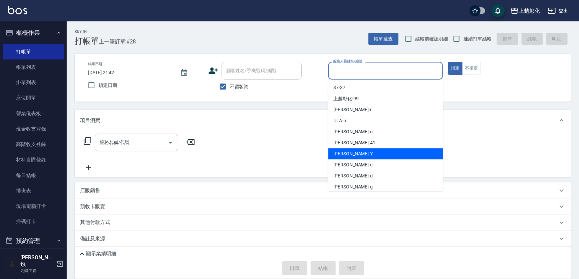
scroll to position [48, 0]
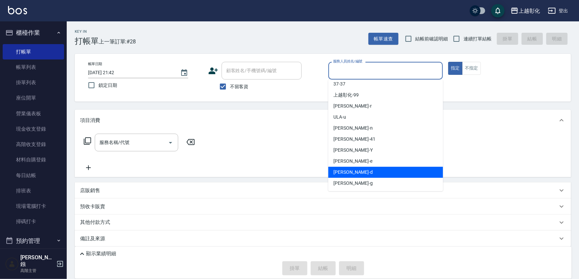
click at [354, 169] on div "Dora -d" at bounding box center [386, 172] width 115 height 11
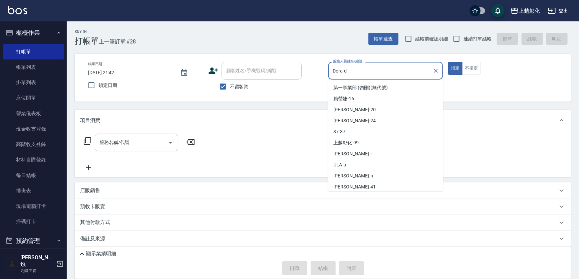
click at [357, 65] on input "Dora-d" at bounding box center [381, 71] width 99 height 12
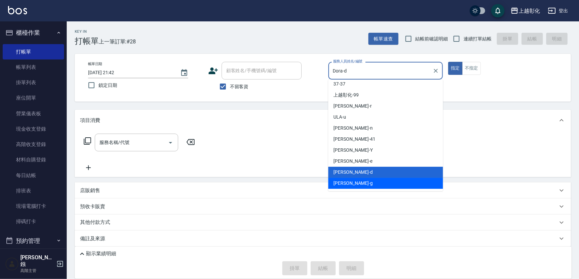
click at [351, 182] on div "[PERSON_NAME]" at bounding box center [386, 183] width 115 height 11
type input "[PERSON_NAME]"
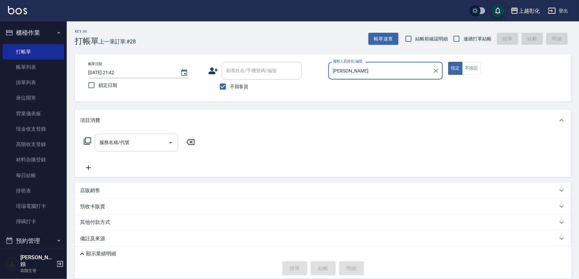
click at [127, 150] on div "服務名稱/代號" at bounding box center [136, 143] width 83 height 18
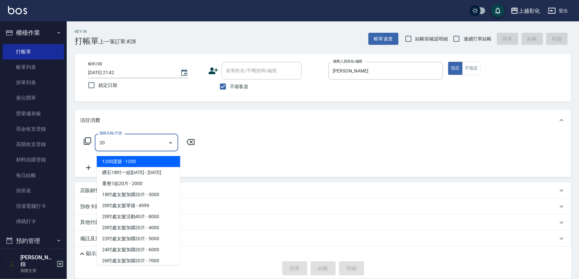
type input "2"
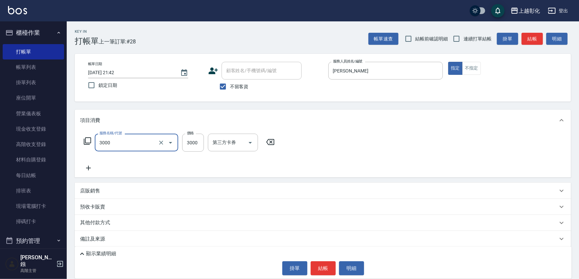
type input "頂級豪華OVC3(3000)"
type input "2000"
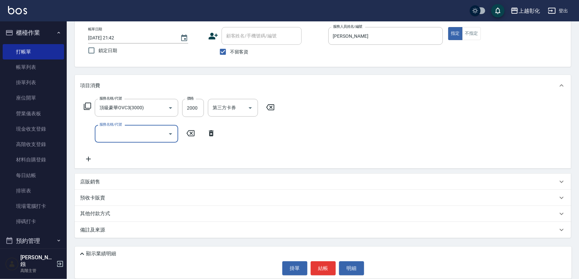
scroll to position [38, 0]
click at [124, 215] on div "其他付款方式" at bounding box center [319, 213] width 478 height 7
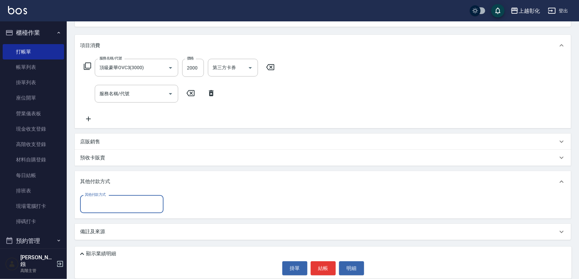
scroll to position [80, 0]
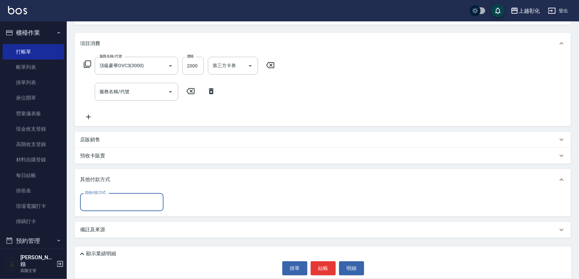
click at [127, 201] on input "其他付款方式" at bounding box center [121, 202] width 77 height 12
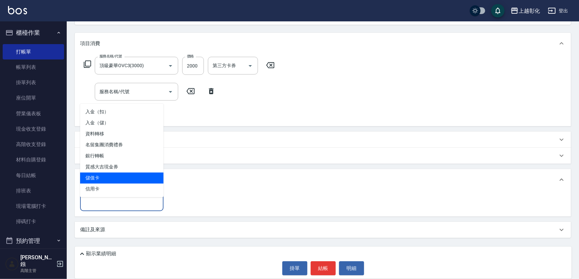
click at [118, 172] on span "儲值卡" at bounding box center [121, 177] width 83 height 11
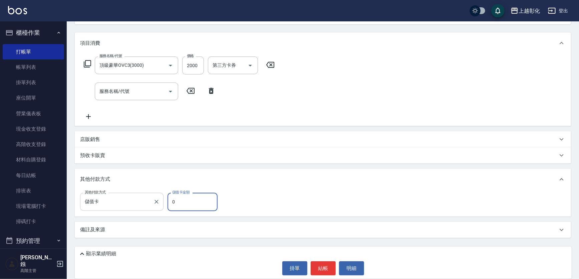
click at [114, 199] on input "儲值卡" at bounding box center [116, 202] width 67 height 12
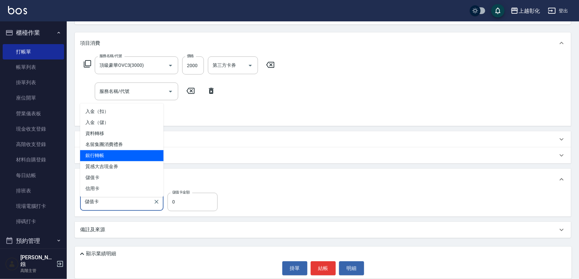
click at [115, 151] on span "銀行轉帳" at bounding box center [121, 155] width 83 height 11
type input "銀行轉帳"
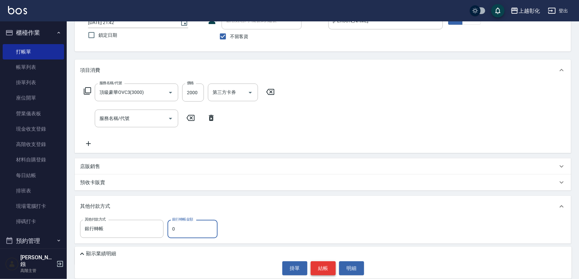
scroll to position [80, 0]
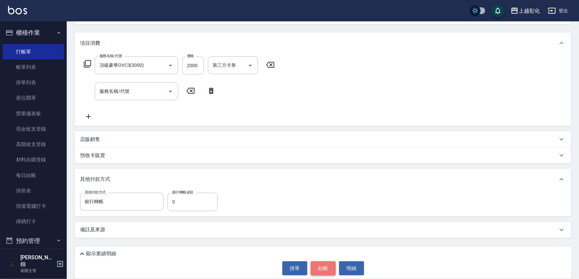
click at [324, 269] on button "結帳" at bounding box center [323, 268] width 25 height 14
click at [211, 210] on div "Key In 打帳單 上一筆訂單:#28 帳單速查 結帳前確認明細 連續打單結帳 掛單 結帳 明細 帳單日期 [DATE] 21:42 鎖定日期 顧客姓名/手…" at bounding box center [289, 101] width 579 height 356
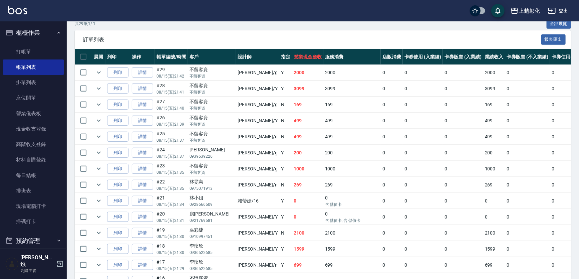
scroll to position [121, 0]
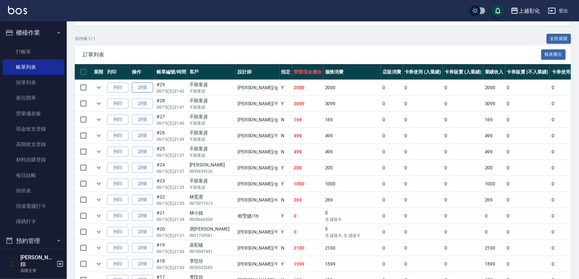
click at [142, 89] on link "詳情" at bounding box center [142, 87] width 21 height 10
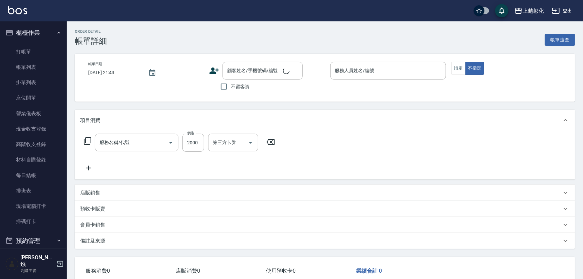
type input "[DATE] 21:42"
checkbox input "true"
type input "[PERSON_NAME]"
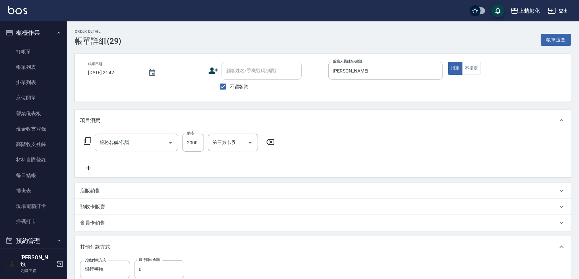
type input "頂級豪華OVC3(3000)"
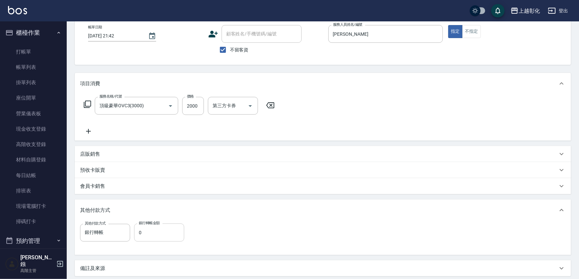
click at [151, 234] on input "0" at bounding box center [159, 232] width 50 height 18
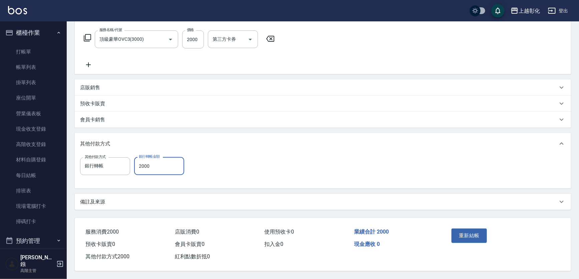
scroll to position [115, 0]
type input "2000"
click at [477, 228] on button "重新結帳" at bounding box center [469, 235] width 35 height 14
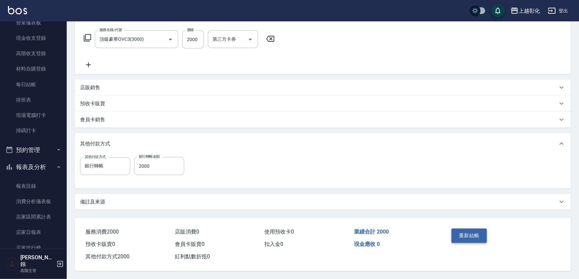
click at [477, 229] on button "重新結帳" at bounding box center [469, 235] width 35 height 14
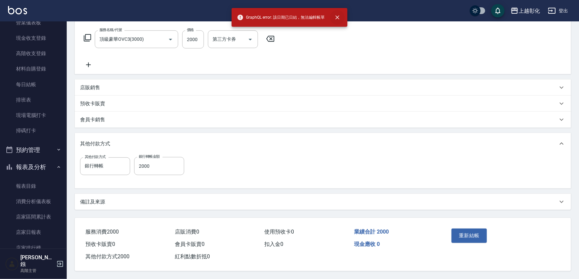
click at [342, 18] on button "close" at bounding box center [337, 17] width 15 height 15
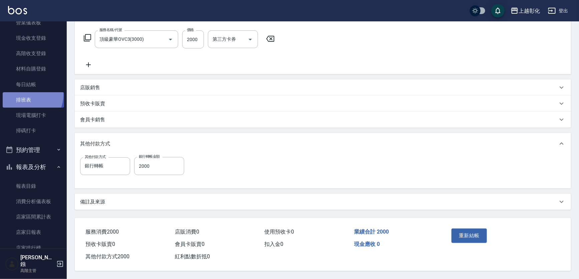
click at [24, 94] on link "排班表" at bounding box center [33, 99] width 61 height 15
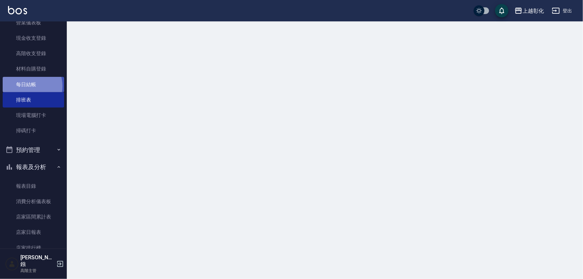
click at [26, 86] on link "每日結帳" at bounding box center [33, 84] width 61 height 15
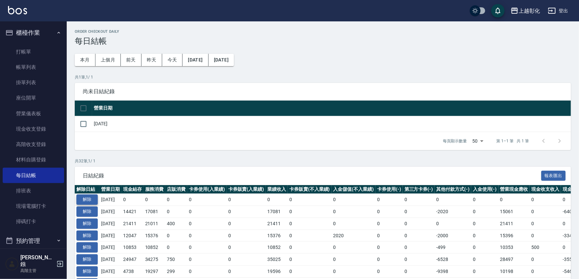
click at [90, 205] on button "解除" at bounding box center [86, 199] width 21 height 10
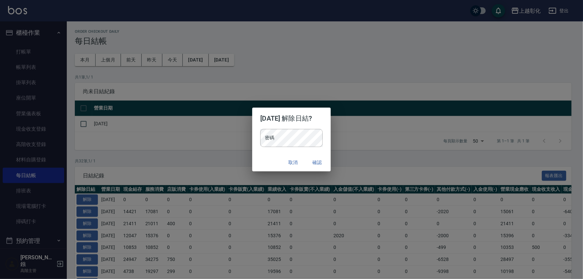
click at [279, 128] on h2 "[DATE] 解除日結?" at bounding box center [291, 118] width 78 height 21
click at [328, 164] on button "確認" at bounding box center [317, 162] width 21 height 12
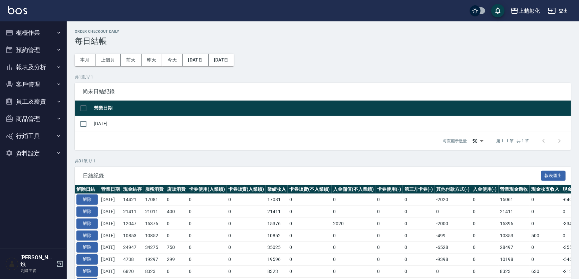
click at [37, 37] on button "櫃檯作業" at bounding box center [33, 32] width 61 height 17
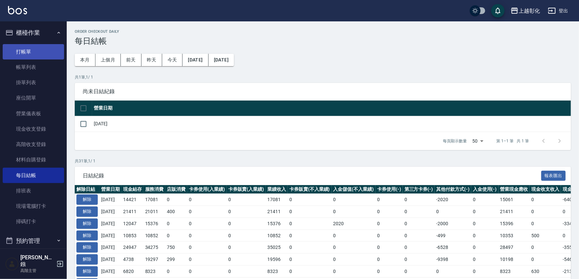
click at [34, 52] on link "打帳單" at bounding box center [33, 51] width 61 height 15
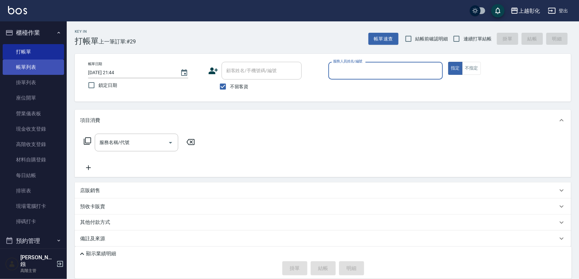
click at [37, 71] on link "帳單列表" at bounding box center [33, 66] width 61 height 15
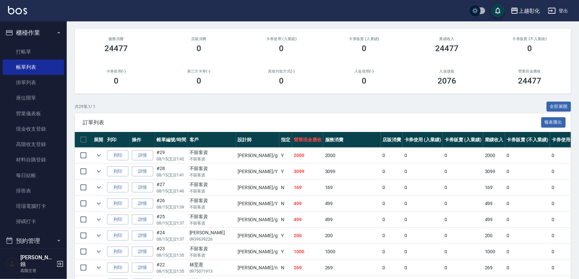
scroll to position [91, 0]
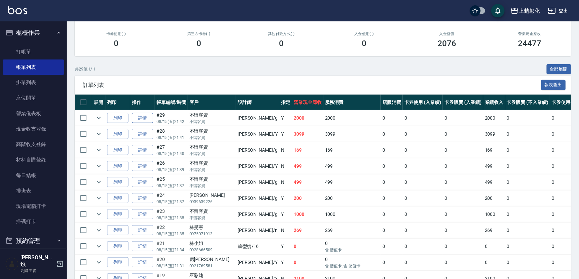
click at [148, 123] on link "詳情" at bounding box center [142, 118] width 21 height 10
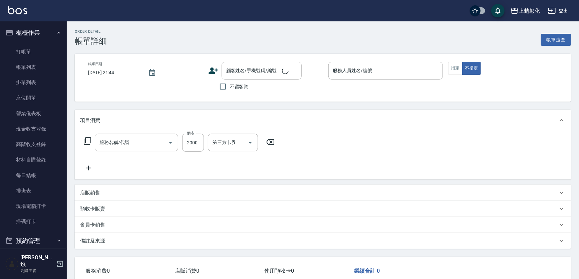
type input "[DATE] 21:42"
checkbox input "true"
type input "[PERSON_NAME]"
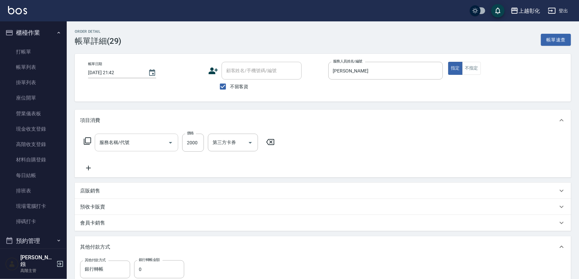
type input "頂級豪華OVC3(3000)"
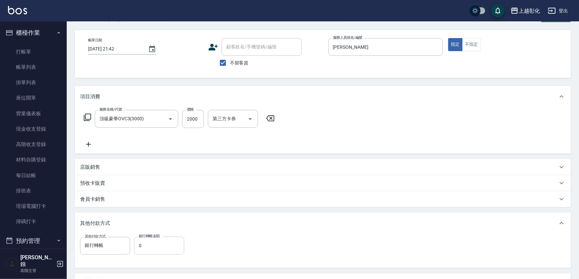
scroll to position [84, 0]
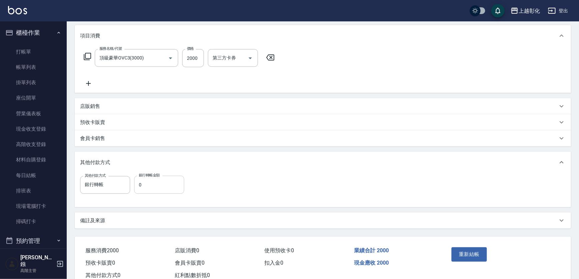
click at [154, 194] on input "0" at bounding box center [159, 185] width 50 height 18
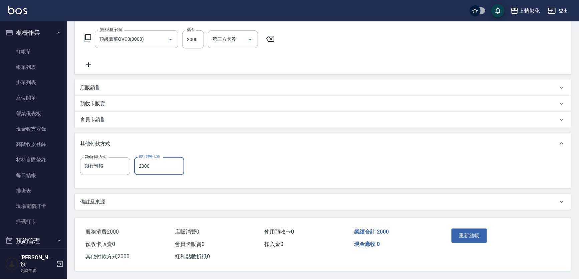
scroll to position [115, 0]
type input "2000"
click at [472, 228] on button "重新結帳" at bounding box center [469, 235] width 35 height 14
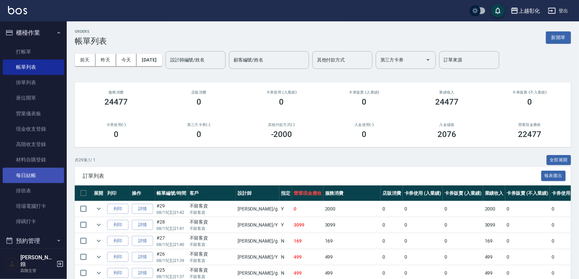
click at [43, 172] on link "每日結帳" at bounding box center [33, 175] width 61 height 15
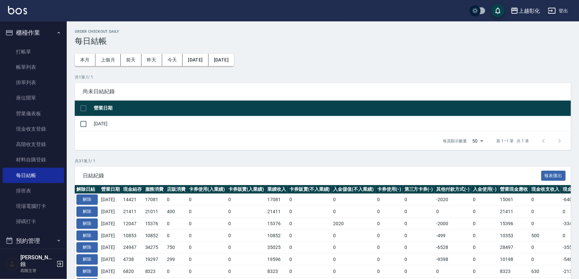
click at [94, 131] on td "[DATE]" at bounding box center [331, 124] width 479 height 16
click at [90, 128] on input "checkbox" at bounding box center [83, 124] width 14 height 14
checkbox input "true"
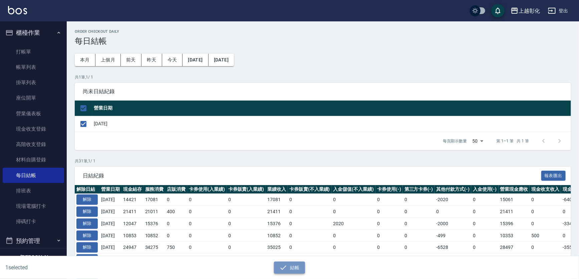
click at [295, 265] on button "結帳" at bounding box center [289, 267] width 31 height 12
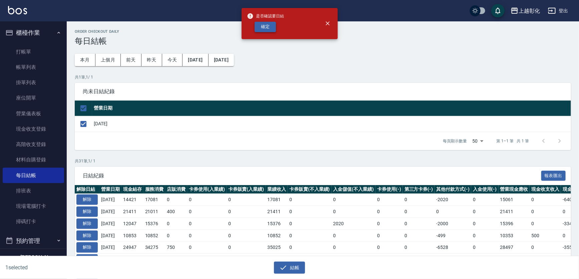
click at [272, 23] on button "確定" at bounding box center [265, 27] width 21 height 10
checkbox input "false"
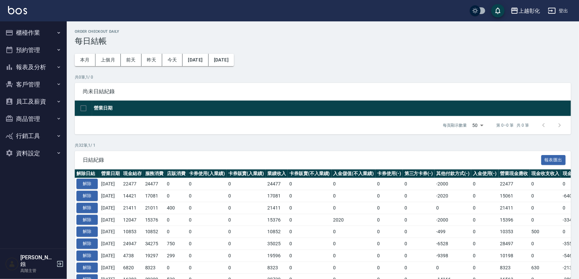
click at [52, 69] on button "報表及分析" at bounding box center [33, 66] width 61 height 17
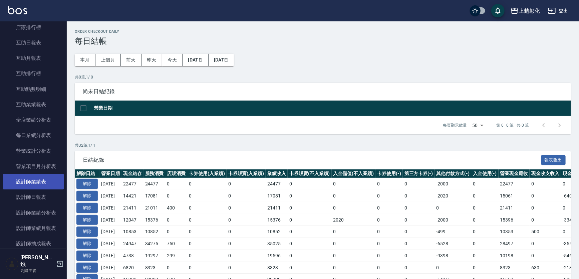
scroll to position [121, 0]
click at [35, 196] on link "設計師日報表" at bounding box center [33, 196] width 61 height 15
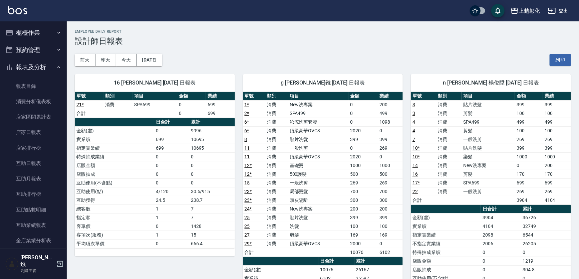
click at [34, 38] on button "櫃檯作業" at bounding box center [33, 32] width 61 height 17
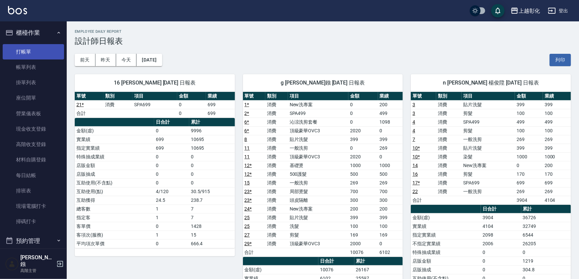
click at [33, 56] on link "打帳單" at bounding box center [33, 51] width 61 height 15
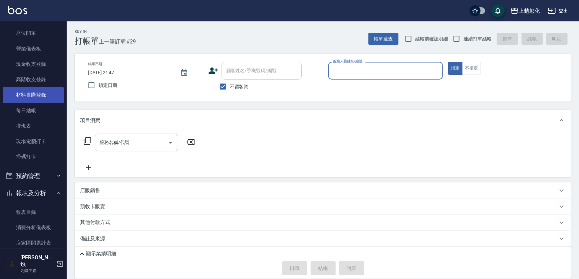
scroll to position [91, 0]
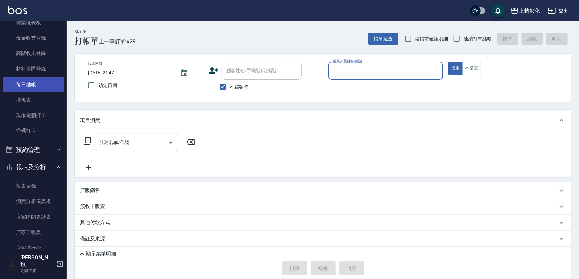
click at [36, 86] on link "每日結帳" at bounding box center [33, 84] width 61 height 15
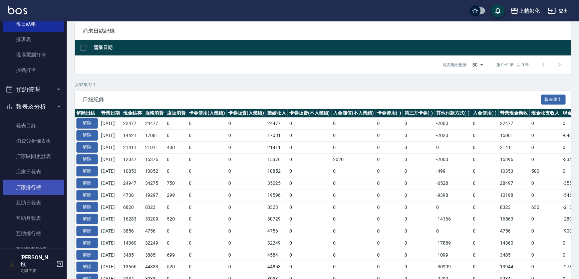
scroll to position [152, 0]
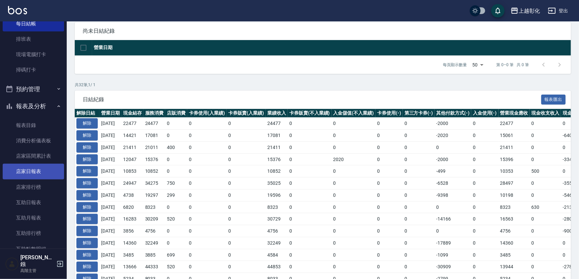
click at [35, 166] on link "店家日報表" at bounding box center [33, 171] width 61 height 15
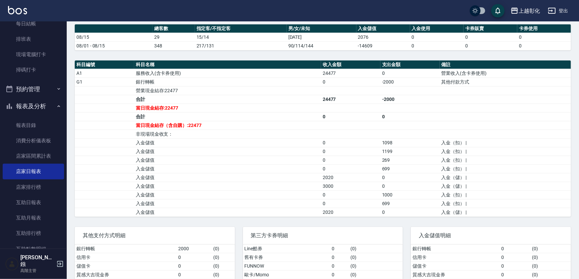
scroll to position [212, 0]
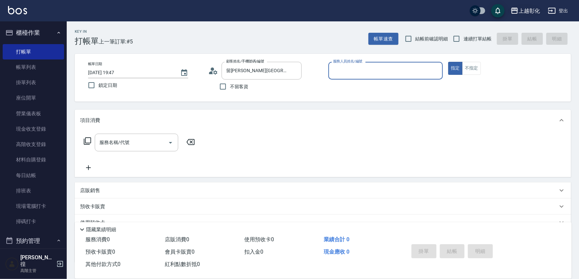
click at [528, 9] on div "上越彰化" at bounding box center [529, 11] width 21 height 8
